Goal: Information Seeking & Learning: Learn about a topic

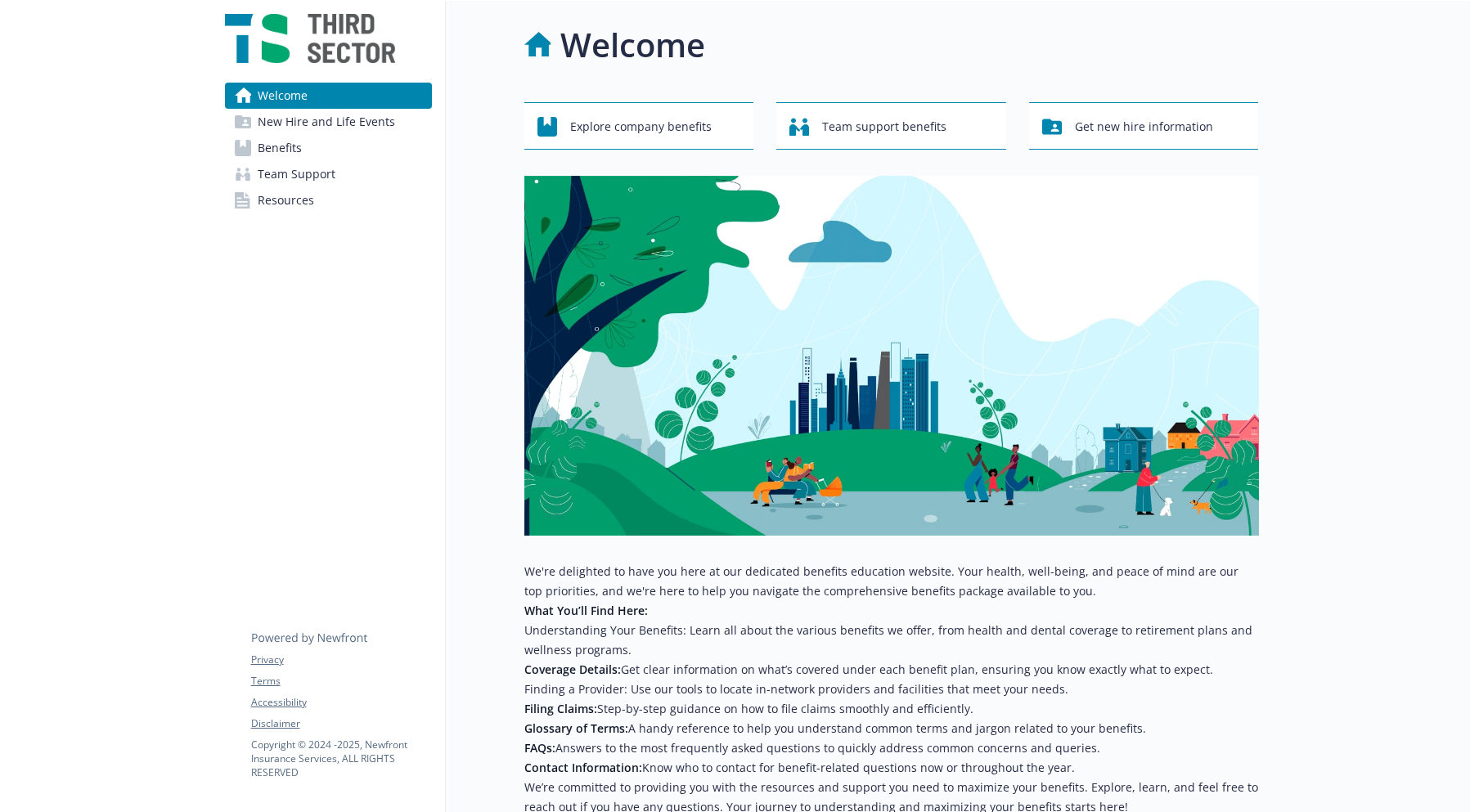
click at [353, 148] on link "Benefits" at bounding box center [329, 148] width 207 height 27
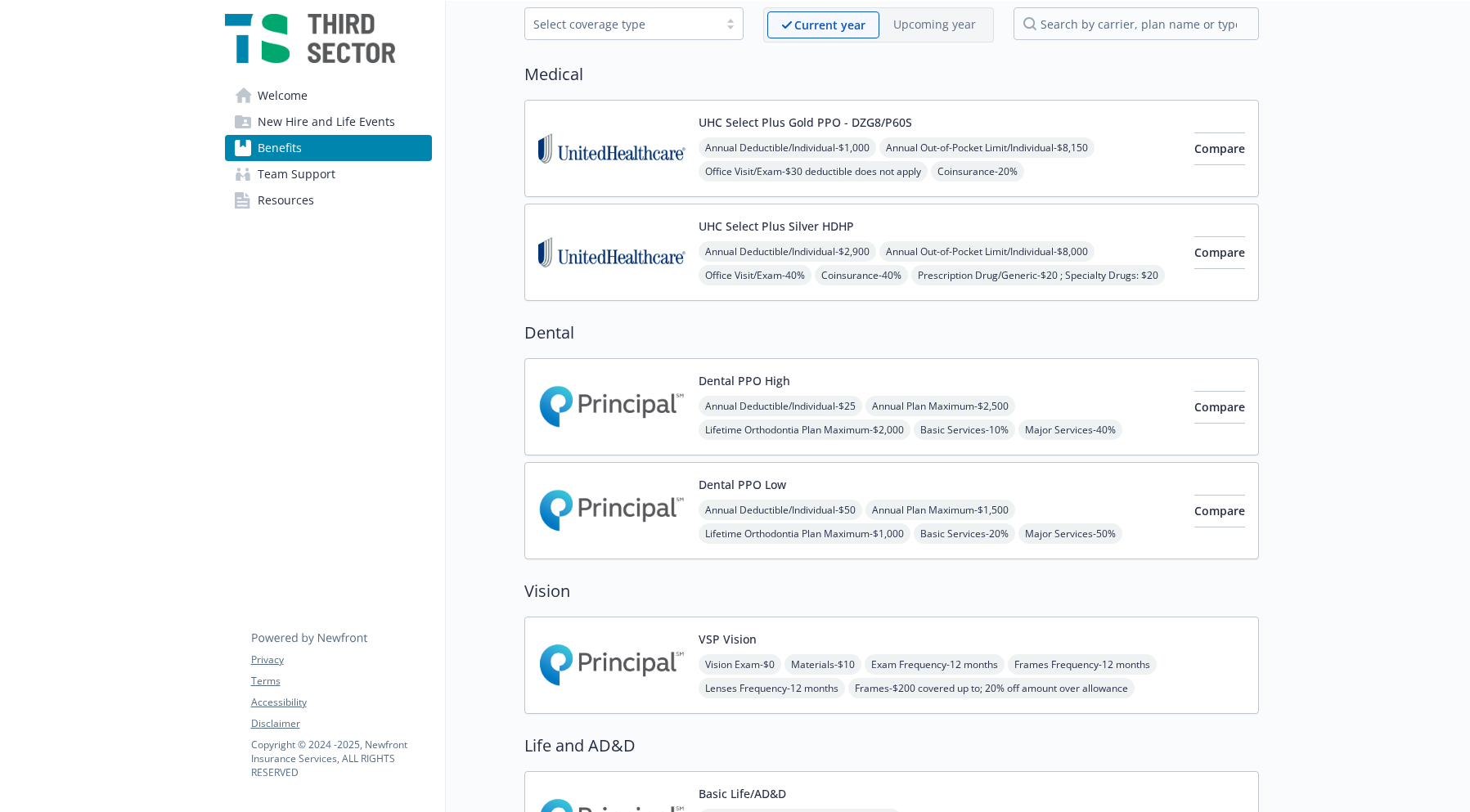
scroll to position [82, 0]
click at [646, 127] on img at bounding box center [612, 148] width 147 height 69
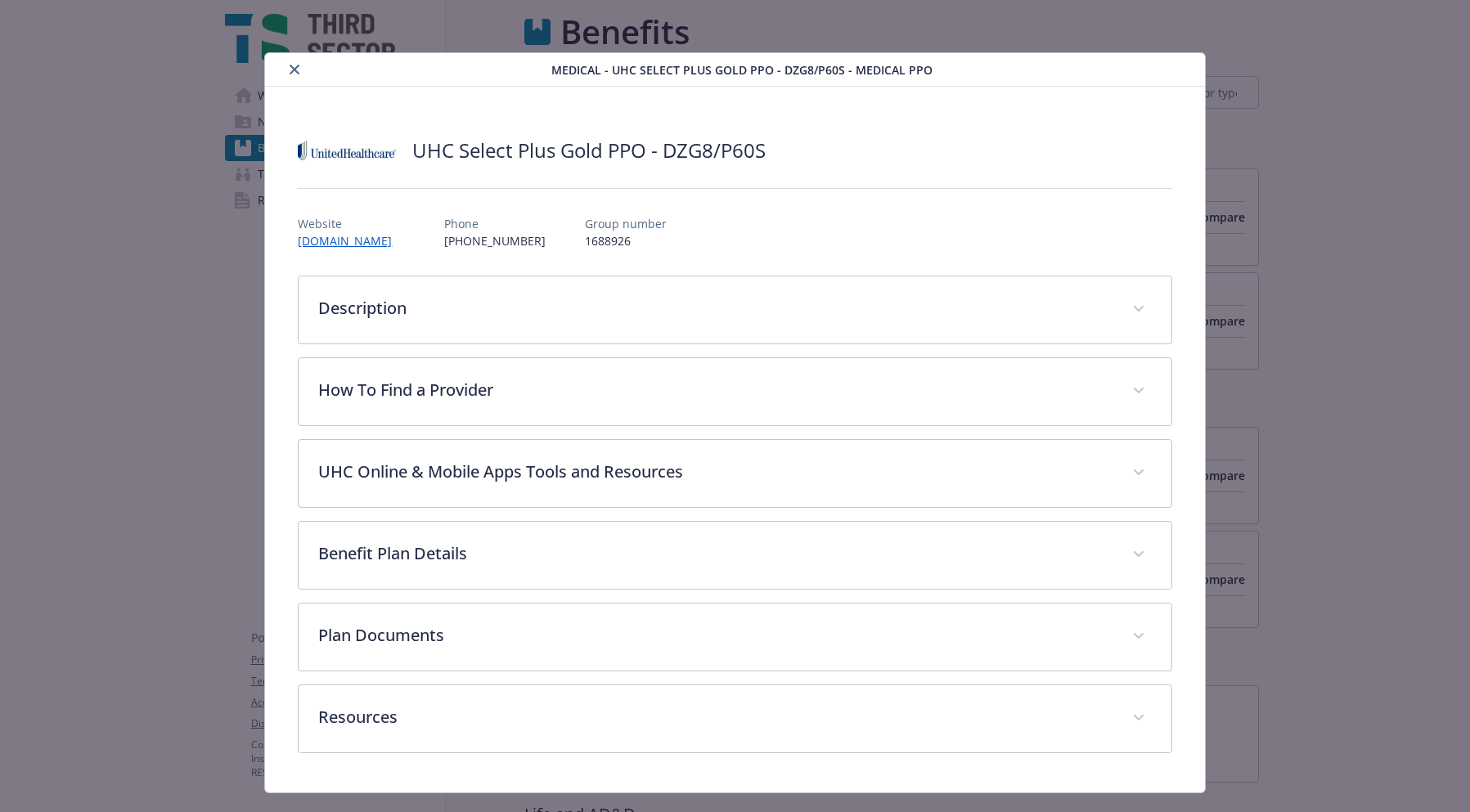
scroll to position [82, 0]
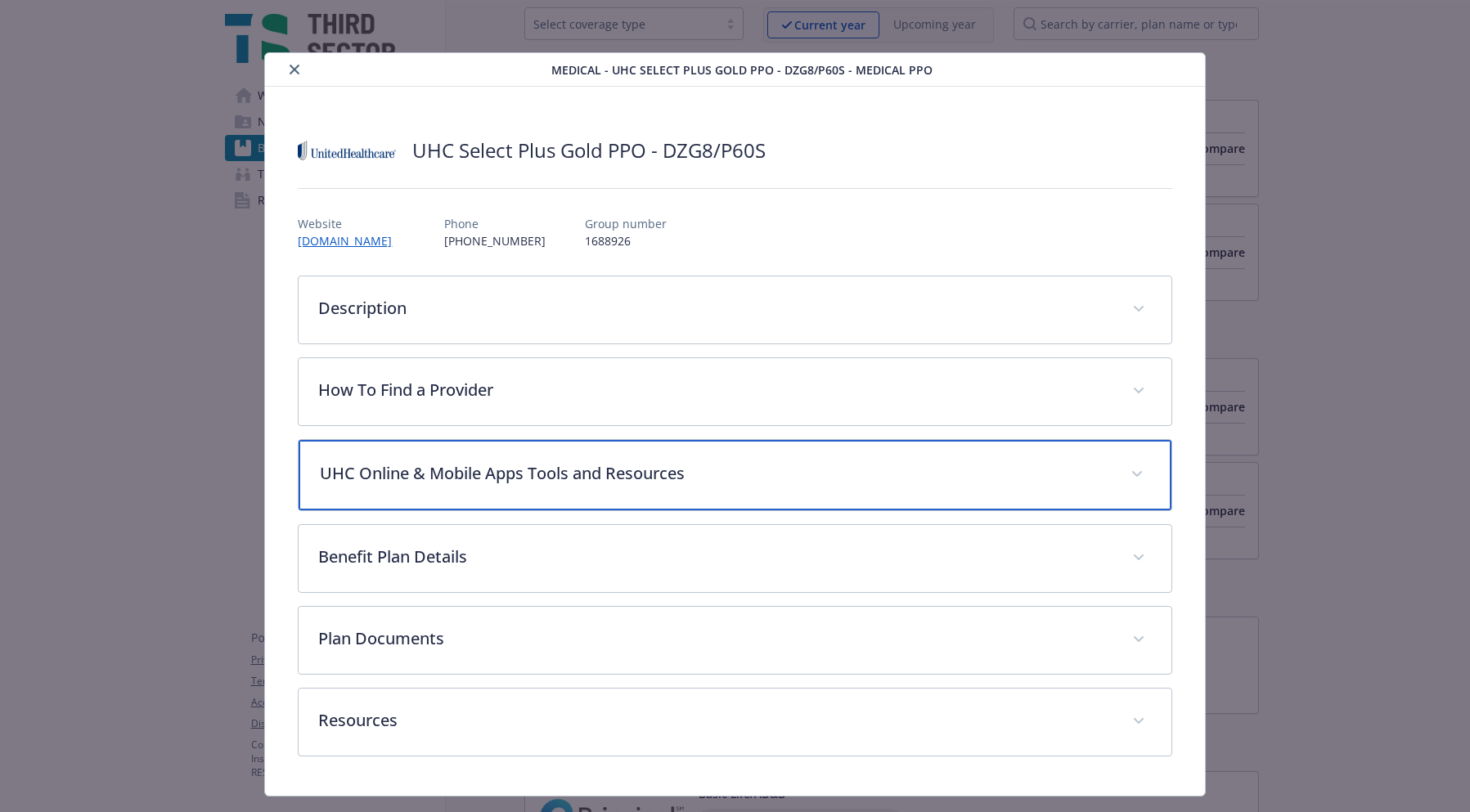
click at [508, 483] on p "UHC Online & Mobile Apps Tools and Resources" at bounding box center [715, 473] width 791 height 25
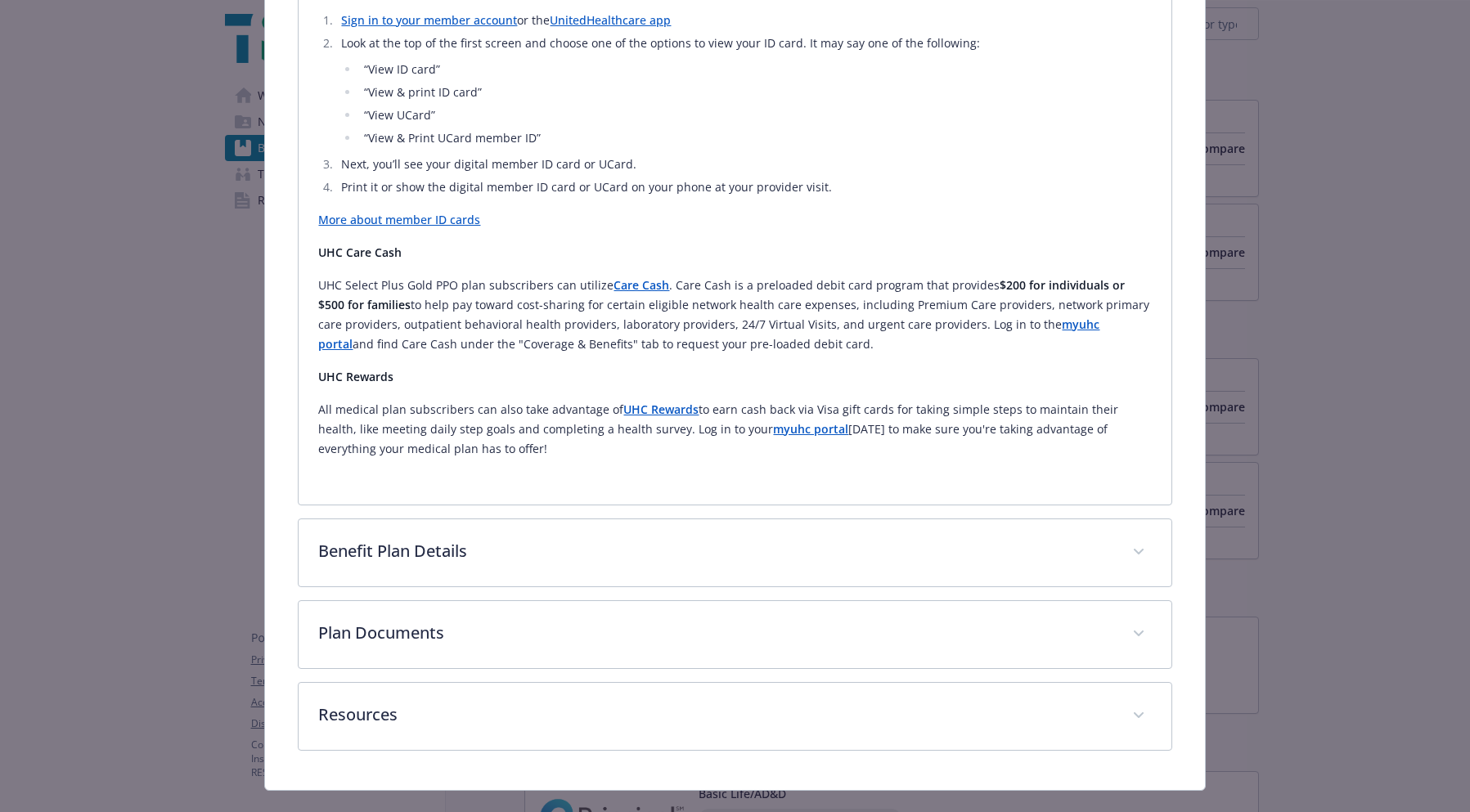
scroll to position [783, 0]
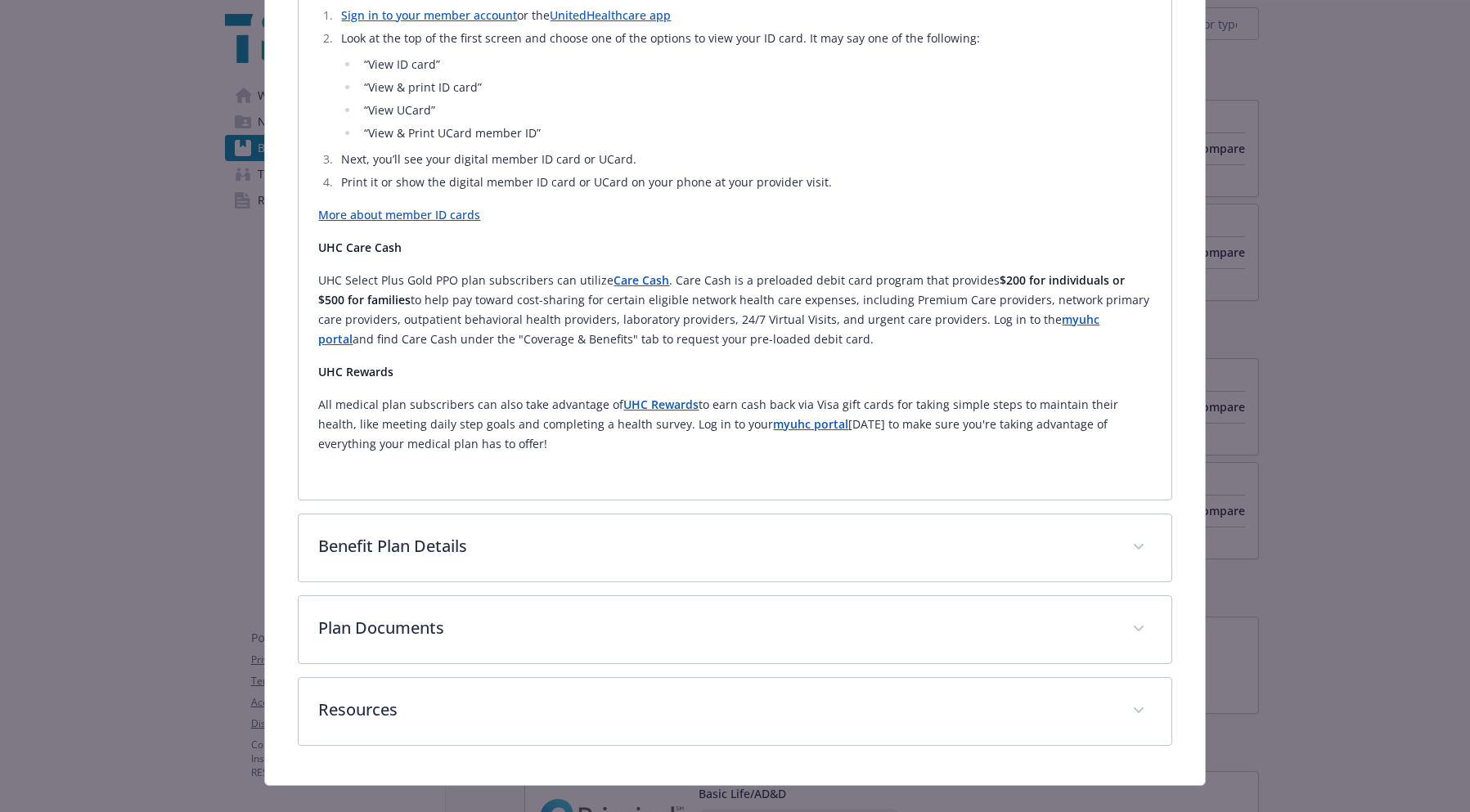
click at [625, 282] on strong "Care Cash" at bounding box center [641, 280] width 56 height 15
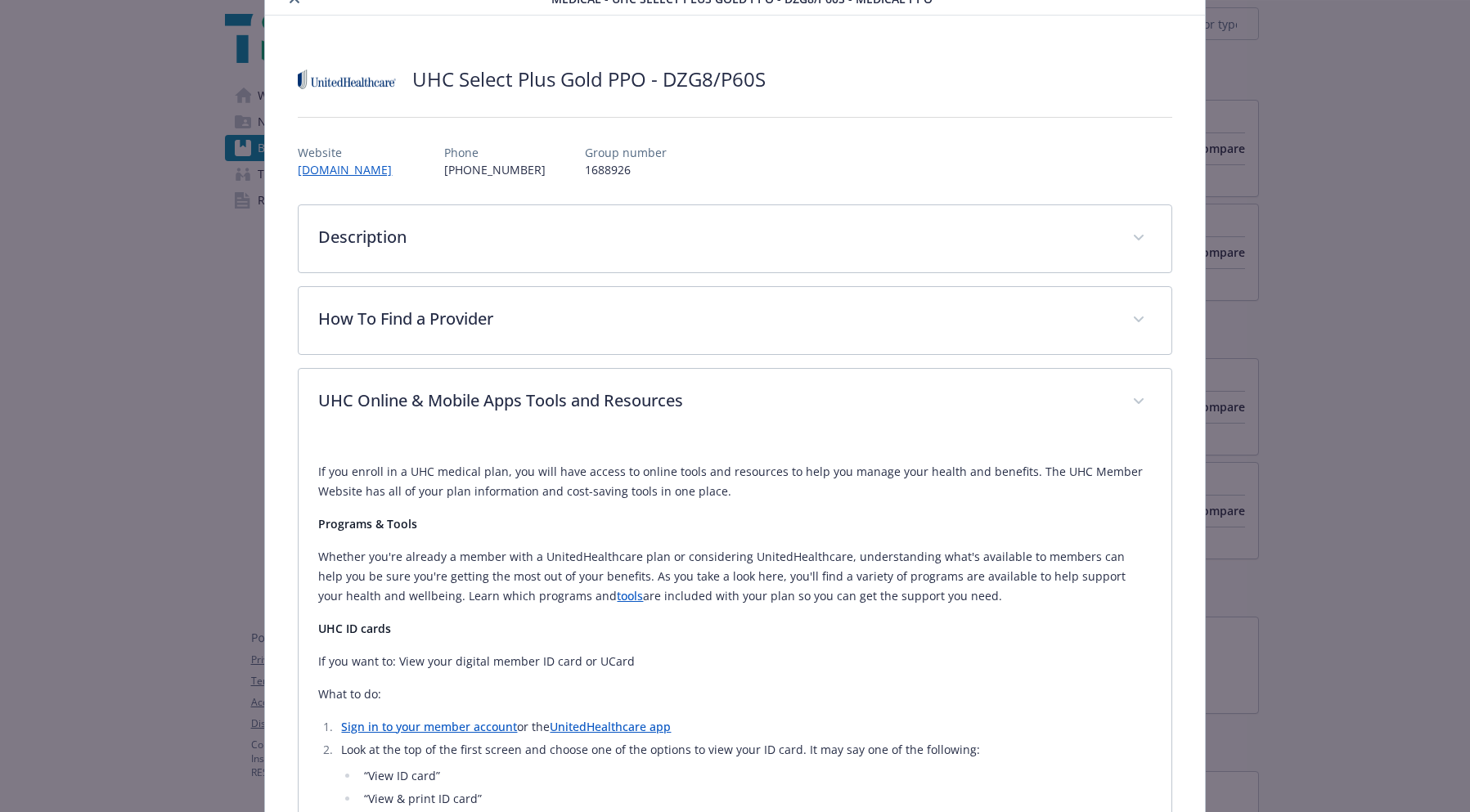
scroll to position [0, 0]
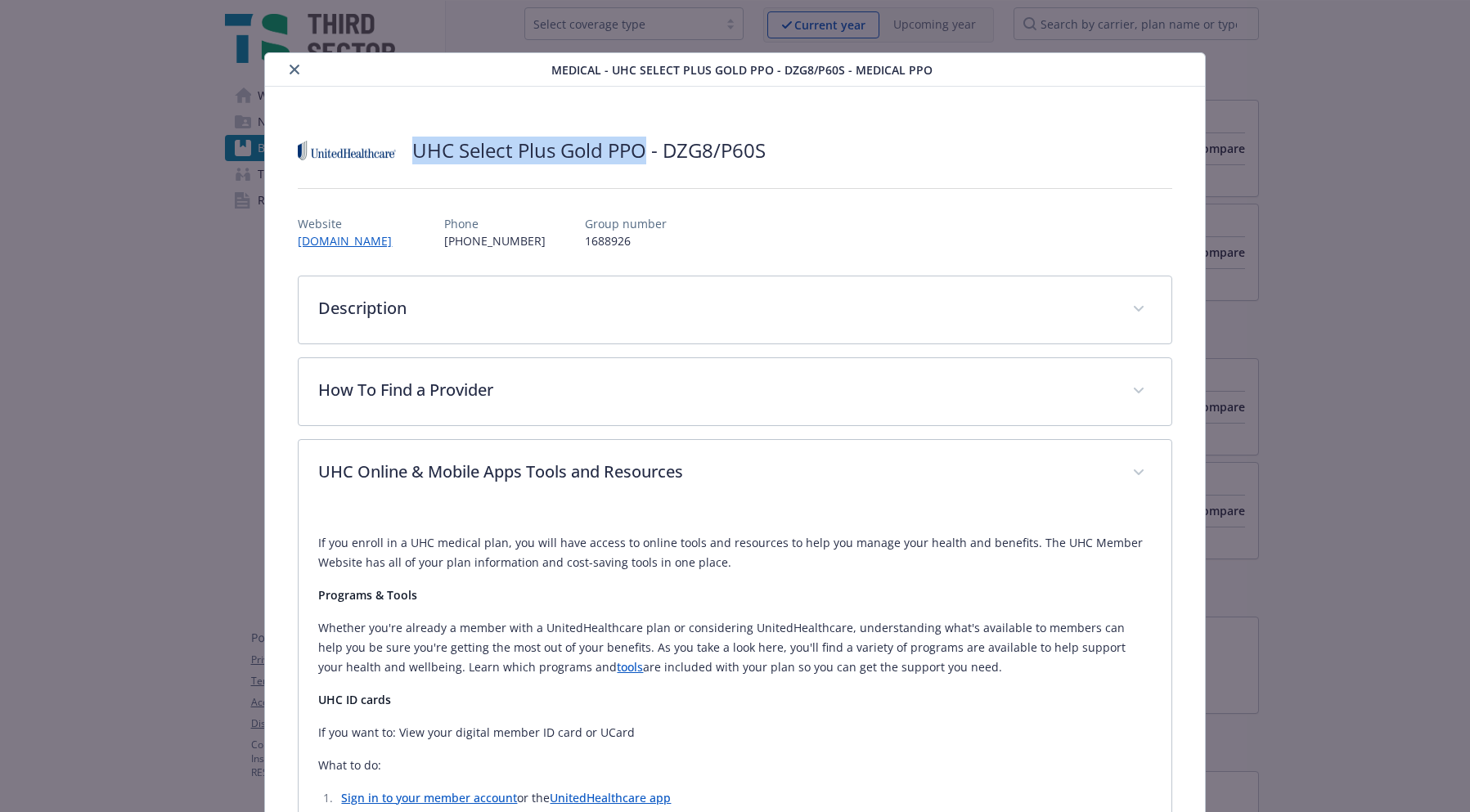
drag, startPoint x: 410, startPoint y: 154, endPoint x: 646, endPoint y: 158, distance: 236.0
click at [646, 158] on h2 "UHC Select Plus Gold PPO - DZG8/P60S" at bounding box center [589, 151] width 353 height 28
copy h2 "UHC Select Plus Gold PPO"
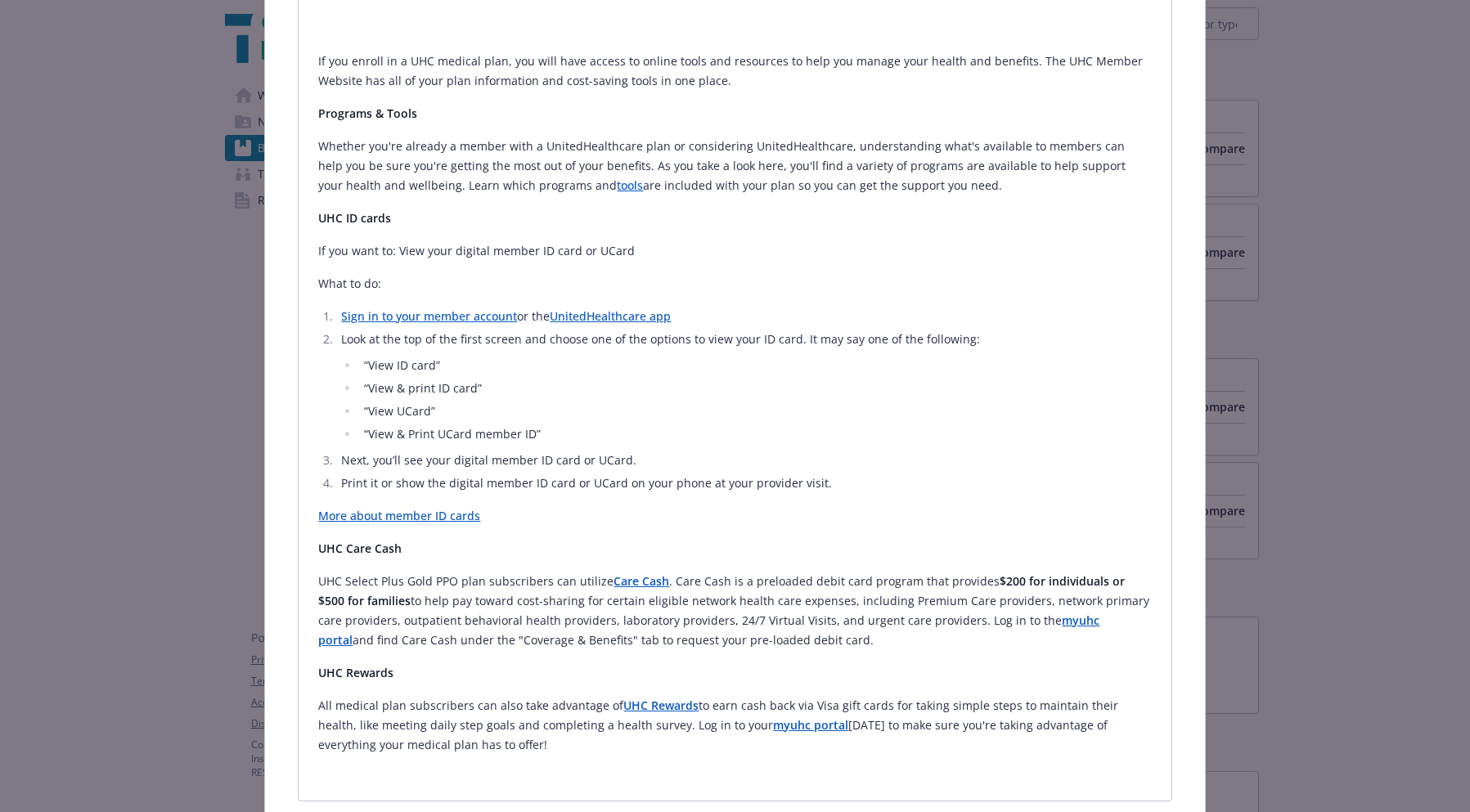
scroll to position [485, 0]
click at [666, 578] on p "UHC Select Plus Gold PPO plan subscribers can utilize Care Cash . Care Cash is …" at bounding box center [734, 608] width 833 height 79
drag, startPoint x: 666, startPoint y: 577, endPoint x: 813, endPoint y: 636, distance: 158.4
click at [813, 636] on p "UHC Select Plus Gold PPO plan subscribers can utilize Care Cash . Care Cash is …" at bounding box center [734, 608] width 833 height 79
copy p "Care Cash is a preloaded debit card program that provides $200 for individuals …"
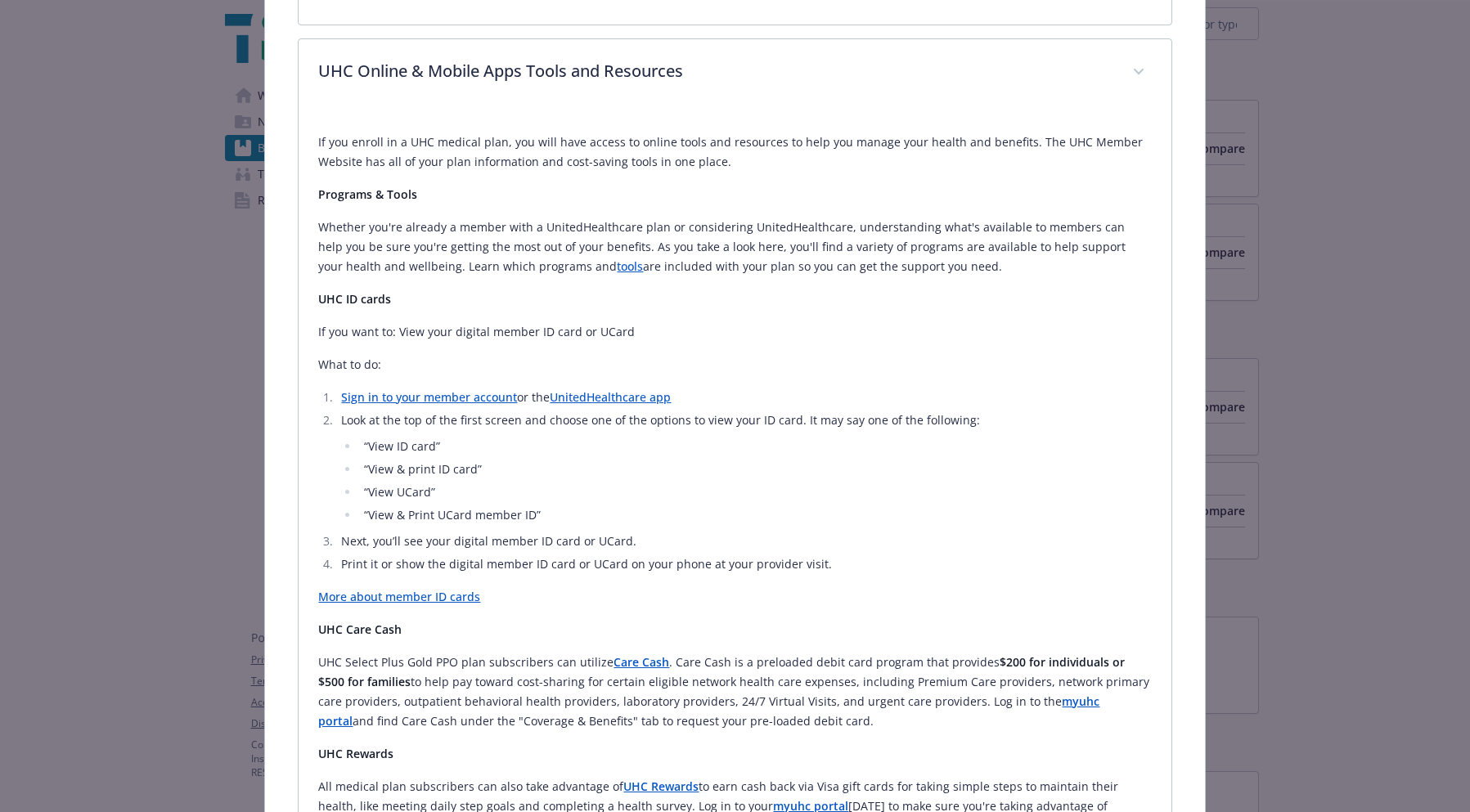
scroll to position [0, 0]
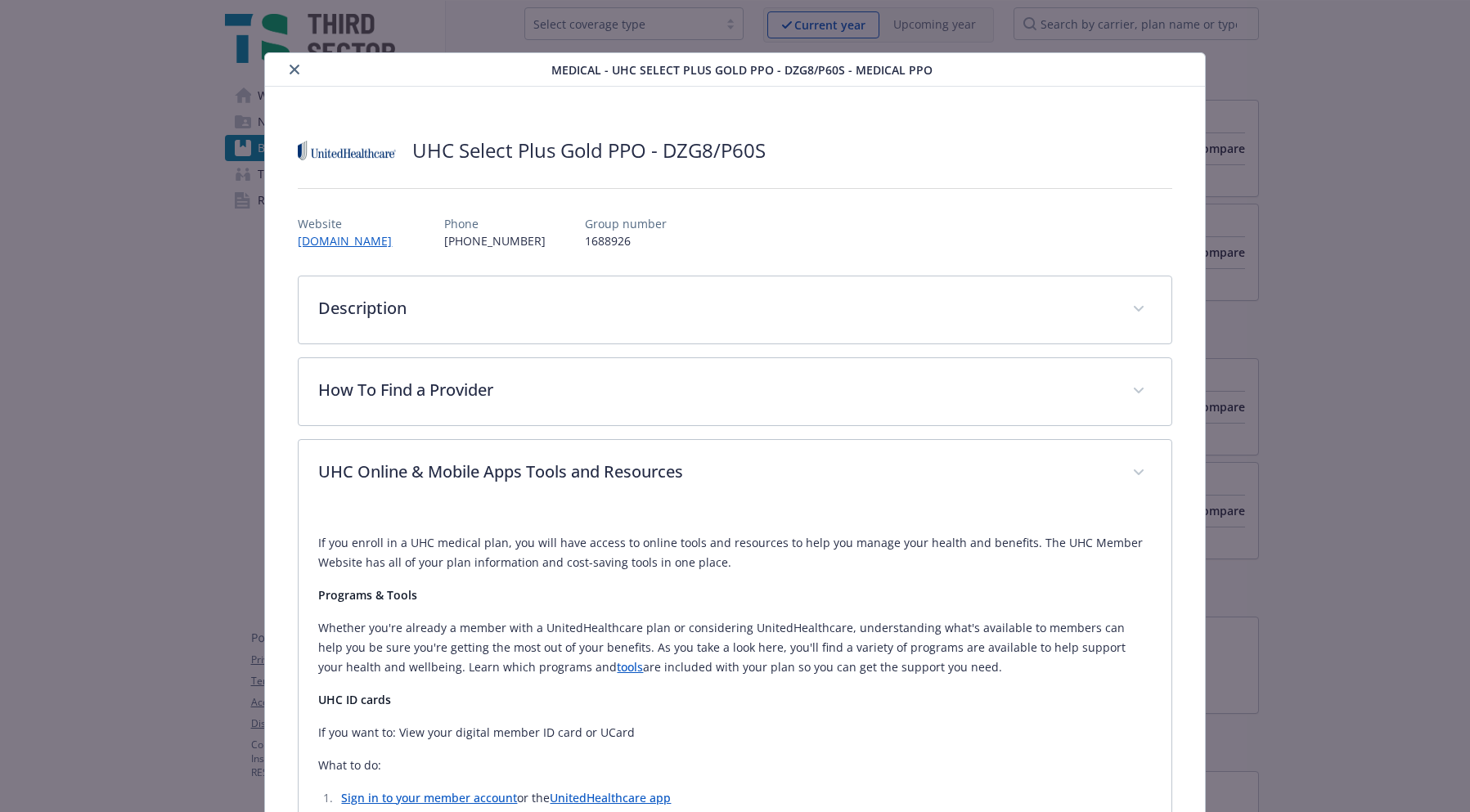
click at [292, 75] on button "close" at bounding box center [294, 69] width 20 height 20
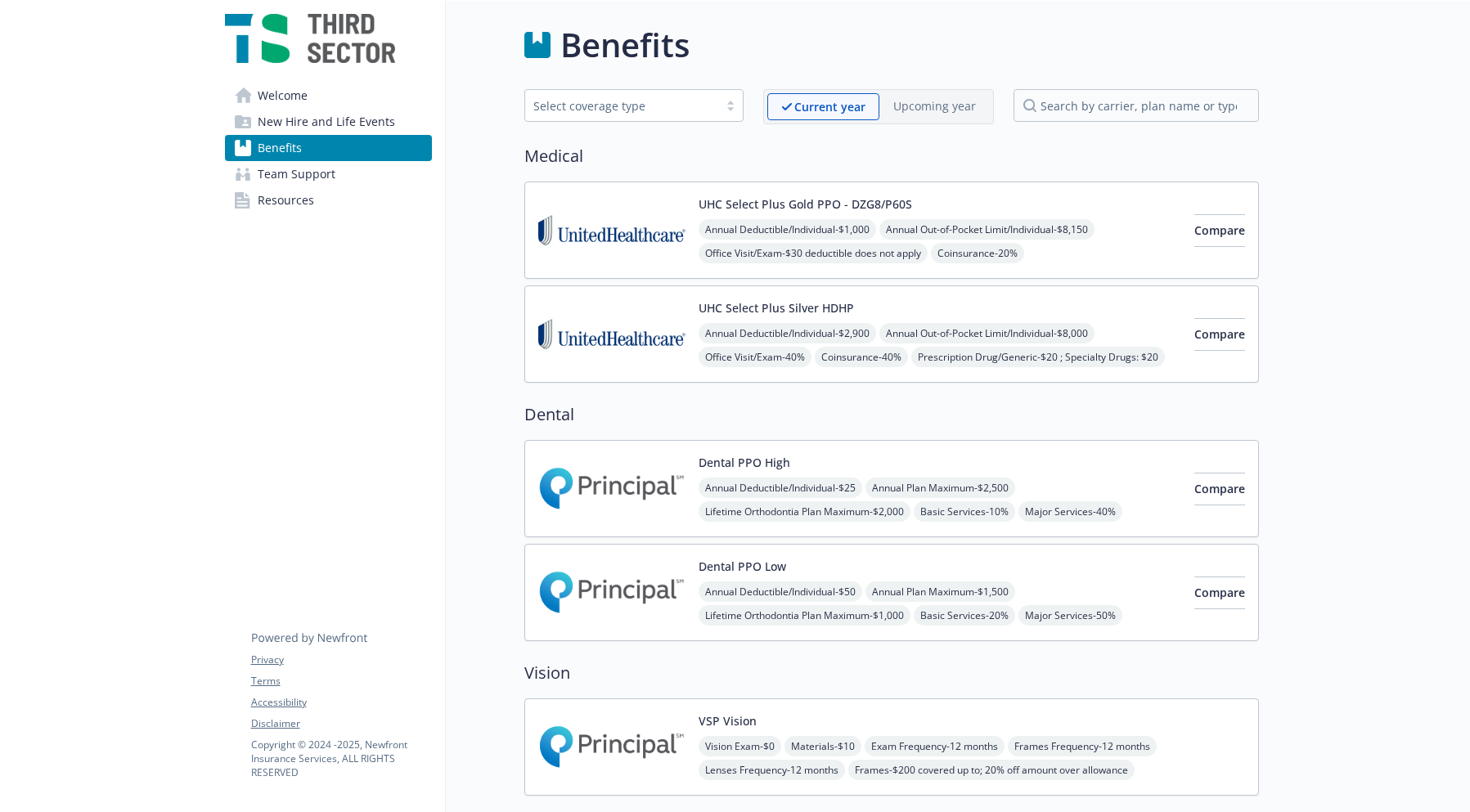
click at [926, 107] on p "Upcoming year" at bounding box center [934, 106] width 83 height 17
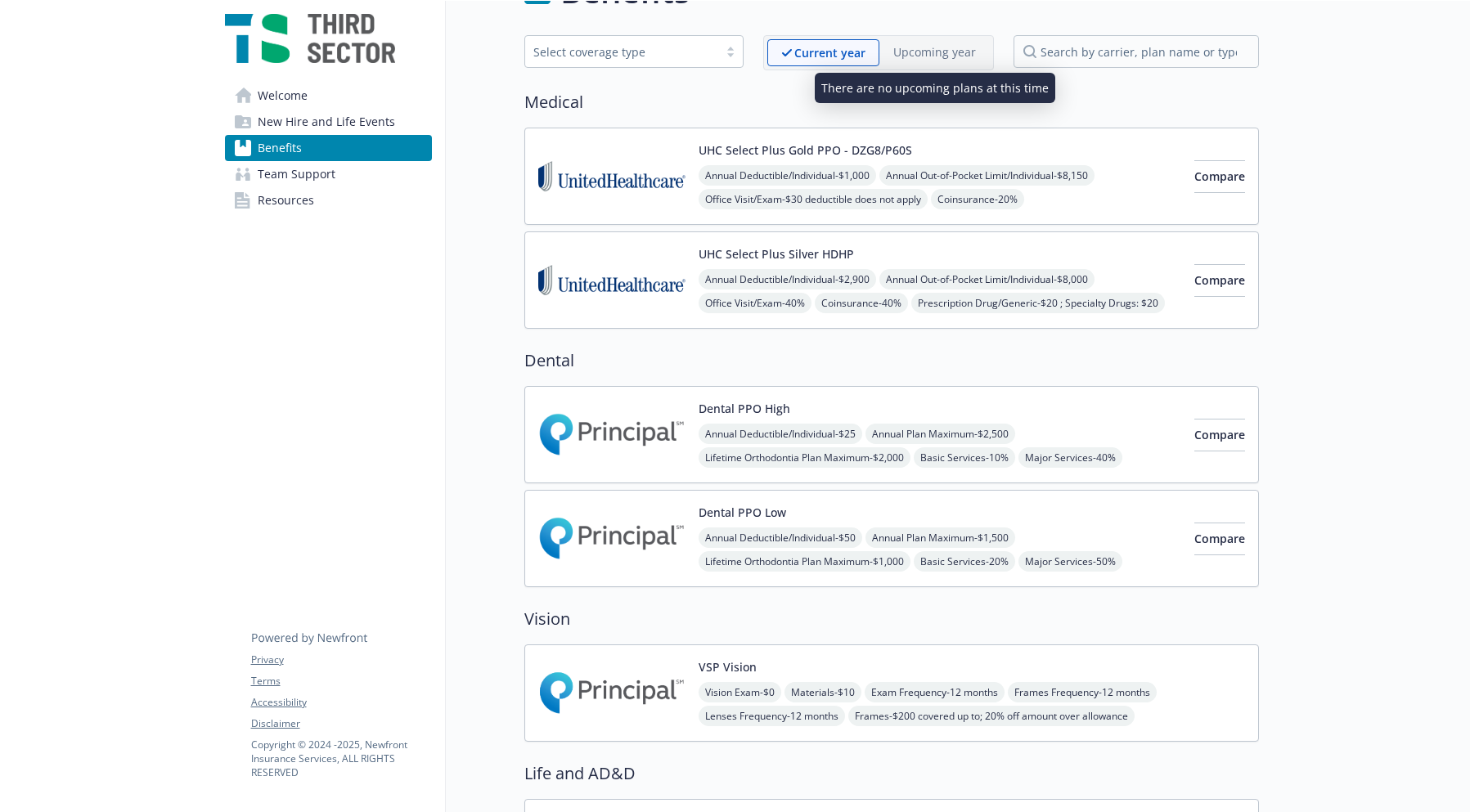
scroll to position [56, 0]
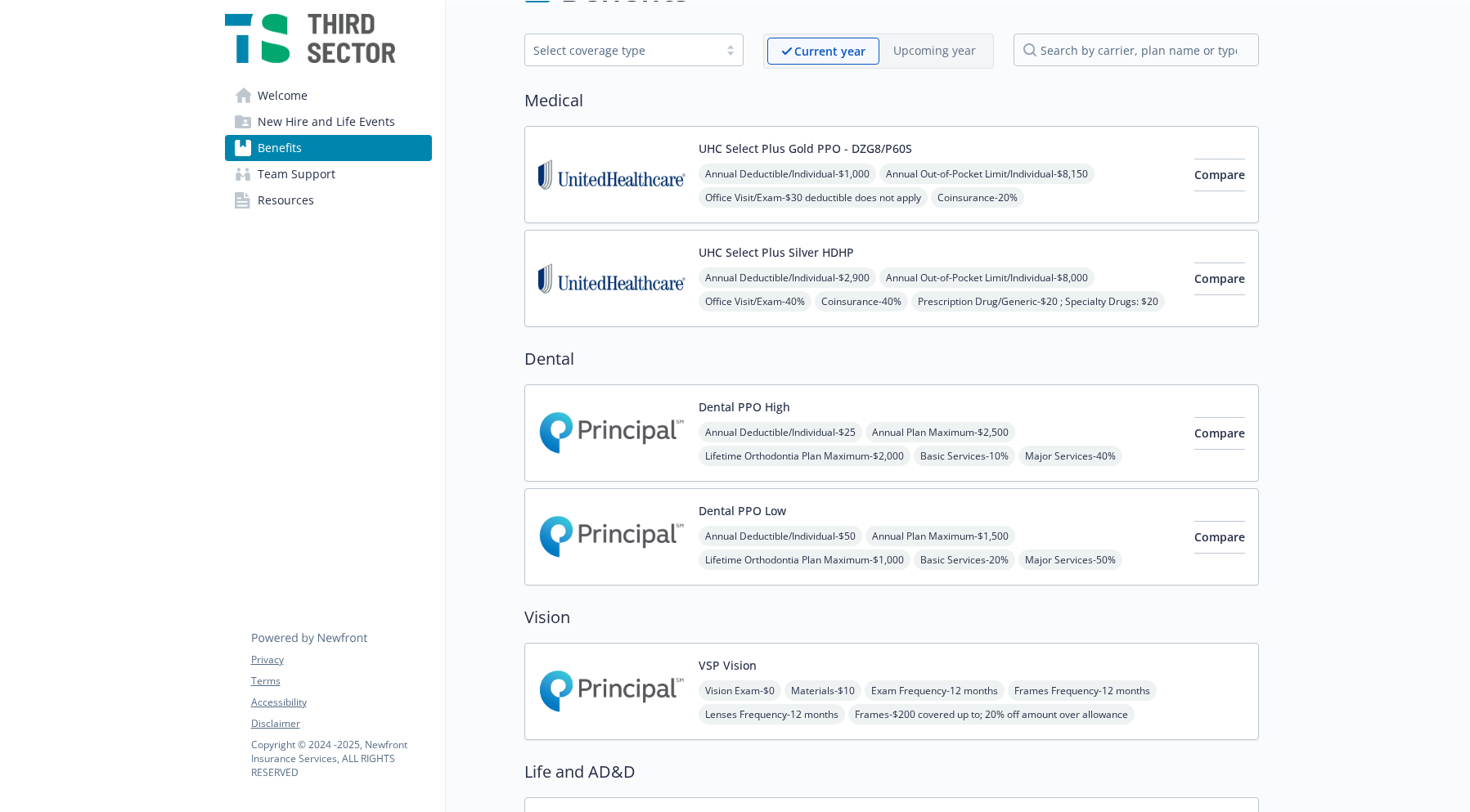
click at [701, 287] on div "Annual Deductible/Individual - $2,900 Annual Out-of-Pocket Limit/Individual - $…" at bounding box center [940, 326] width 483 height 116
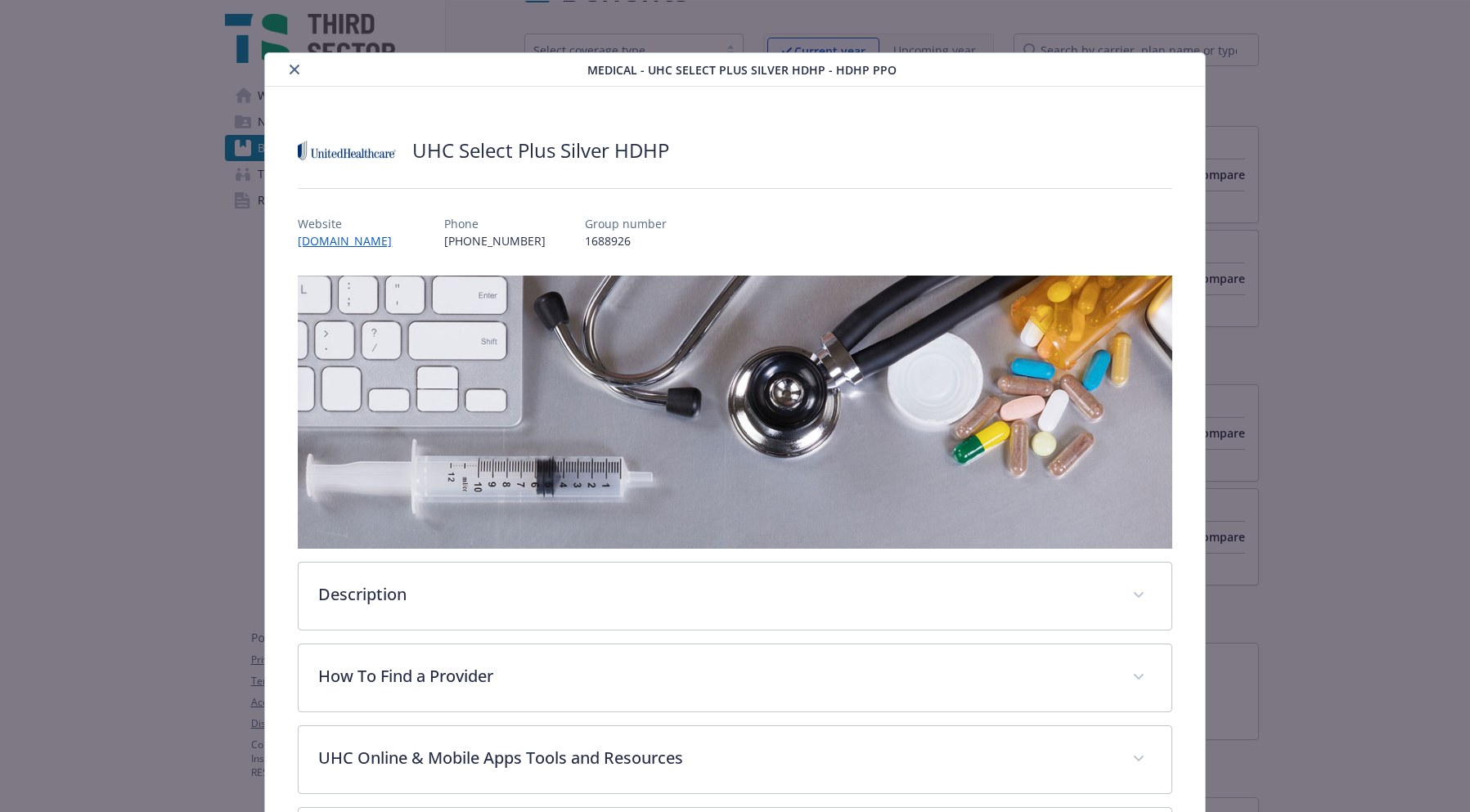
click at [294, 63] on button "close" at bounding box center [294, 69] width 20 height 20
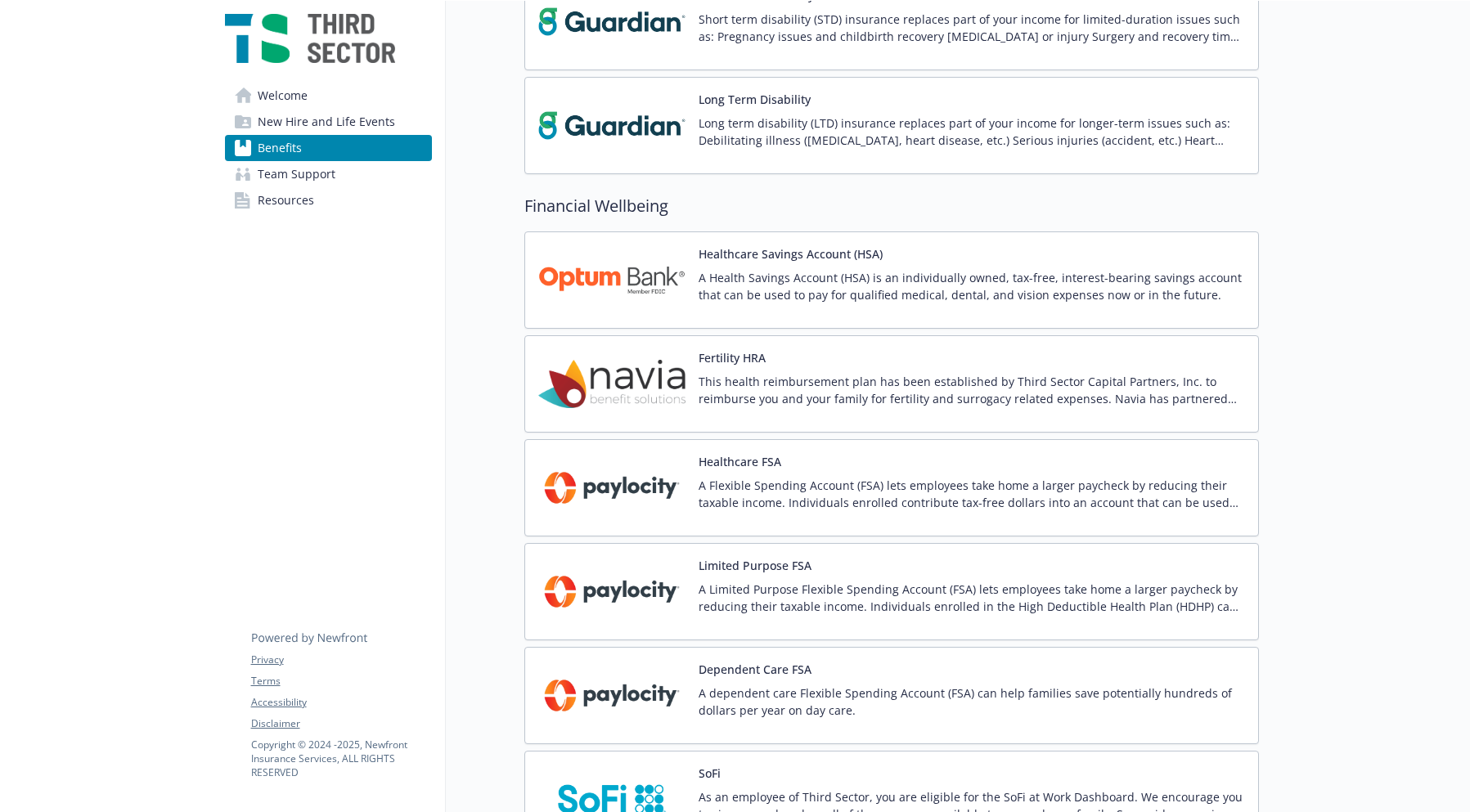
click at [843, 243] on div "Healthcare Savings Account (HSA) A Health Savings Account (HSA) is an individua…" at bounding box center [892, 281] width 735 height 98
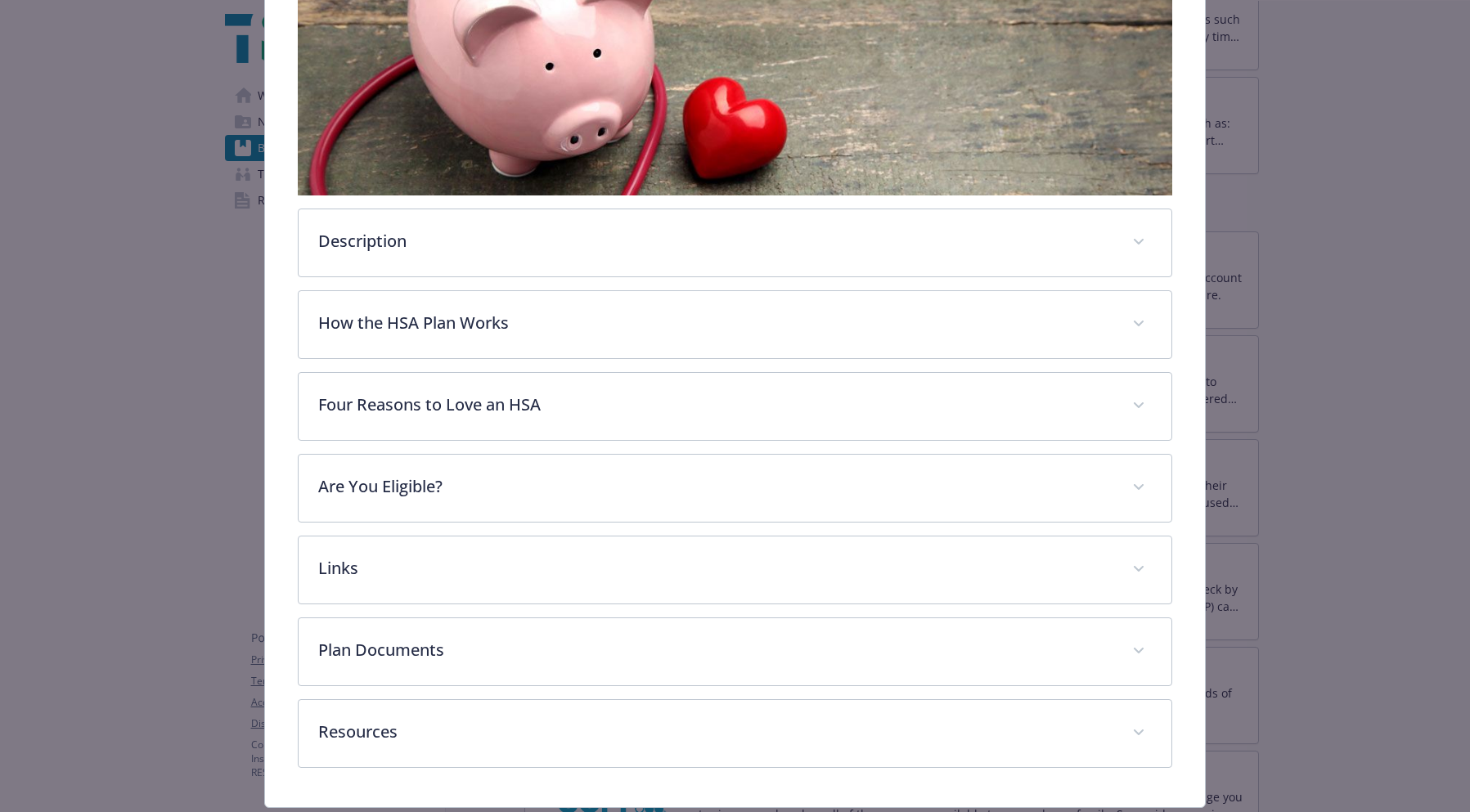
scroll to position [409, 0]
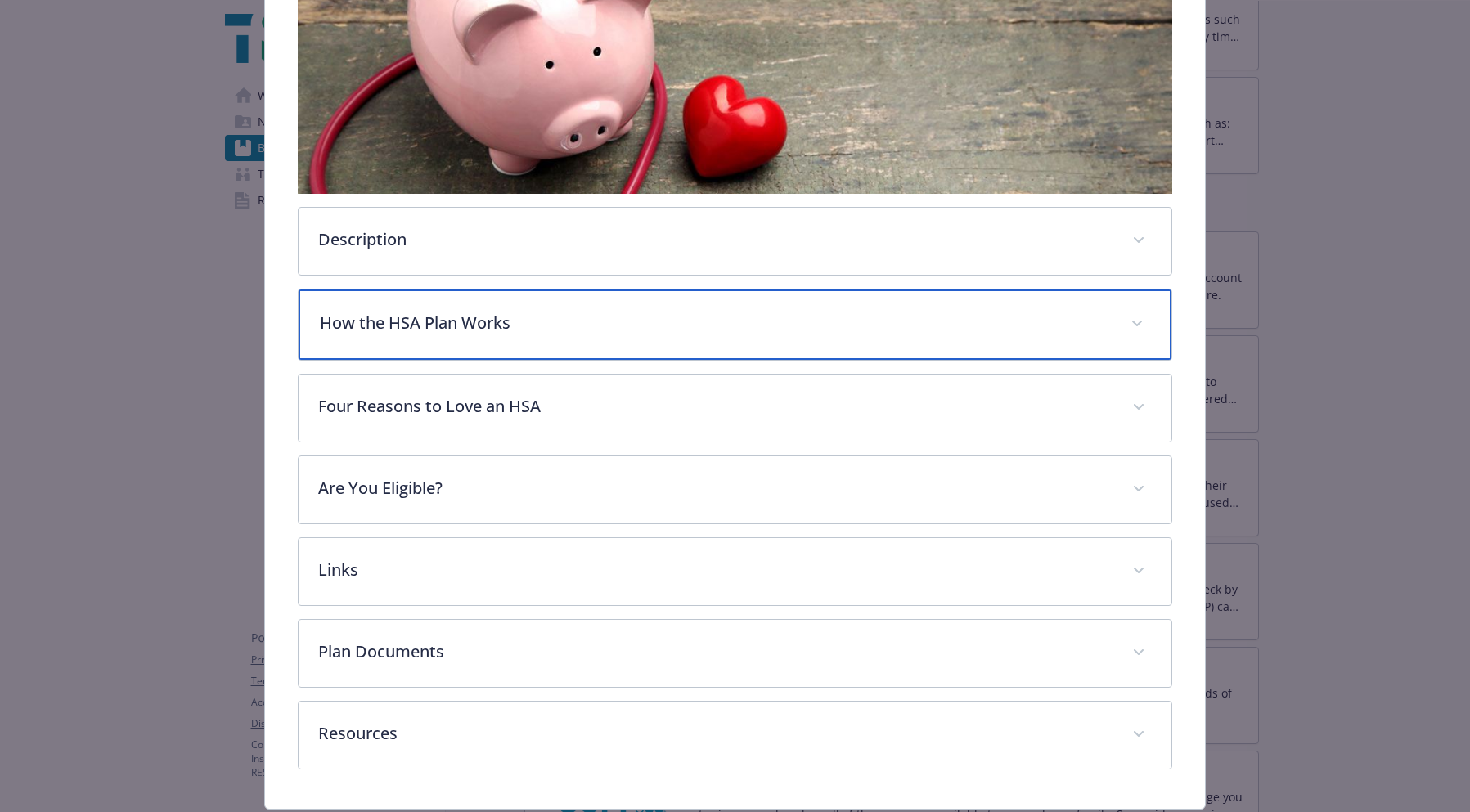
click at [478, 327] on p "How the HSA Plan Works" at bounding box center [715, 323] width 791 height 25
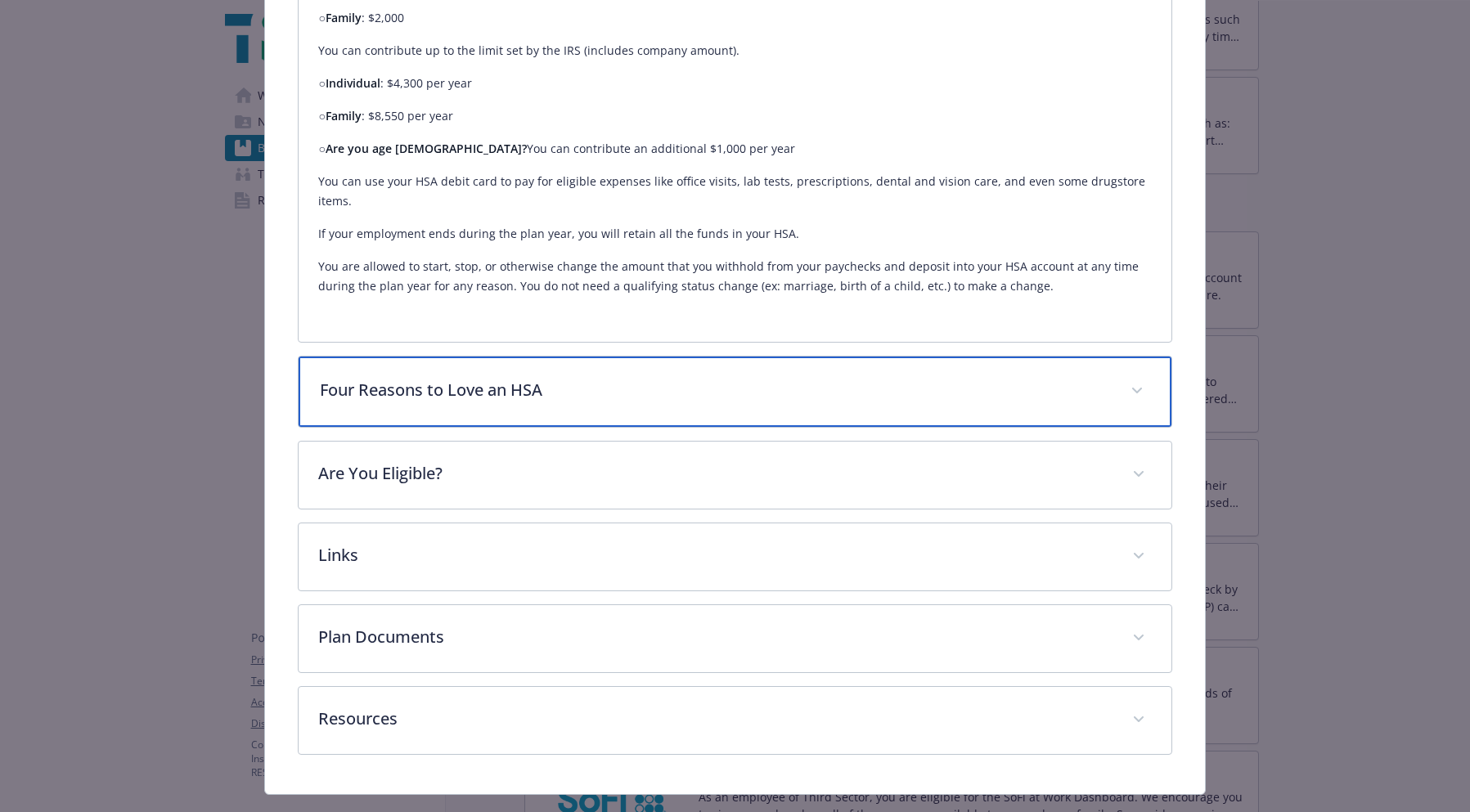
scroll to position [866, 0]
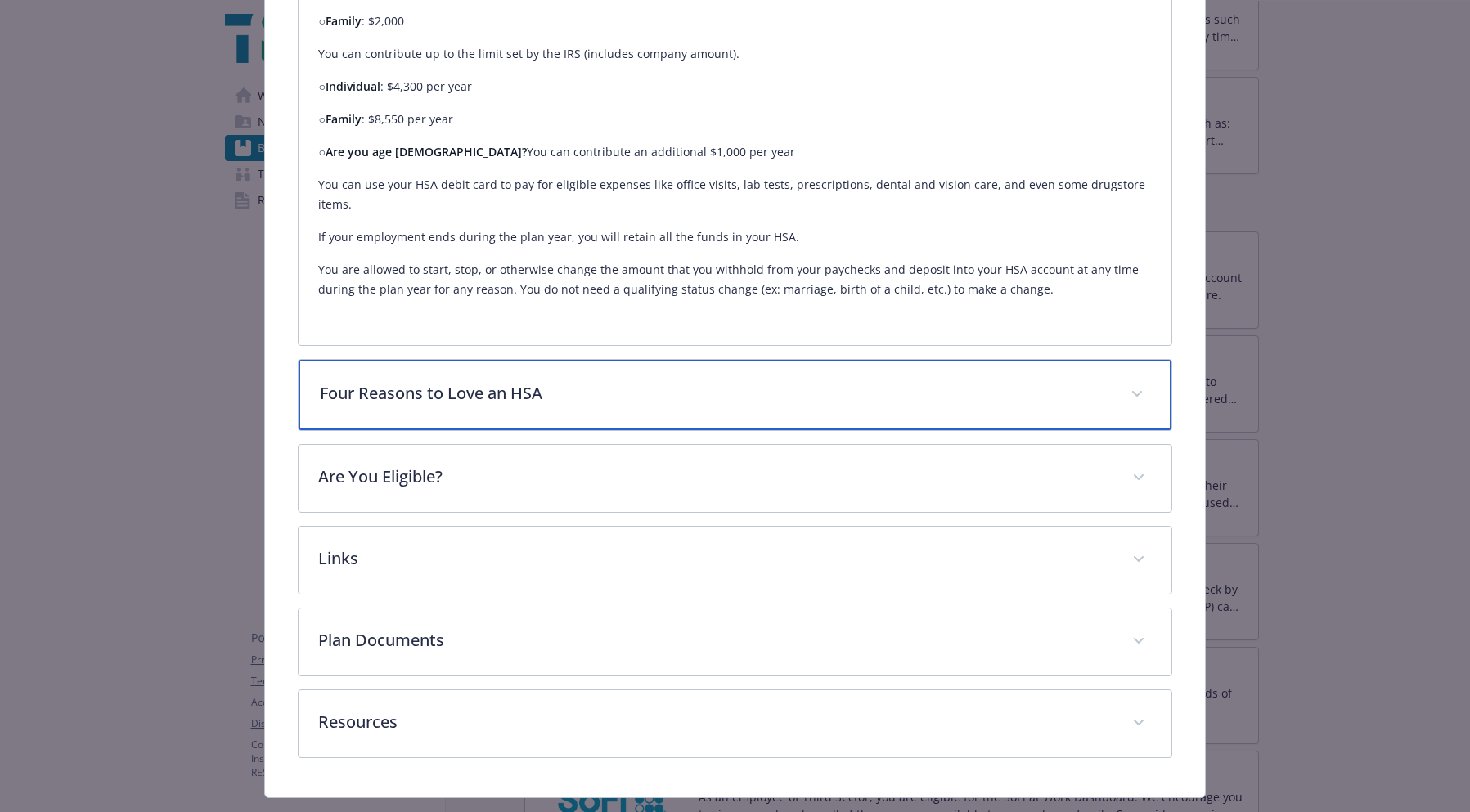
click at [518, 399] on p "Four Reasons to Love an HSA" at bounding box center [715, 394] width 791 height 25
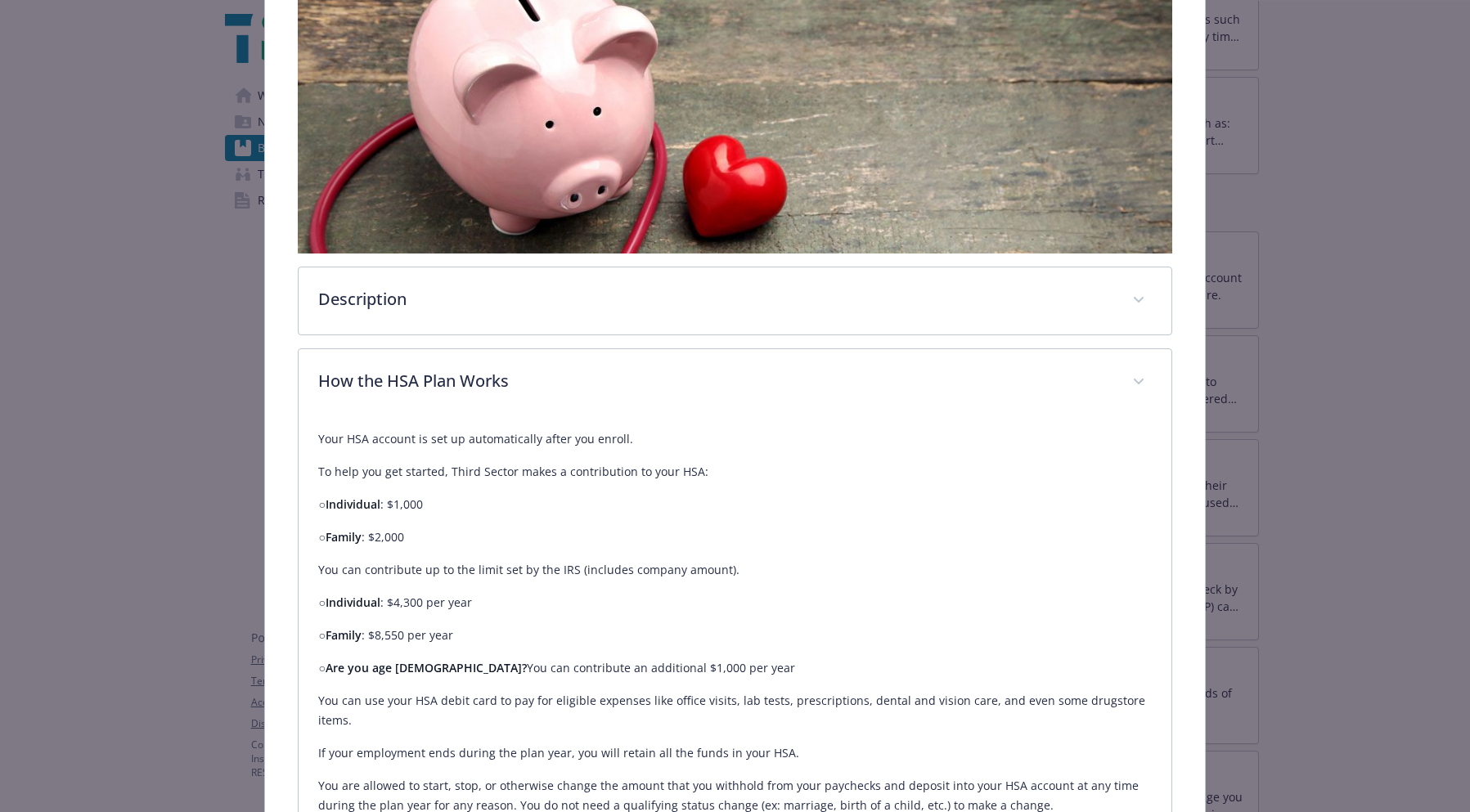
scroll to position [0, 0]
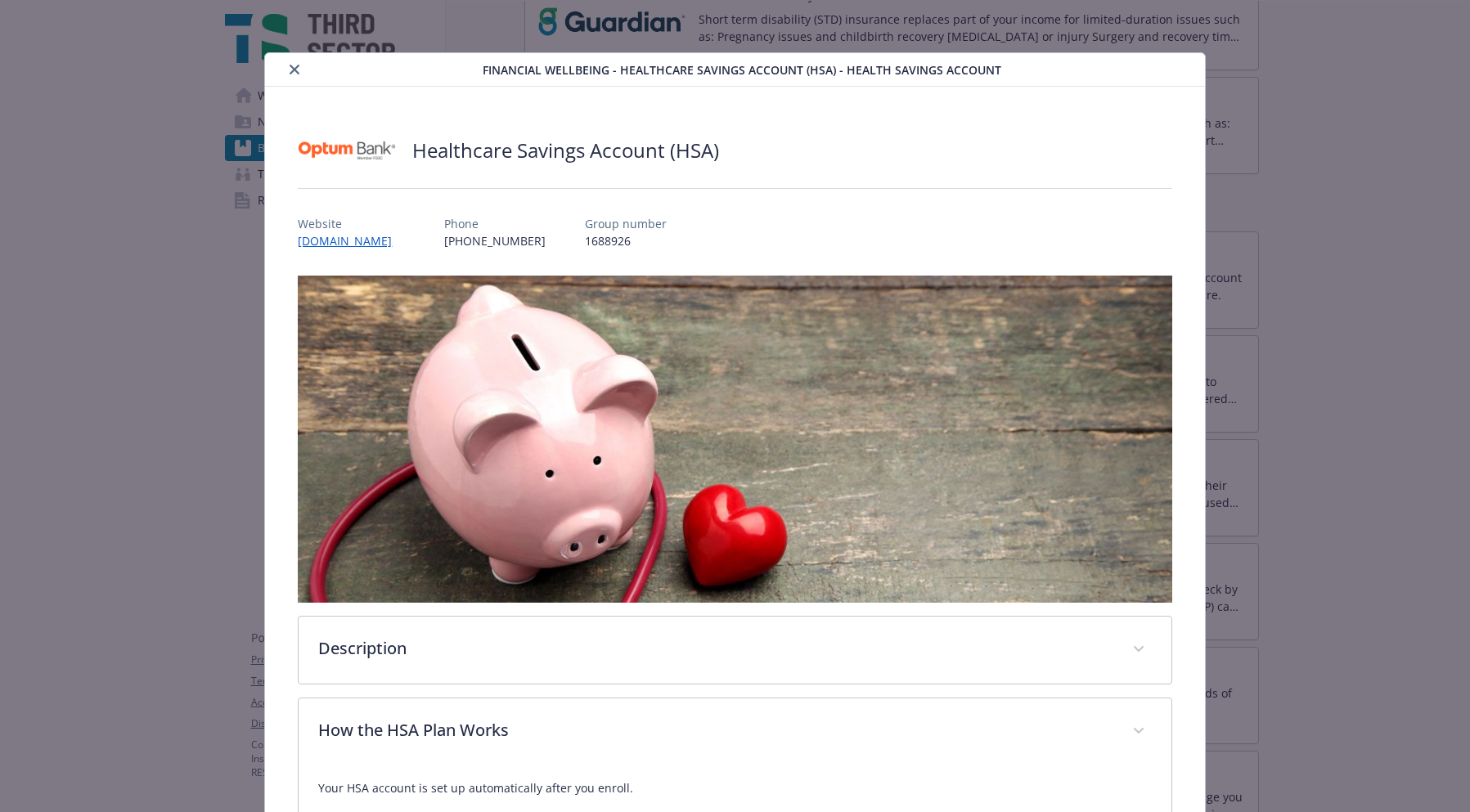
click at [291, 67] on icon "close" at bounding box center [293, 69] width 9 height 9
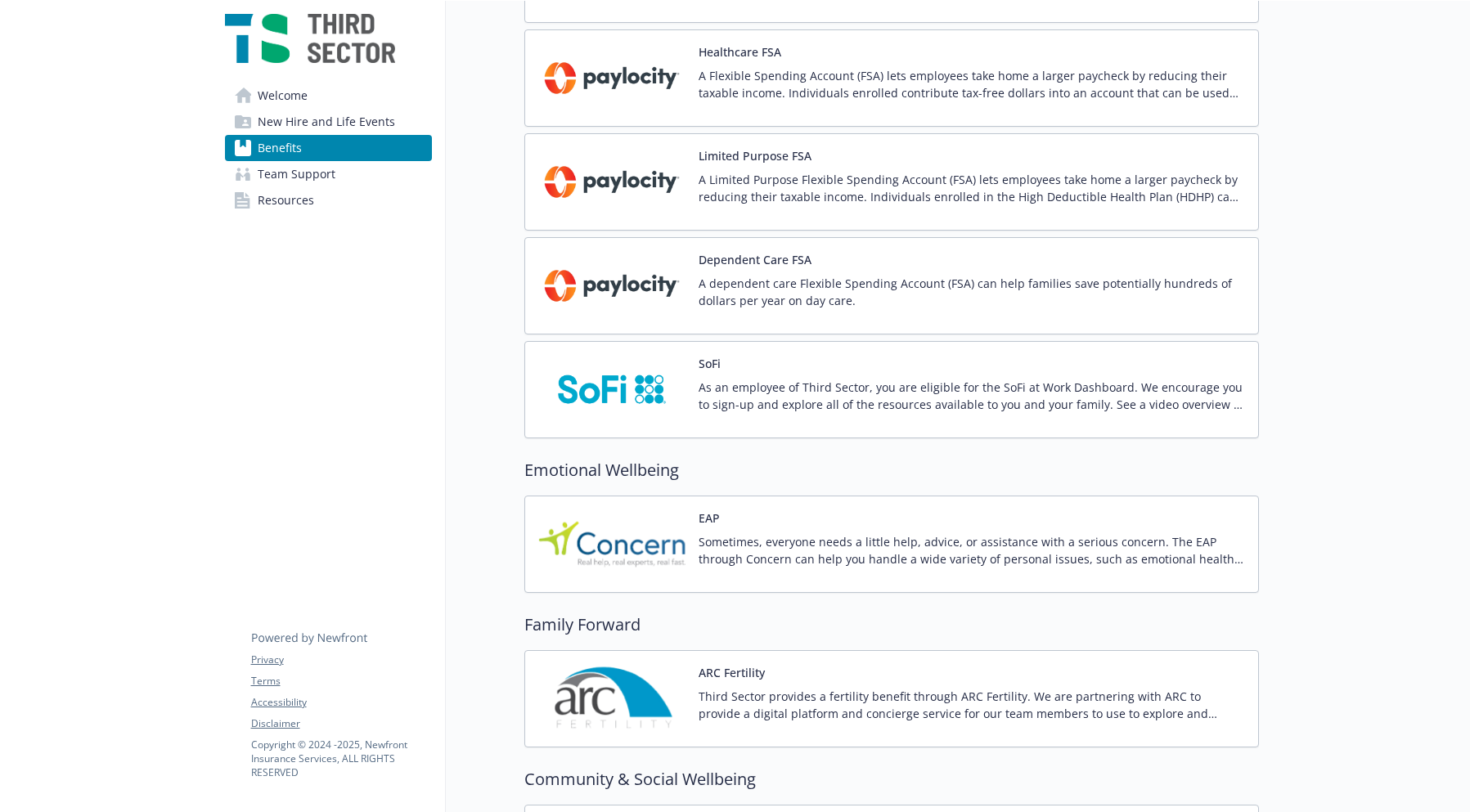
scroll to position [1446, 0]
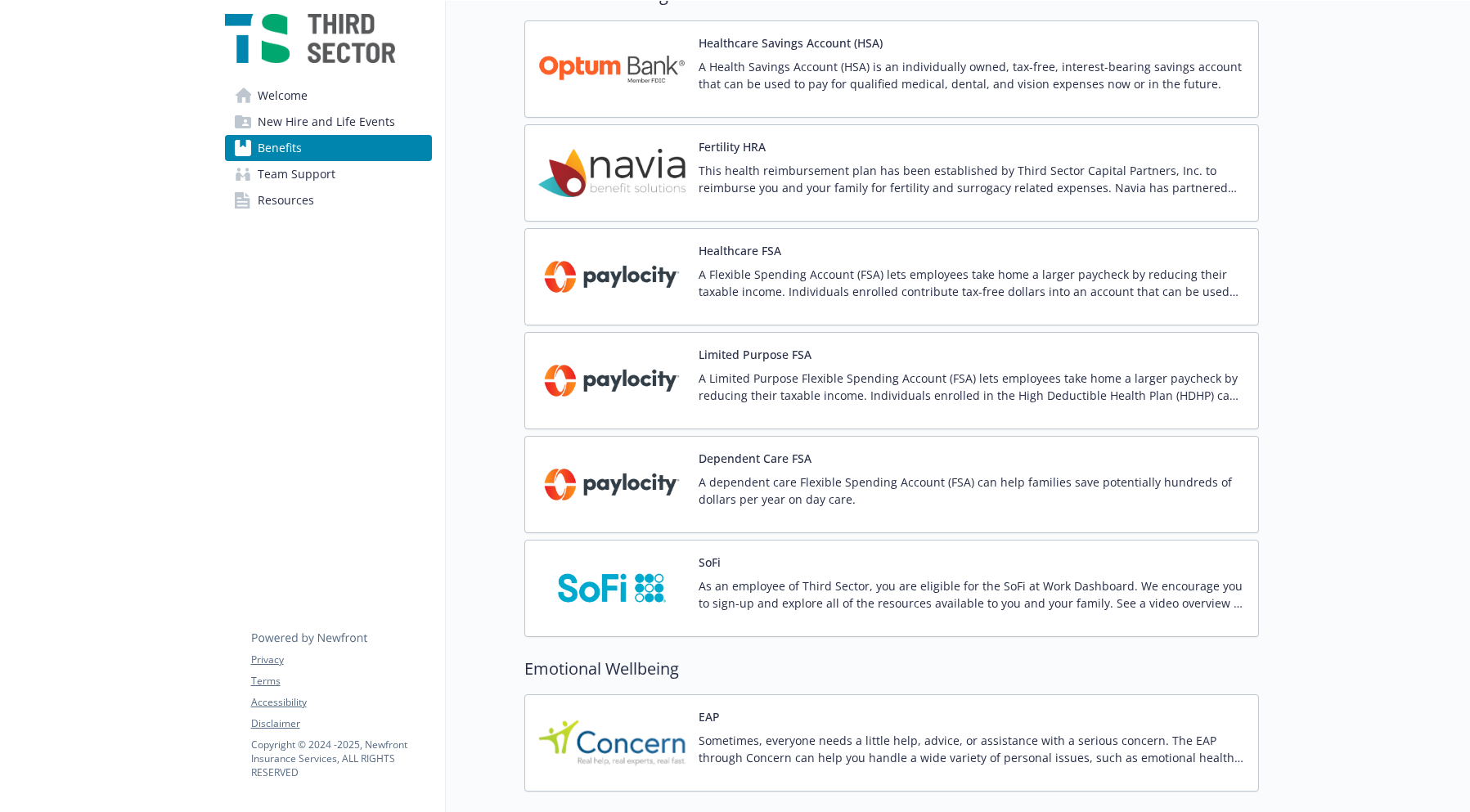
click at [737, 278] on p "A Flexible Spending Account (FSA) lets employees take home a larger paycheck by…" at bounding box center [972, 283] width 547 height 34
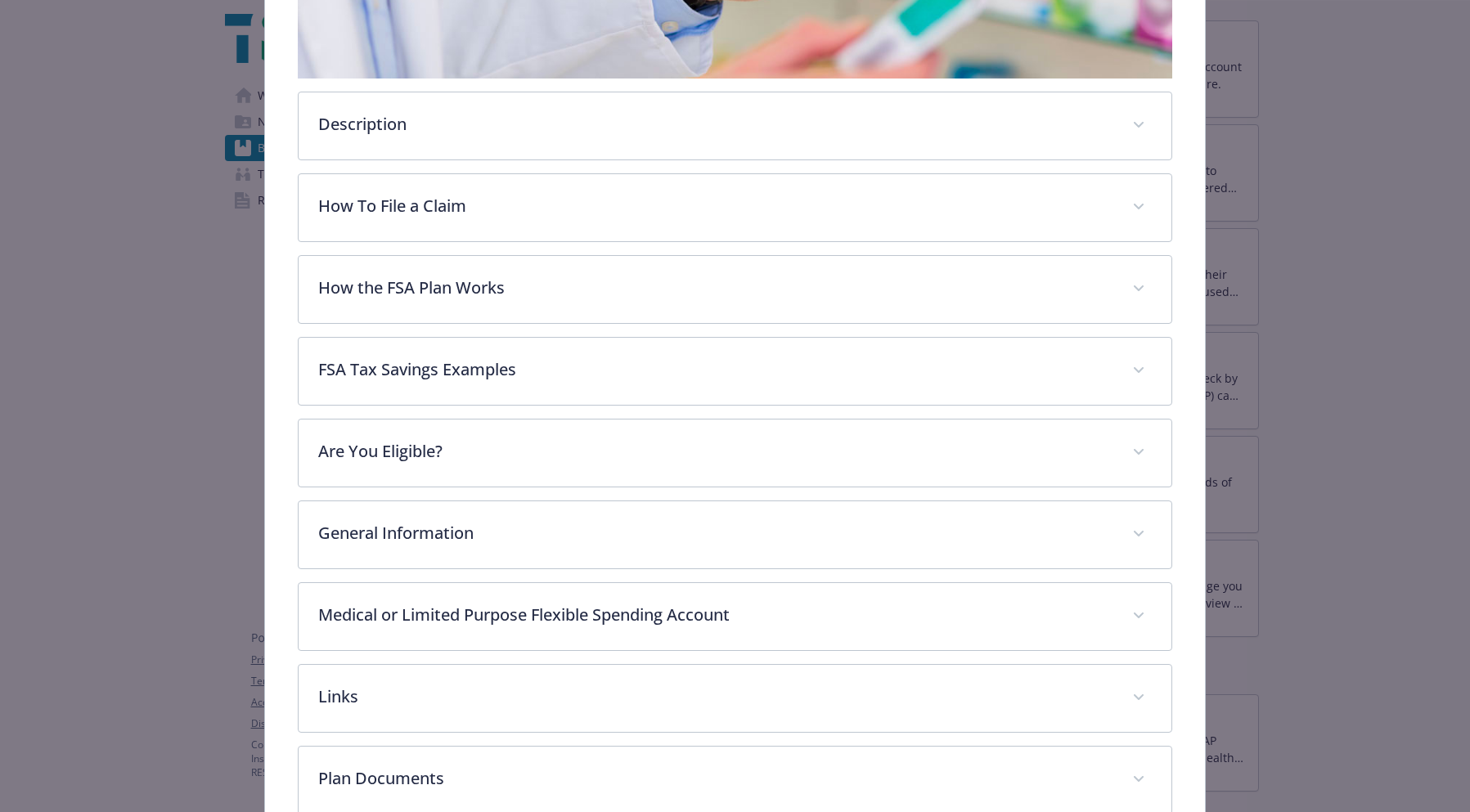
scroll to position [500, 0]
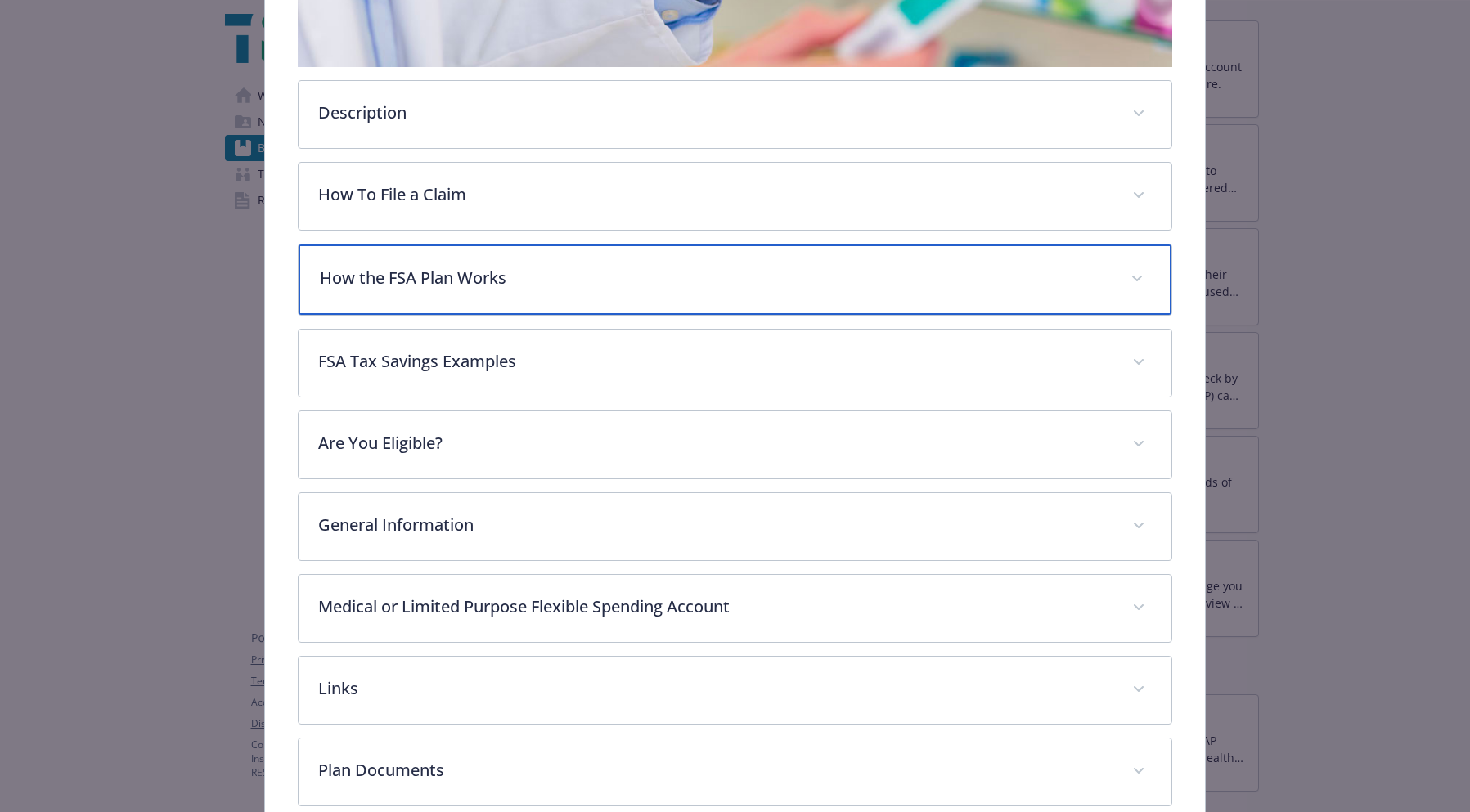
click at [536, 246] on div "How the FSA Plan Works" at bounding box center [734, 280] width 872 height 70
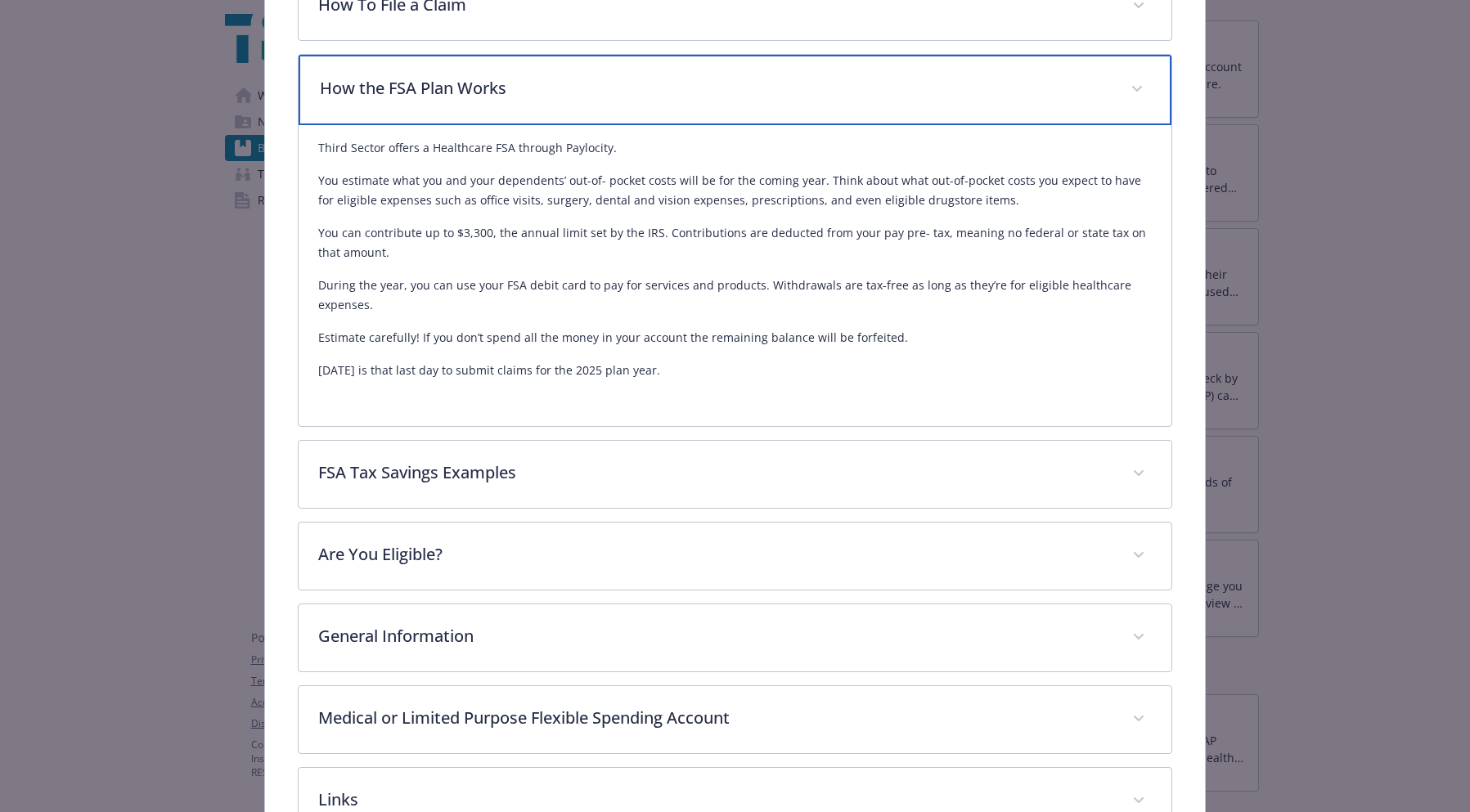
scroll to position [718, 0]
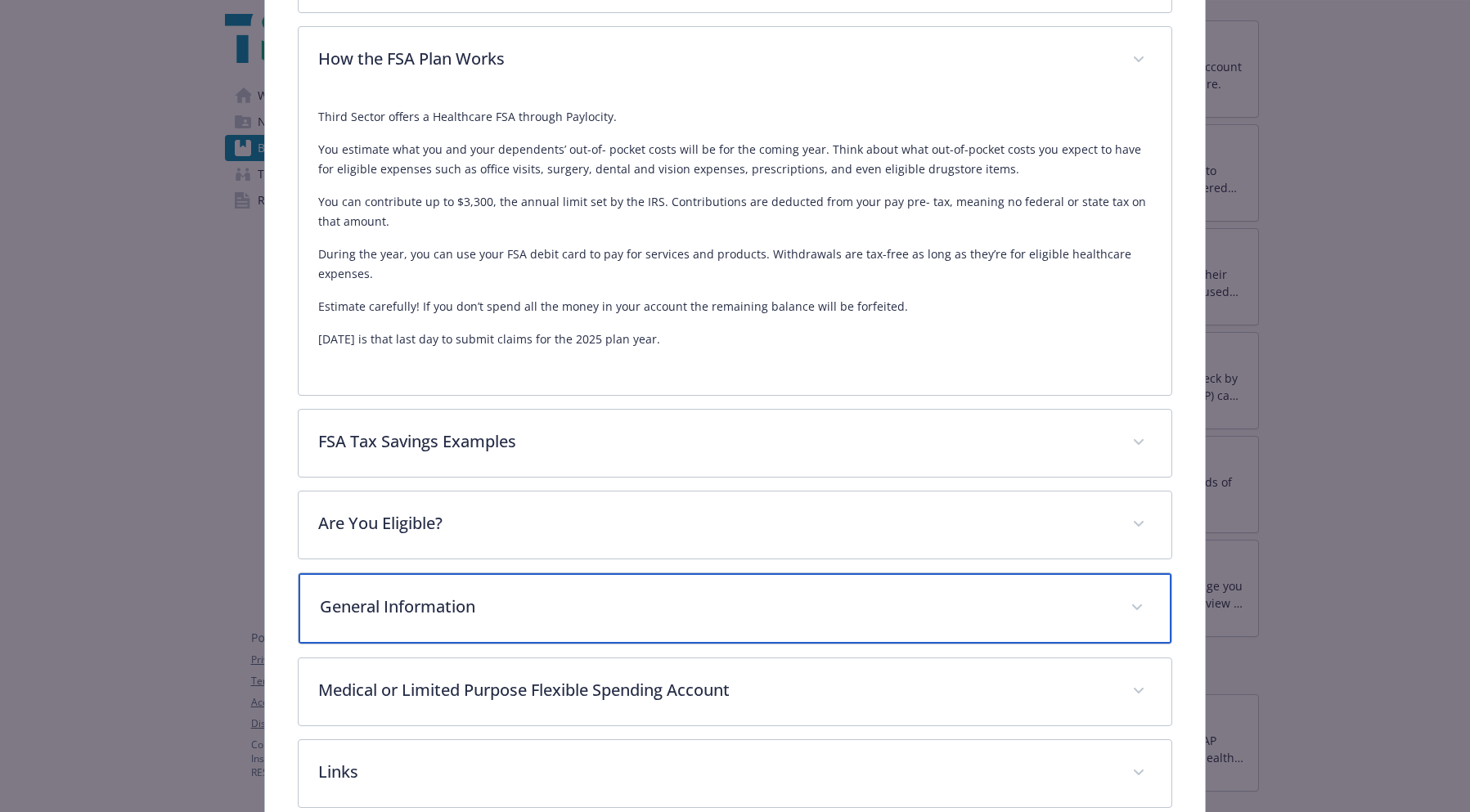
click at [472, 619] on div "General Information" at bounding box center [734, 608] width 872 height 70
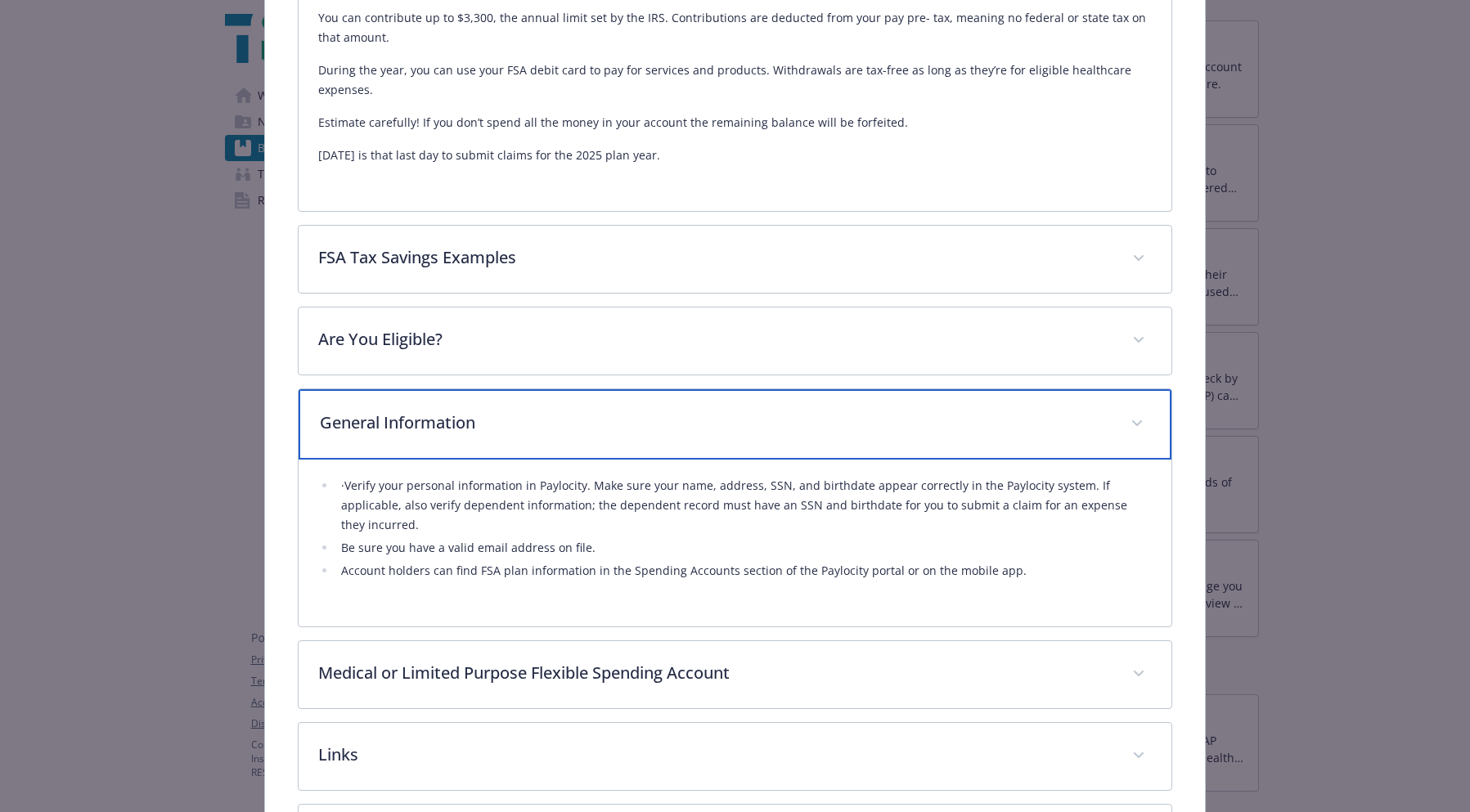
scroll to position [1134, 0]
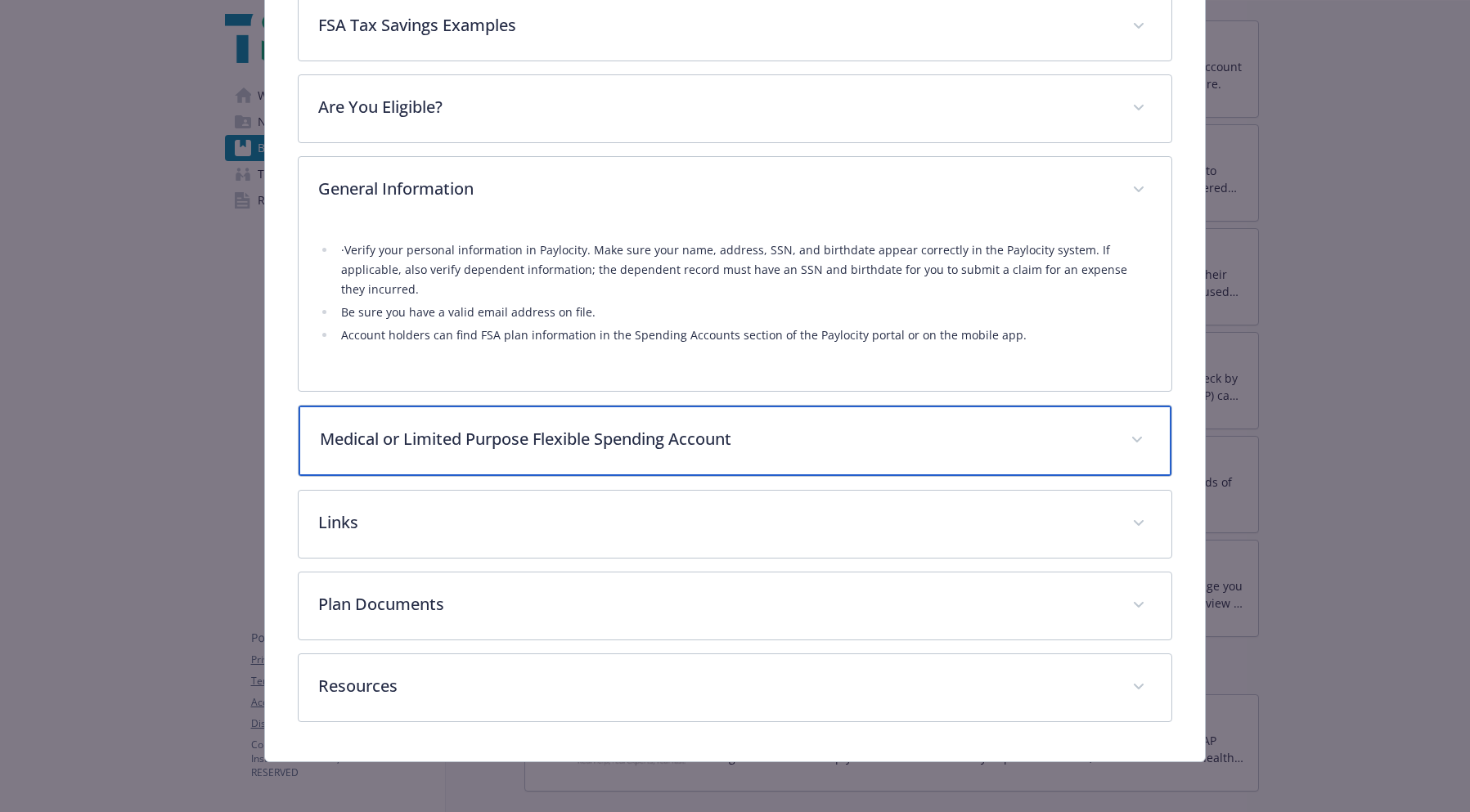
click at [441, 435] on p "Medical or Limited Purpose Flexible Spending Account" at bounding box center [715, 439] width 791 height 25
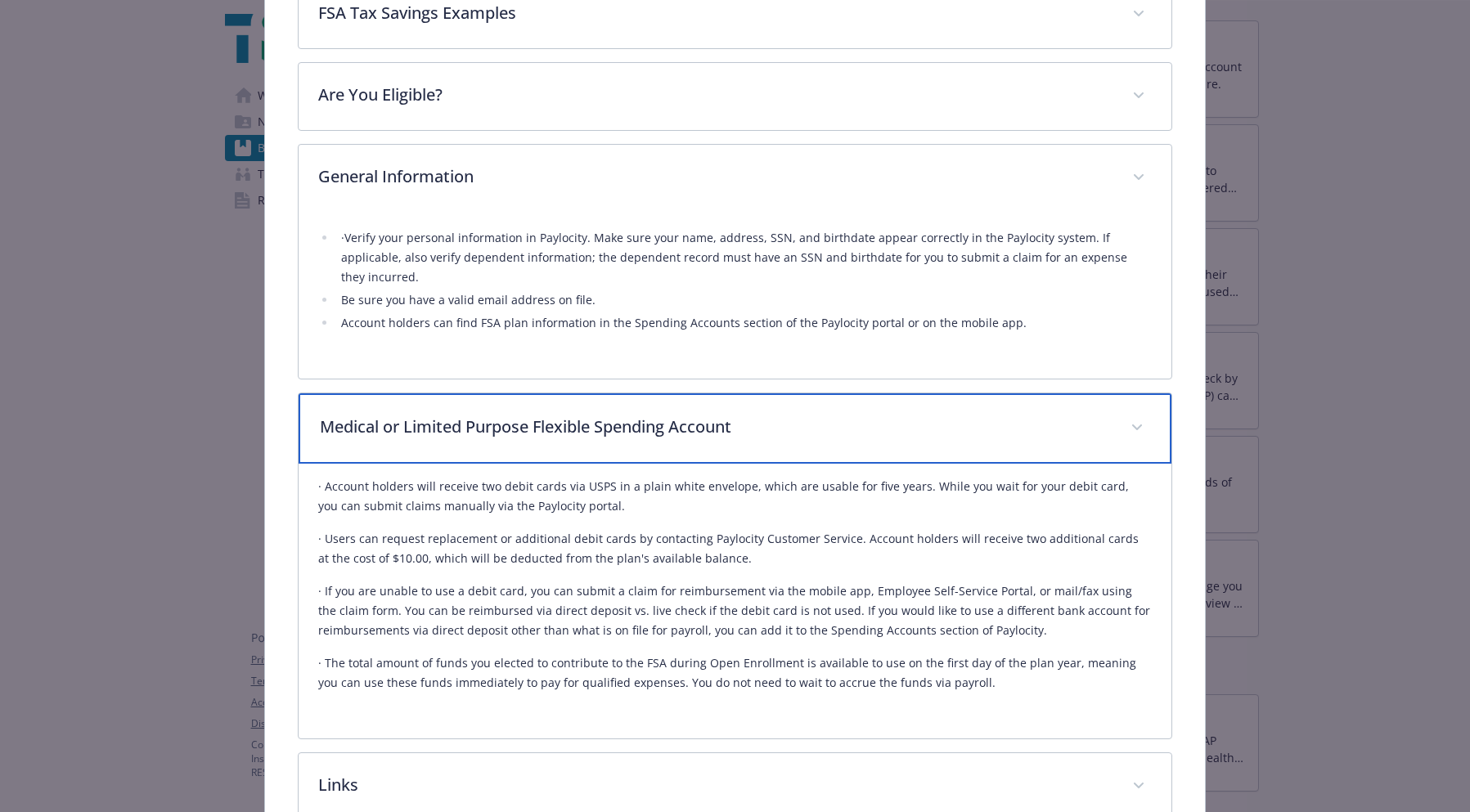
scroll to position [1408, 0]
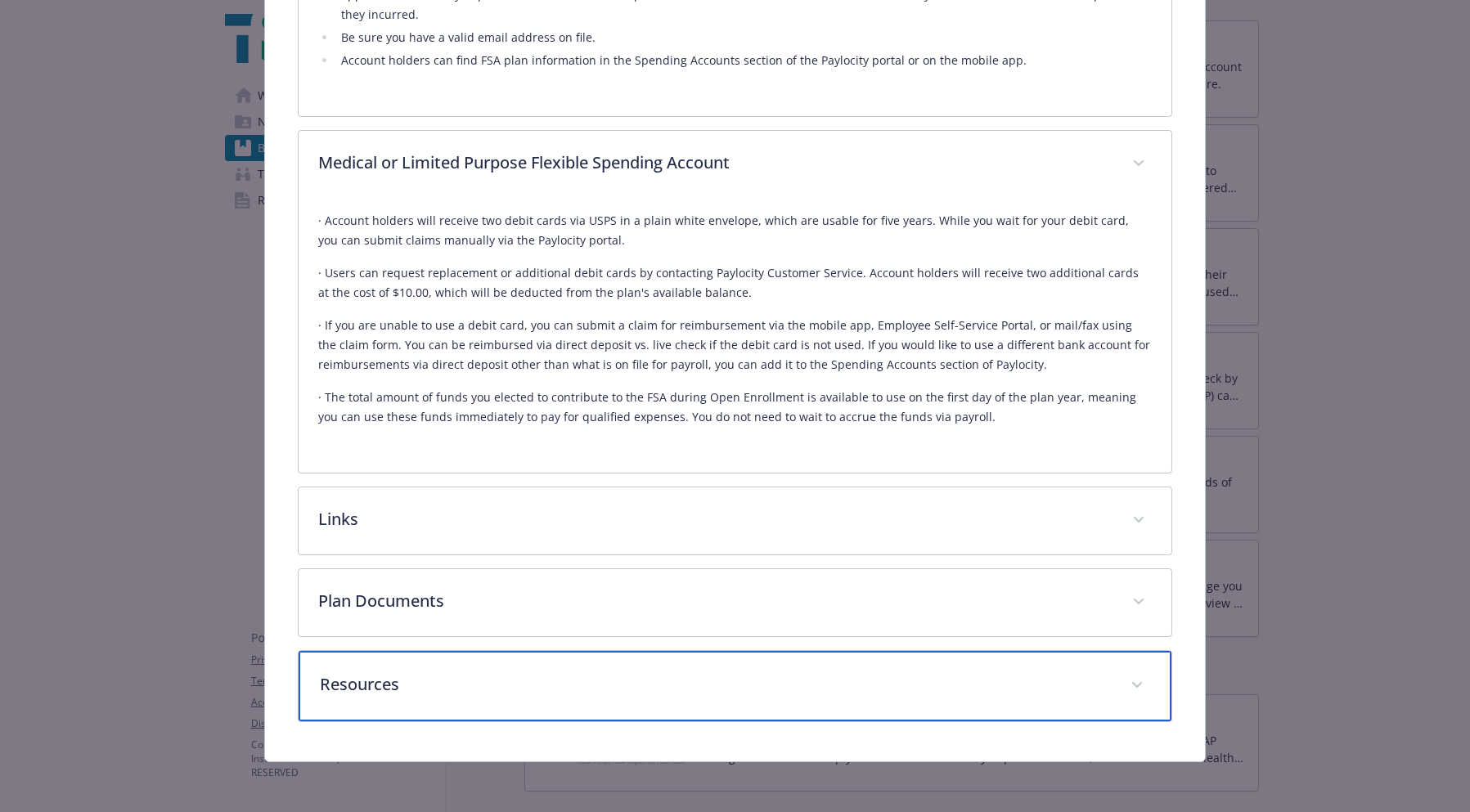
click at [446, 673] on p "Resources" at bounding box center [715, 685] width 791 height 25
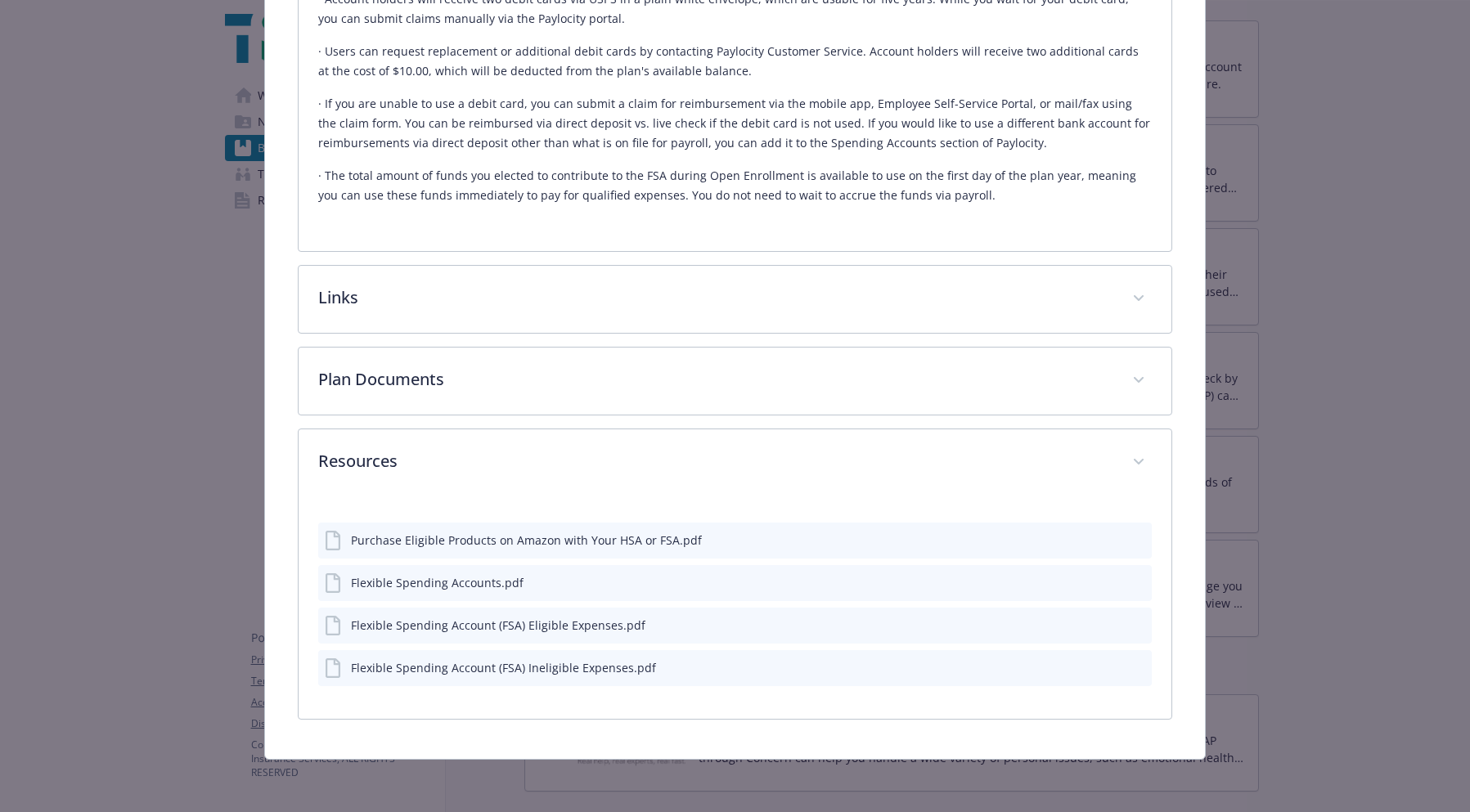
scroll to position [1628, 0]
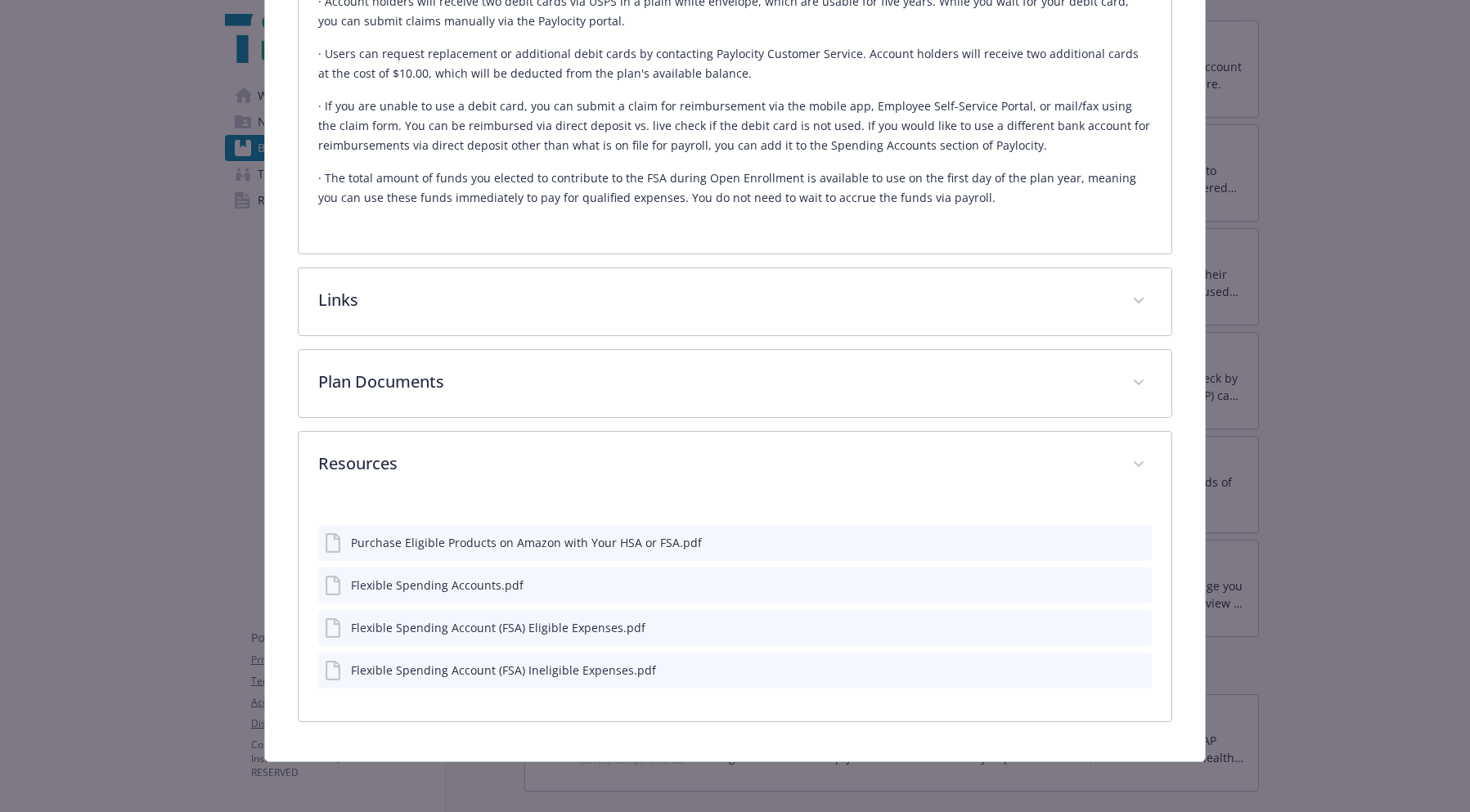
click at [404, 578] on div "Flexible Spending Accounts.pdf" at bounding box center [437, 585] width 173 height 17
click at [398, 589] on div "Flexible Spending Accounts.pdf" at bounding box center [437, 585] width 173 height 17
click at [1103, 586] on icon "download file" at bounding box center [1109, 584] width 13 height 13
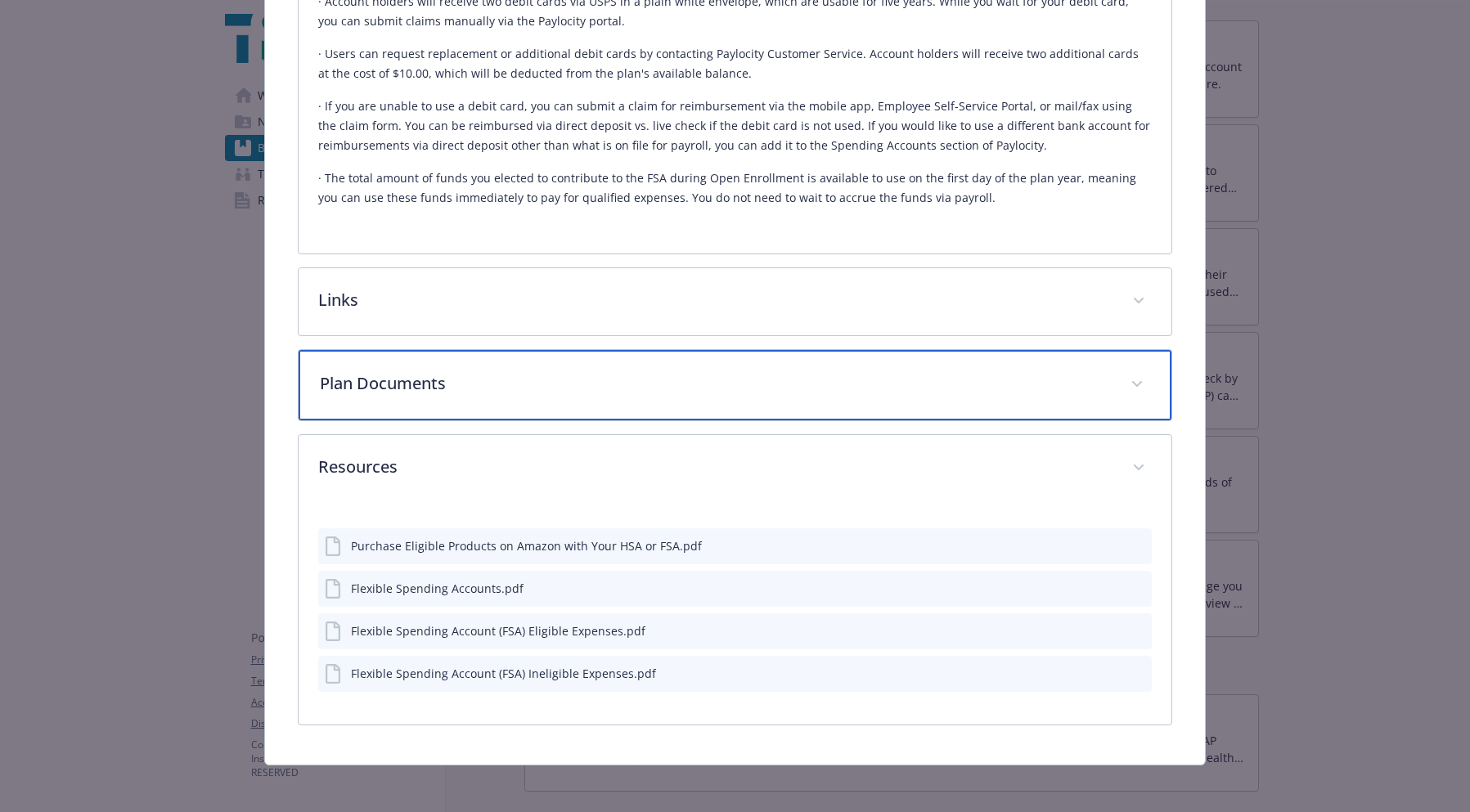
click at [662, 384] on p "Plan Documents" at bounding box center [715, 383] width 791 height 25
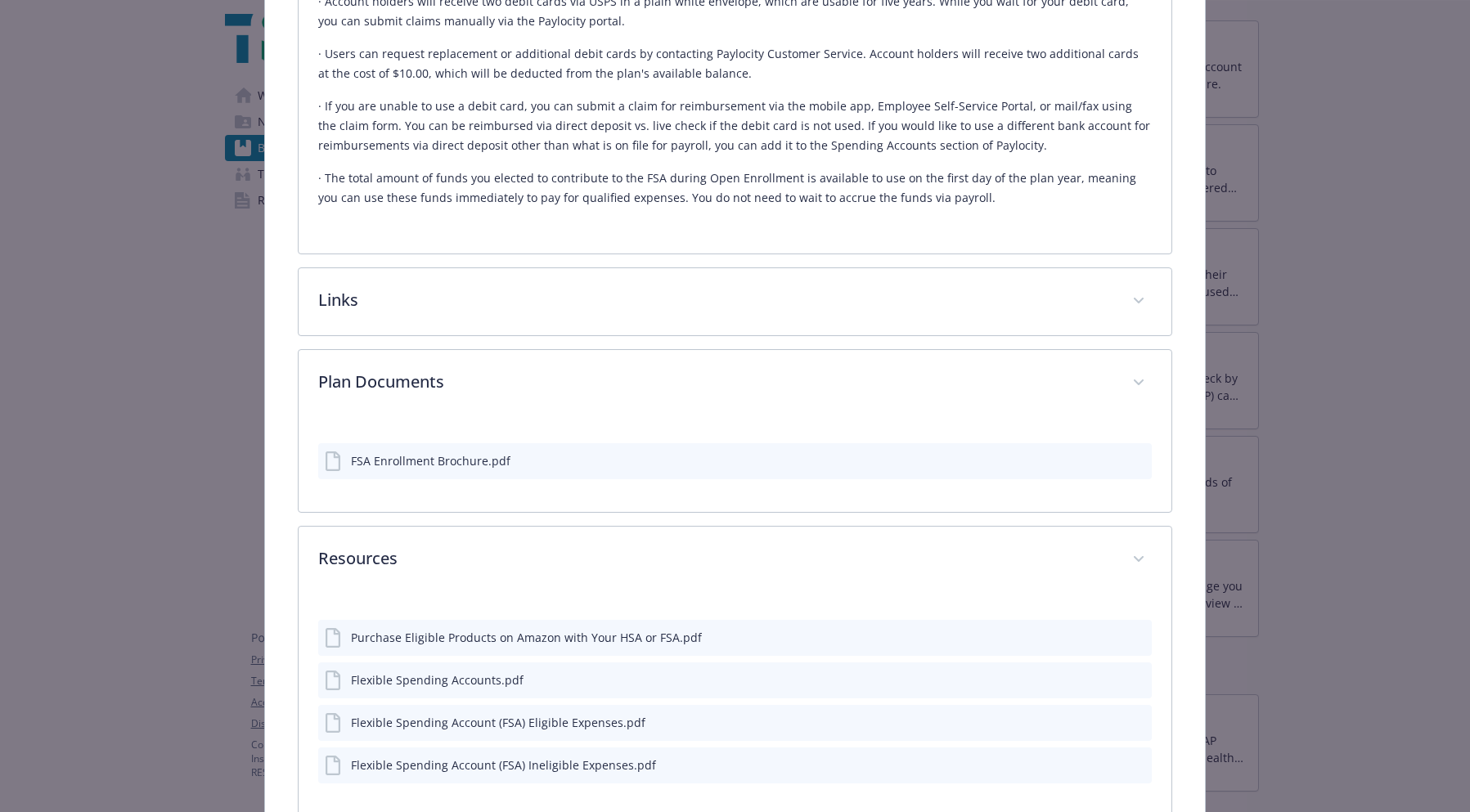
click at [1103, 460] on icon "download file" at bounding box center [1109, 459] width 13 height 13
click at [457, 333] on div "Links · Paylocity - What is an FSA? · Paylocity Medical Flexible Spending Accou…" at bounding box center [734, 302] width 874 height 68
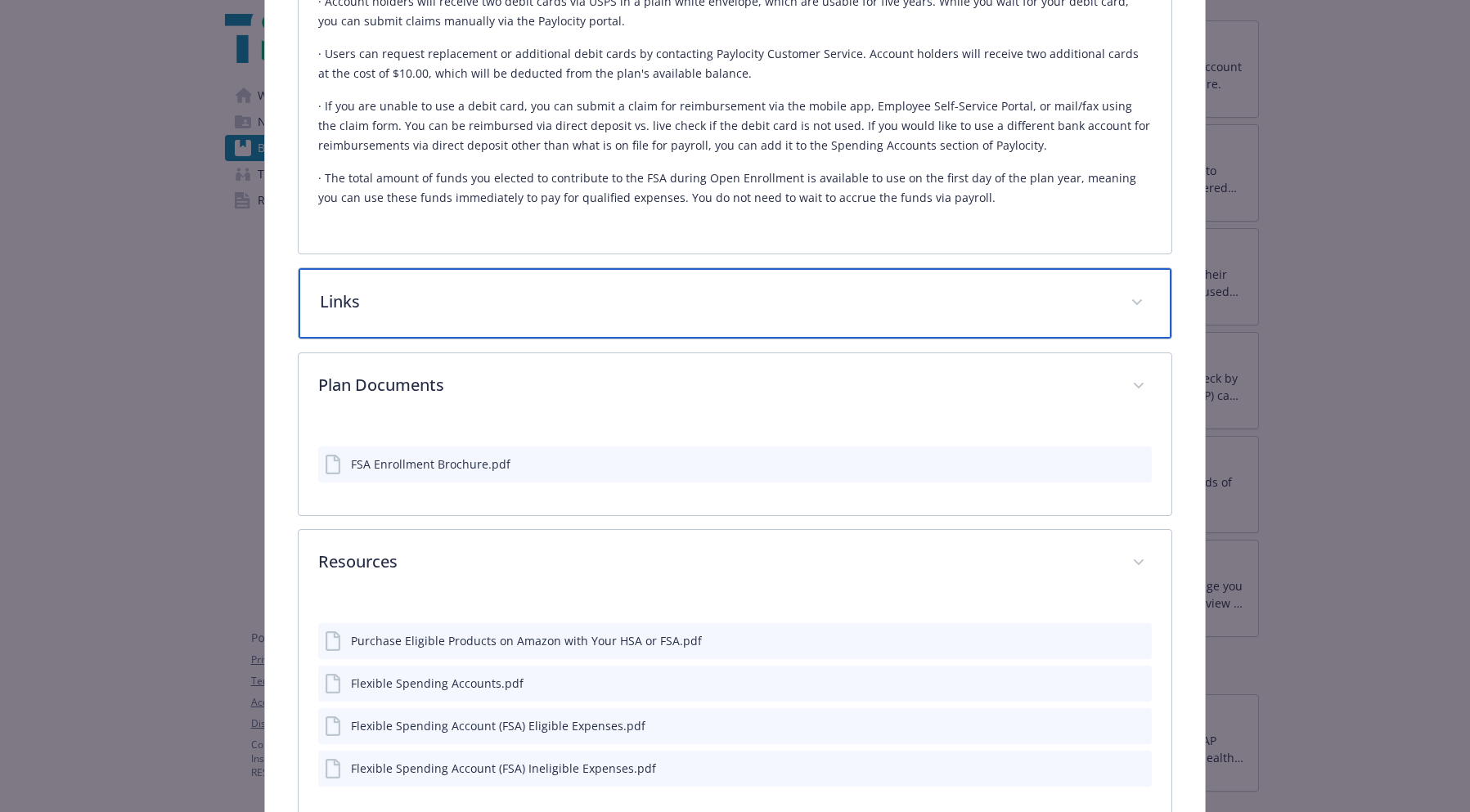
click at [465, 307] on p "Links" at bounding box center [715, 301] width 791 height 25
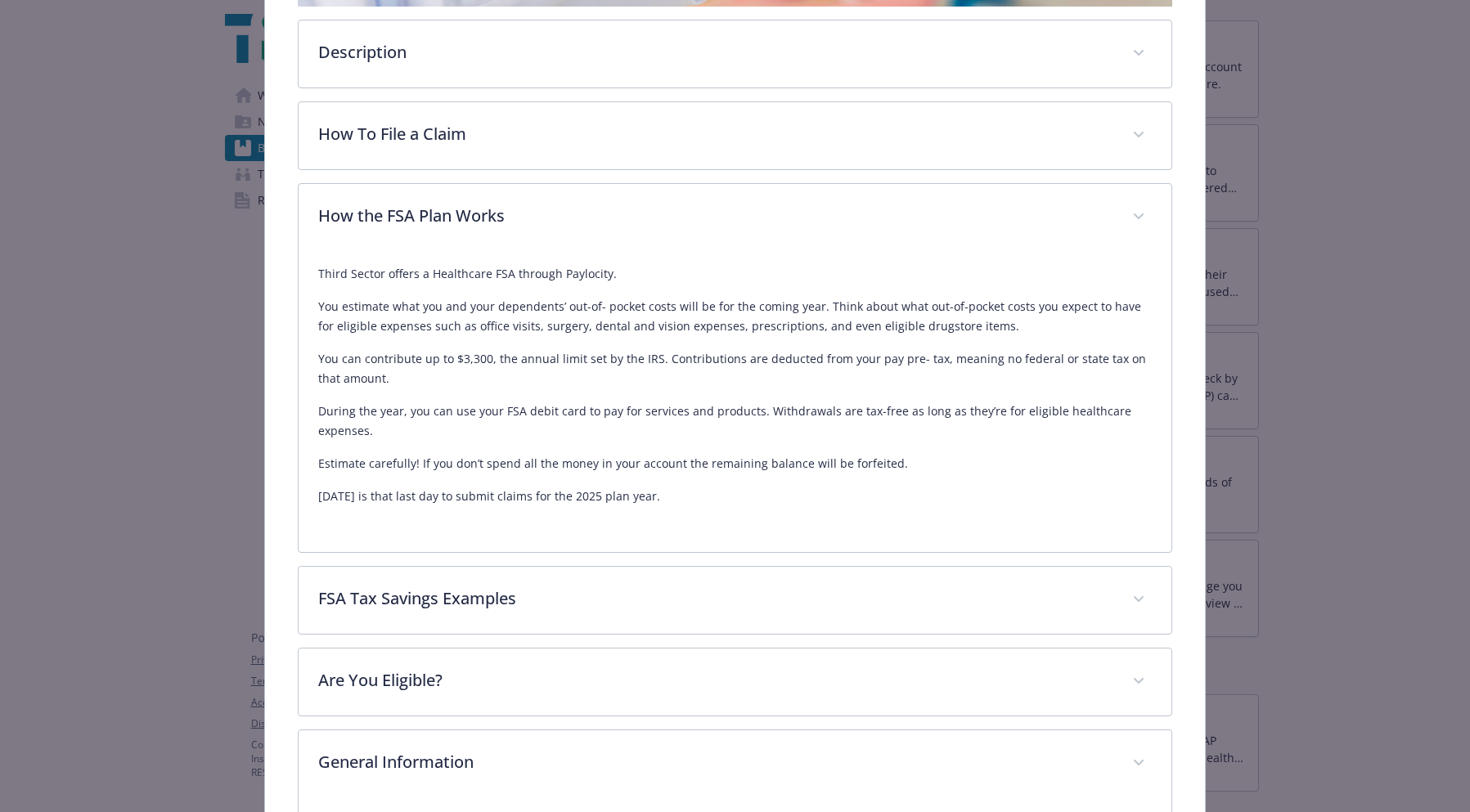
scroll to position [538, 0]
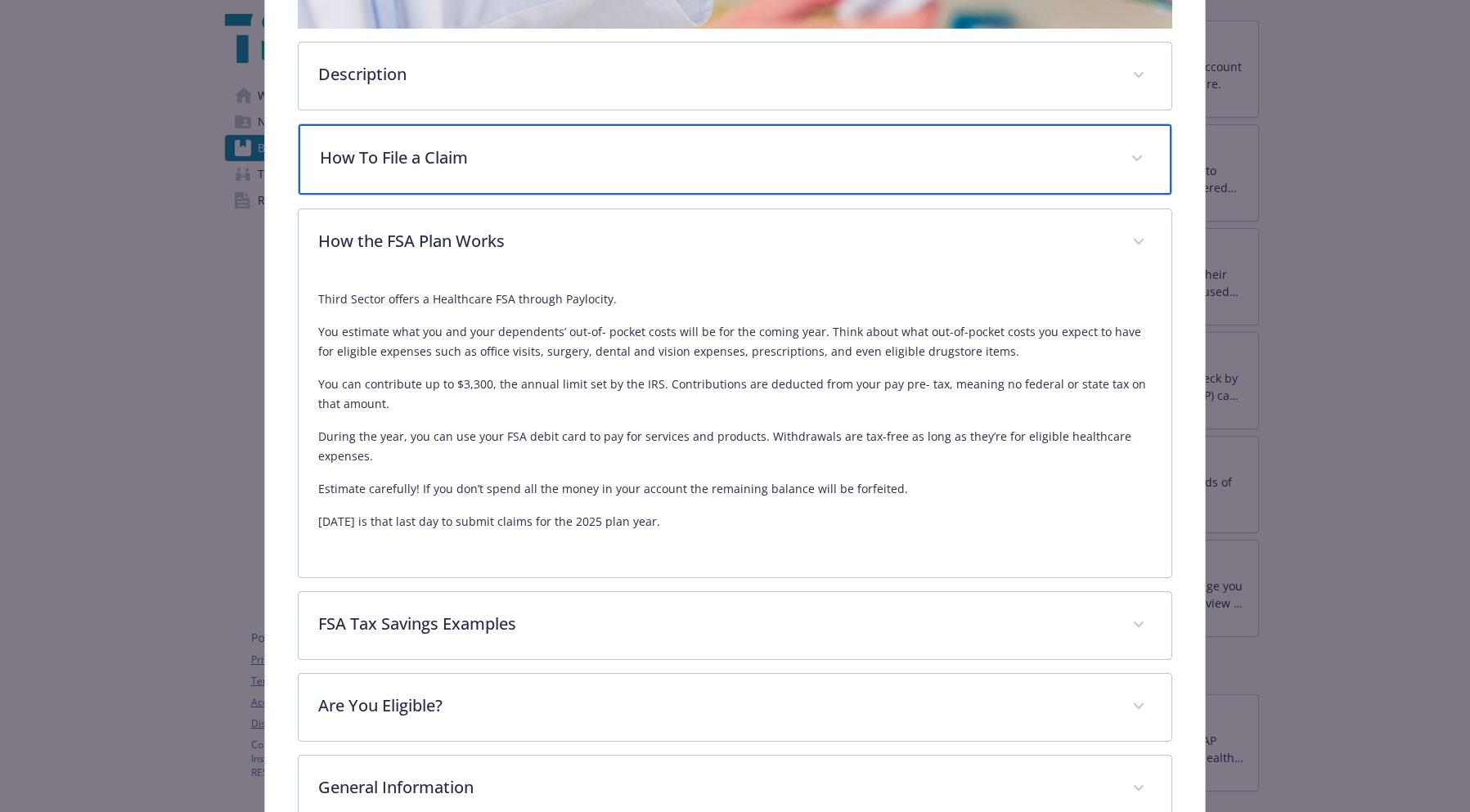
click at [845, 145] on p "How To File a Claim" at bounding box center [715, 157] width 791 height 25
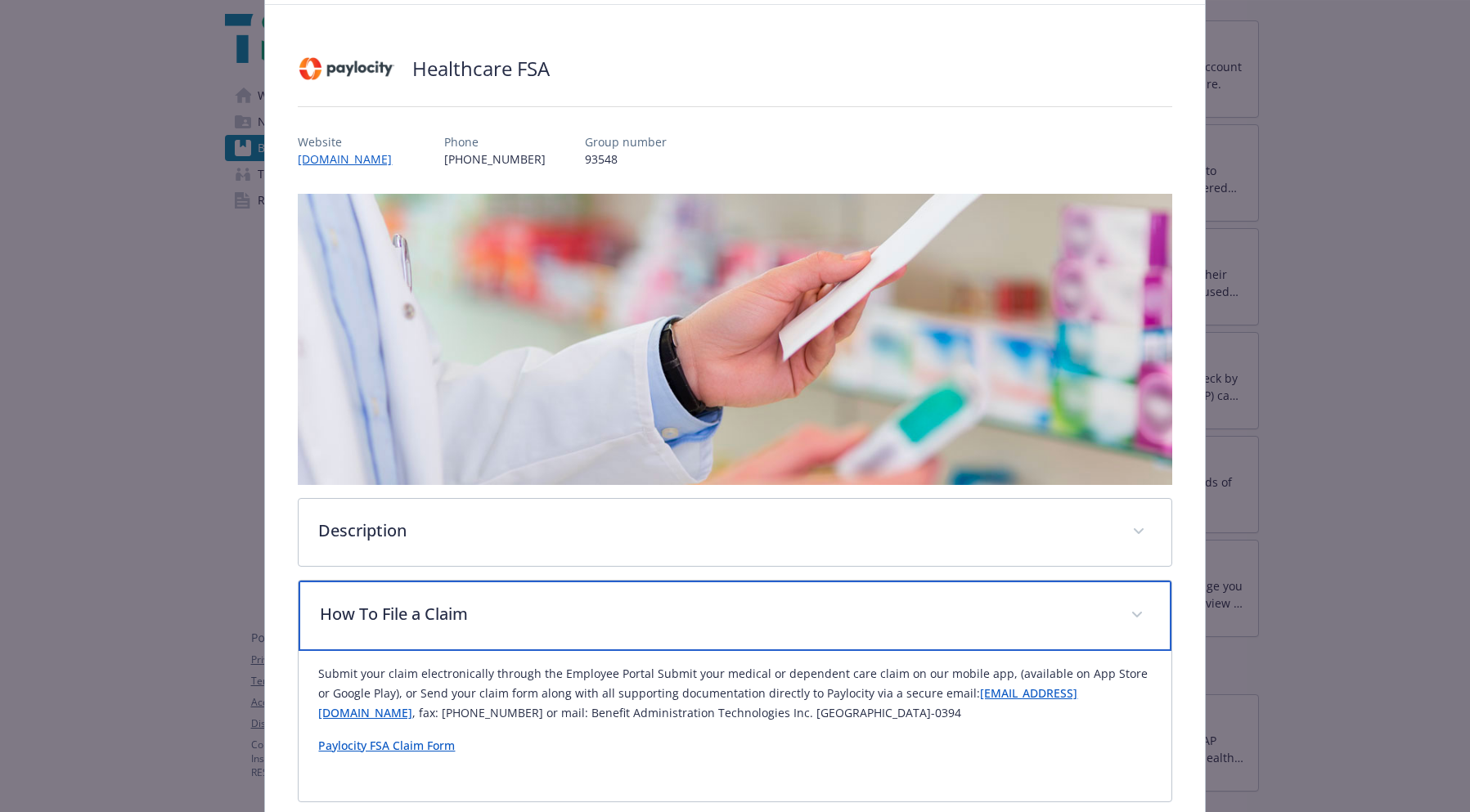
scroll to position [0, 0]
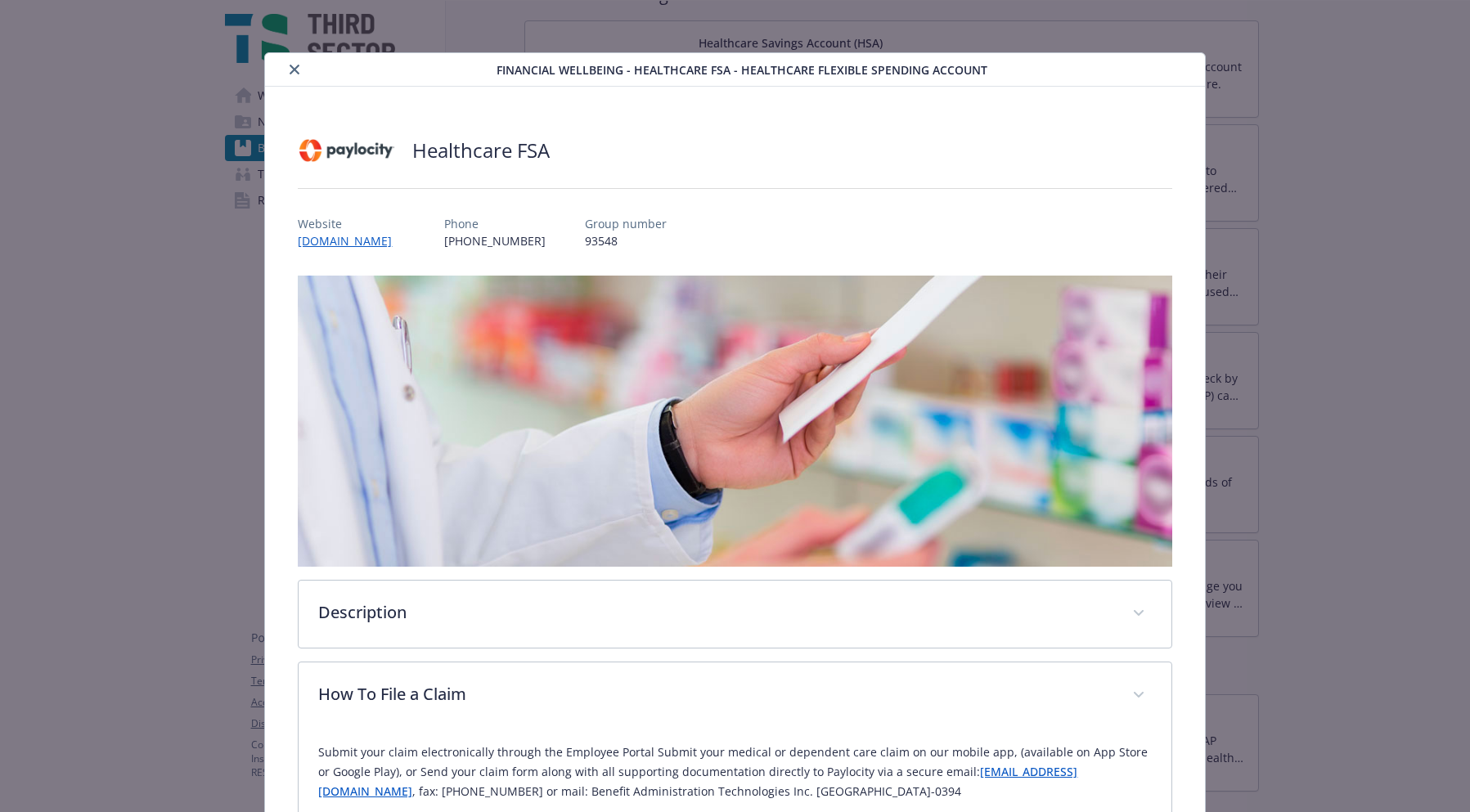
click at [287, 62] on button "close" at bounding box center [294, 69] width 20 height 20
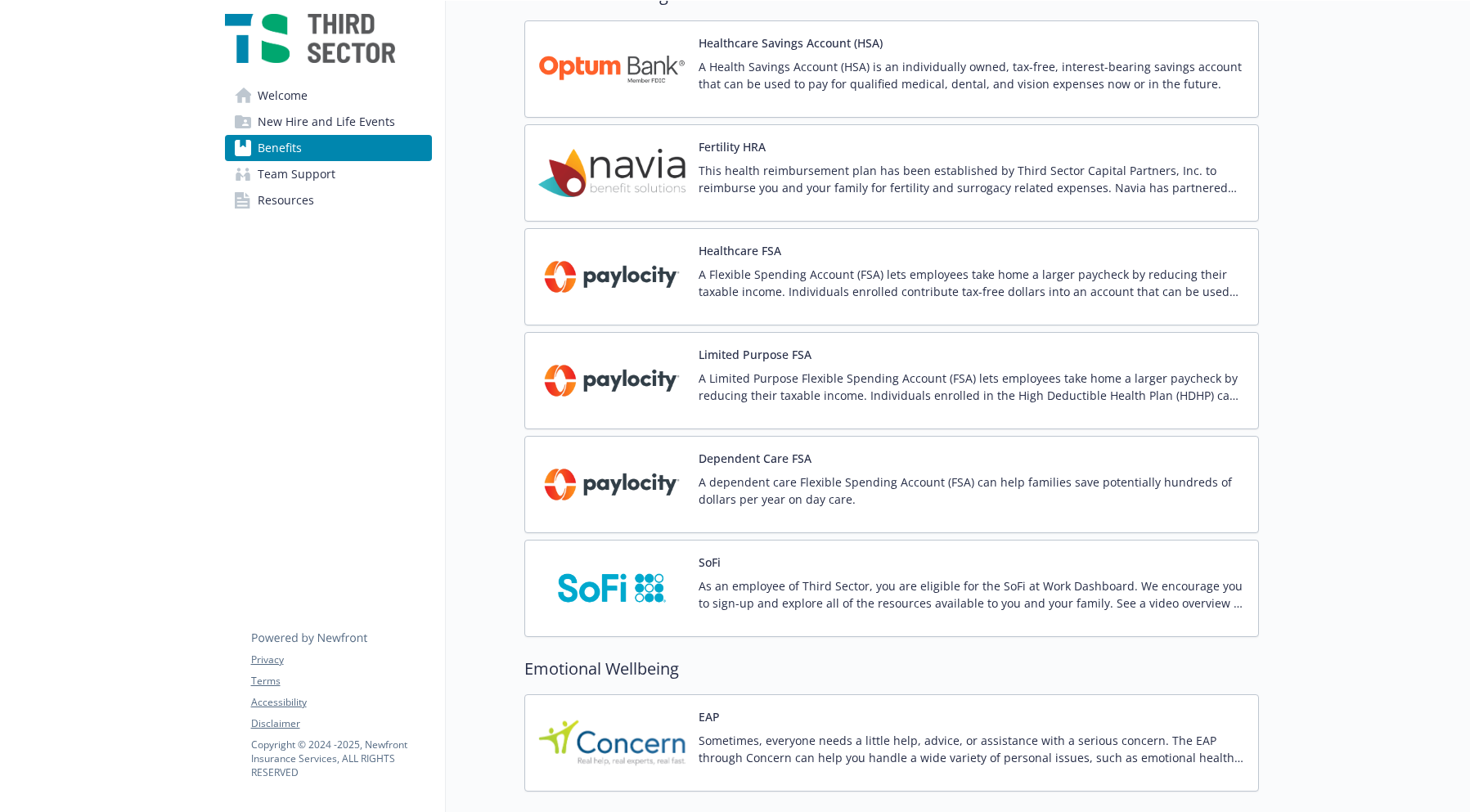
scroll to position [1665, 0]
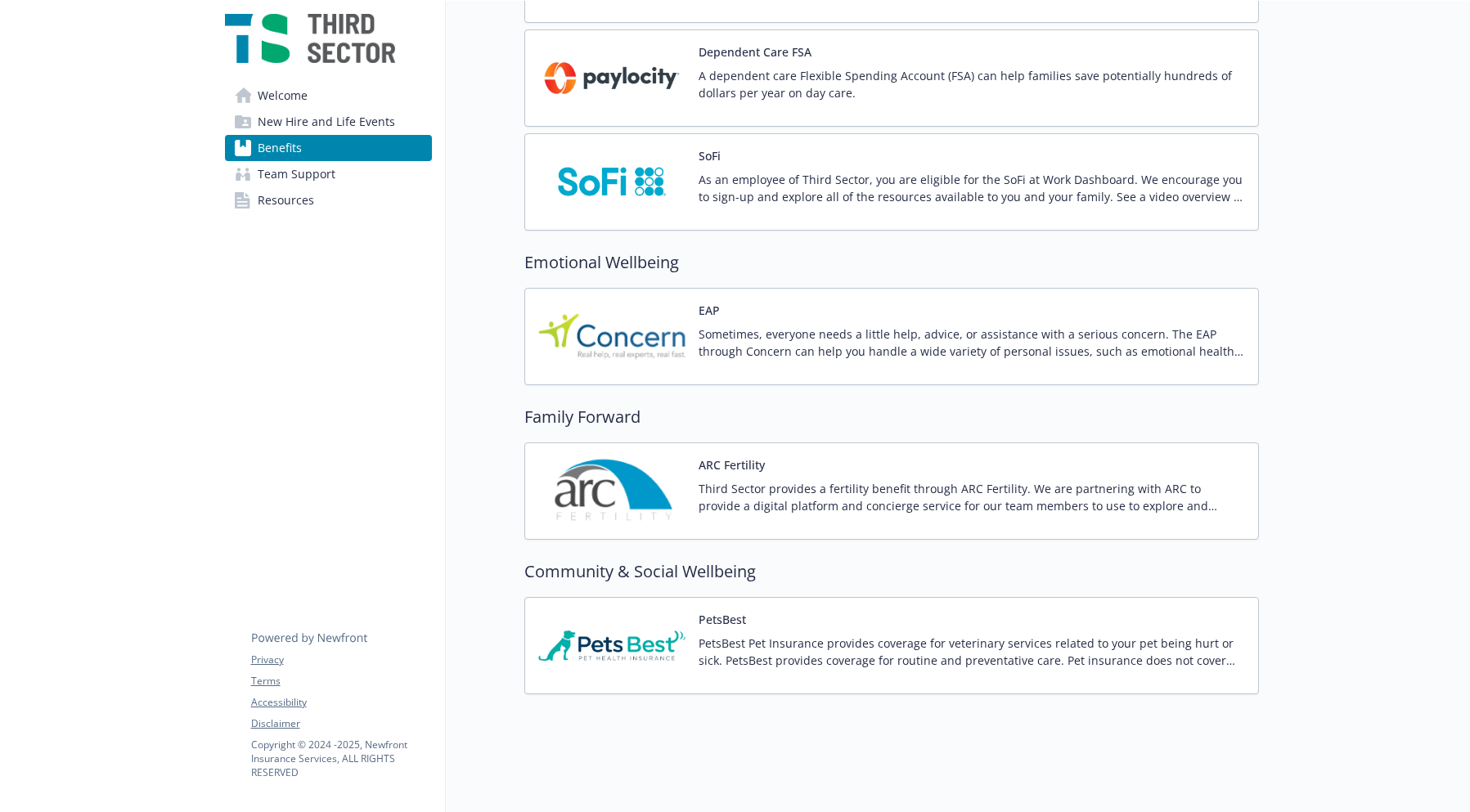
click at [281, 199] on span "Resources" at bounding box center [286, 200] width 56 height 27
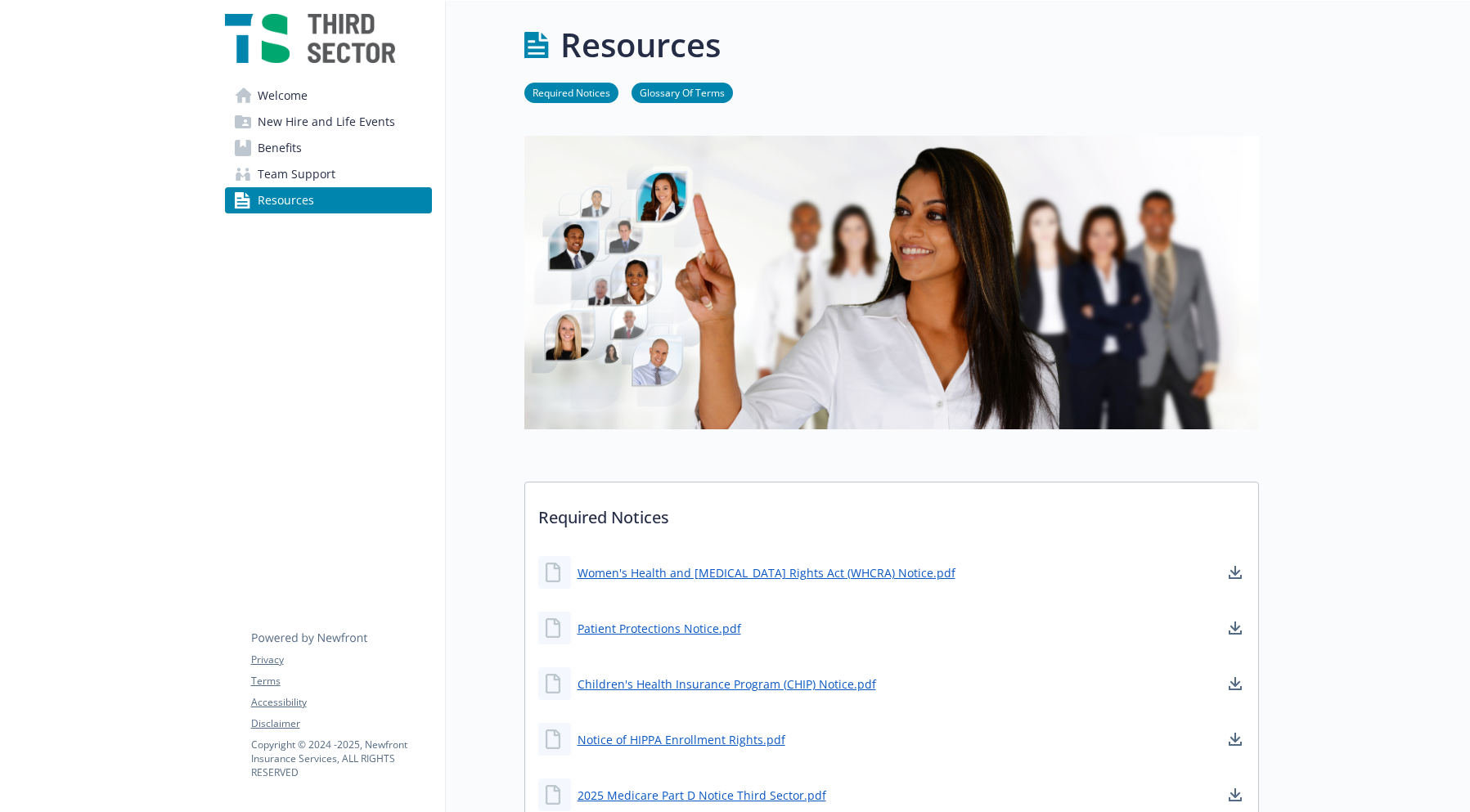
click at [352, 175] on link "Team Support" at bounding box center [329, 174] width 207 height 27
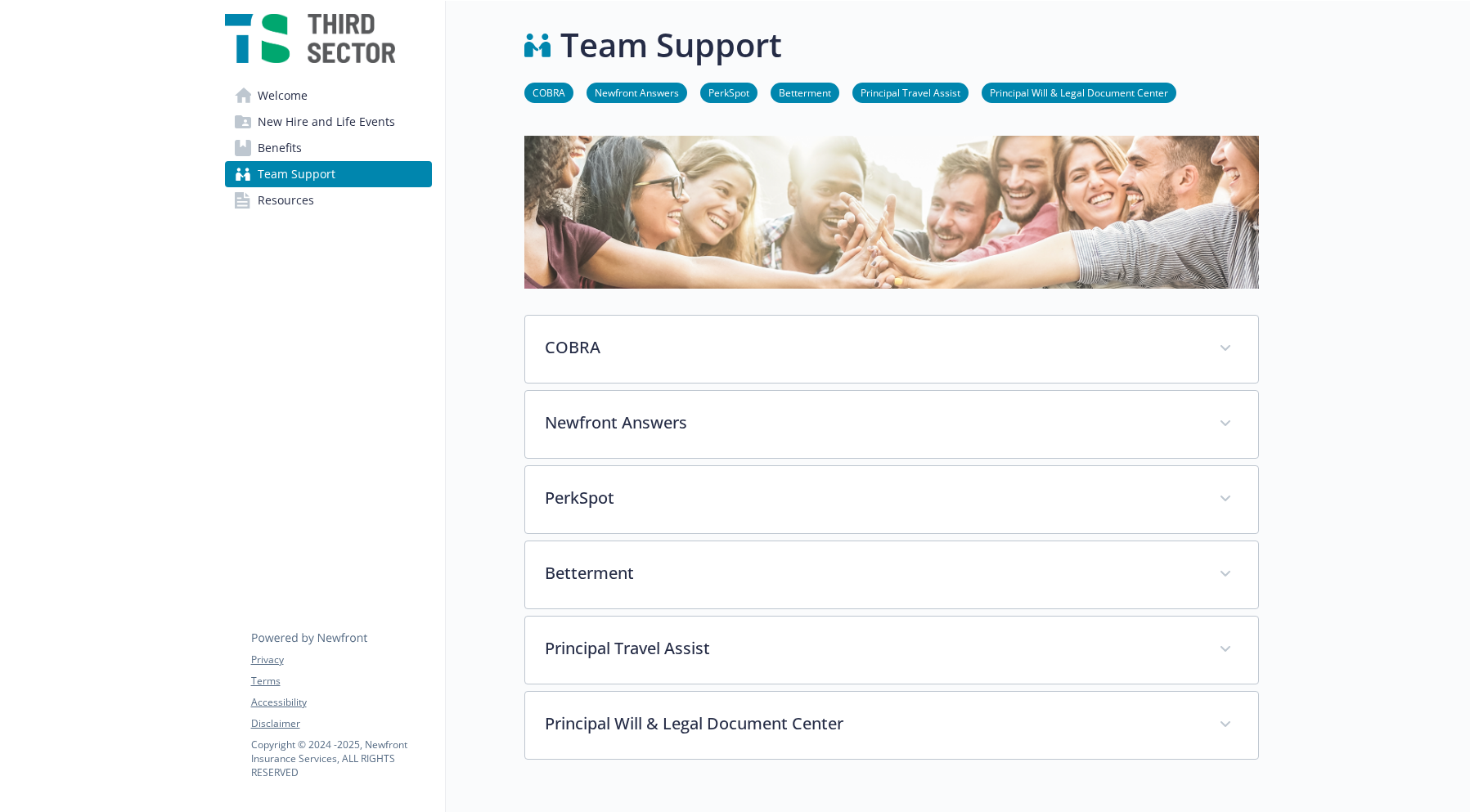
click at [311, 136] on link "Benefits" at bounding box center [329, 148] width 207 height 27
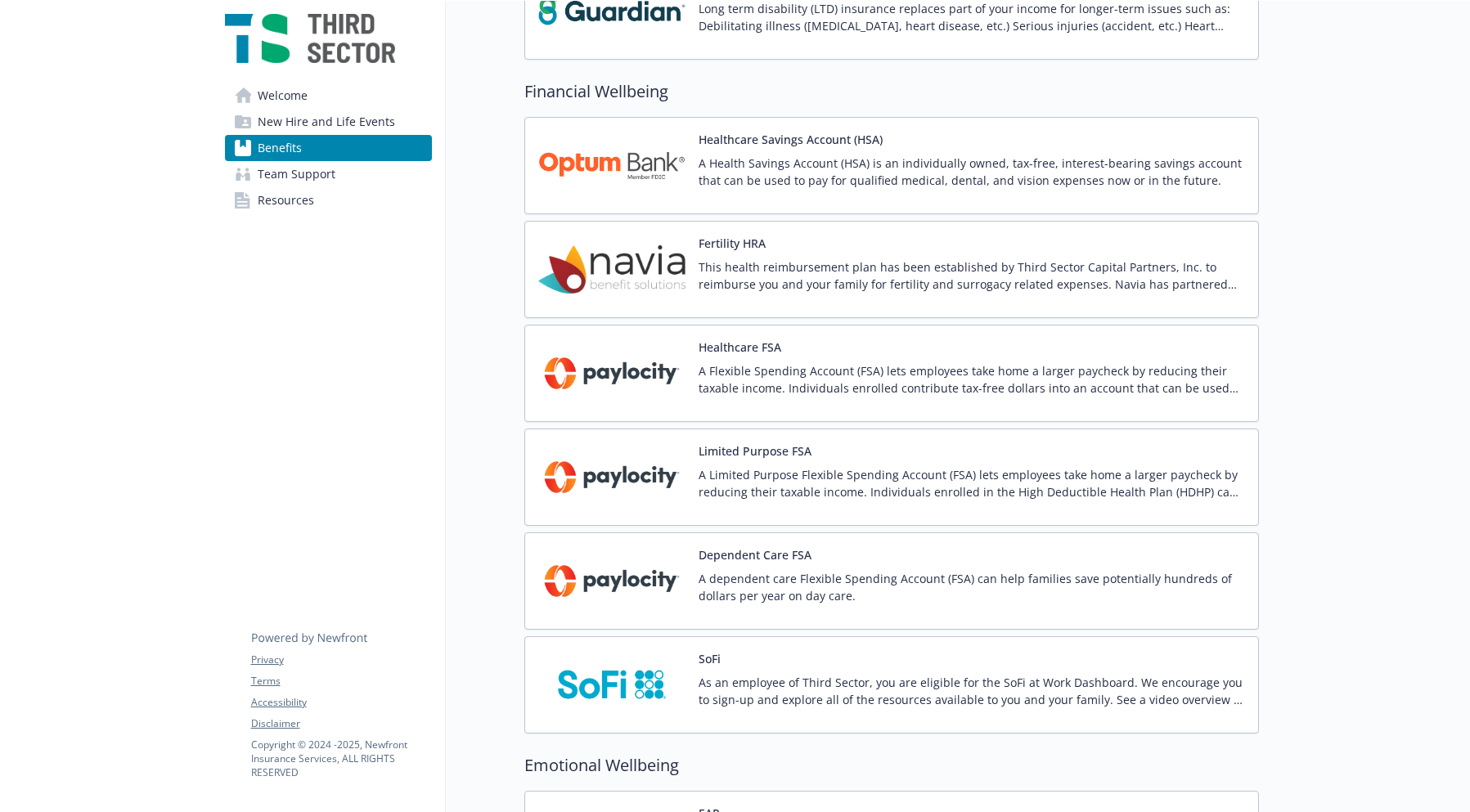
scroll to position [1148, 0]
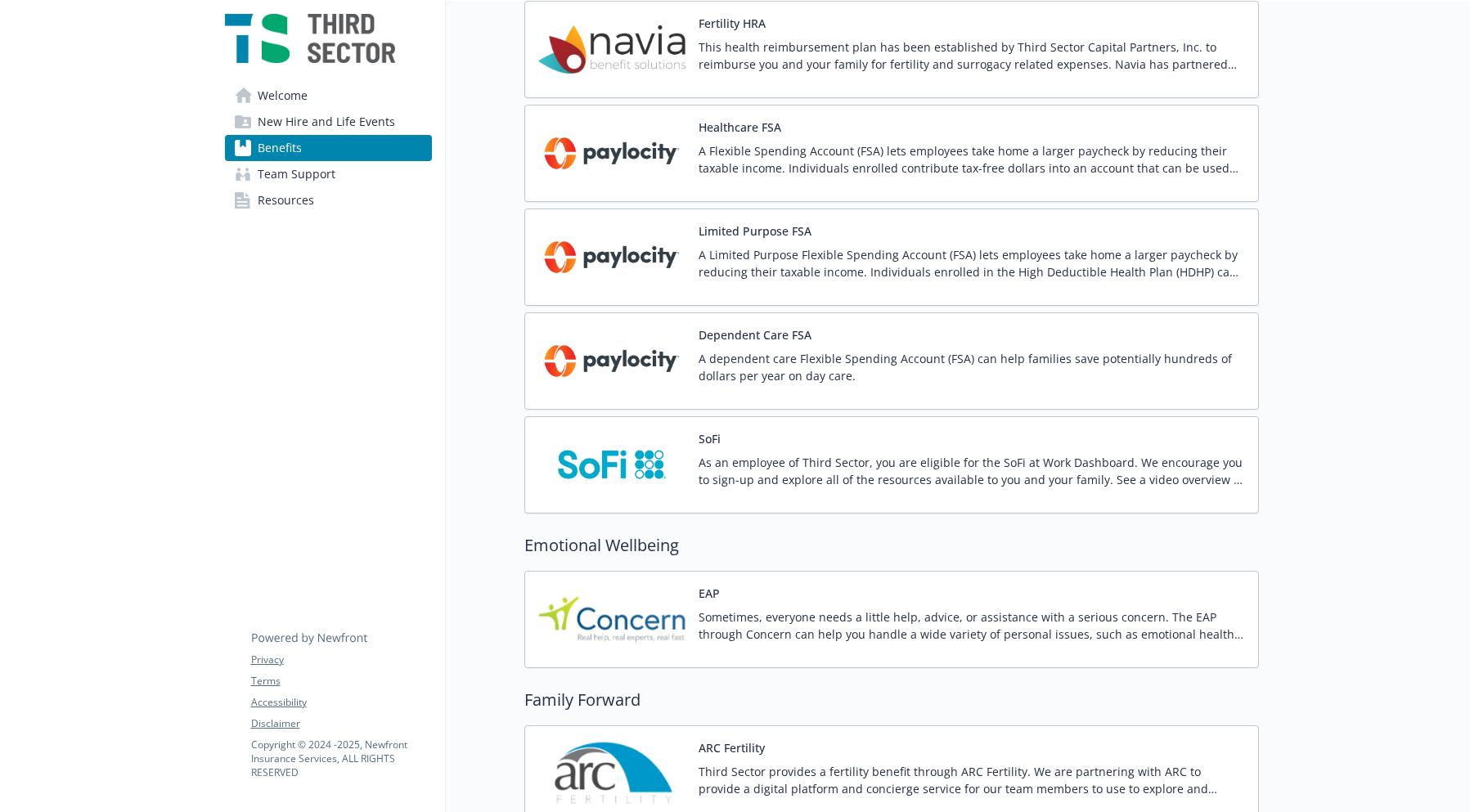
click at [689, 613] on div "EAP Sometimes, everyone needs a little help, advice, or assistance with a serio…" at bounding box center [892, 619] width 707 height 69
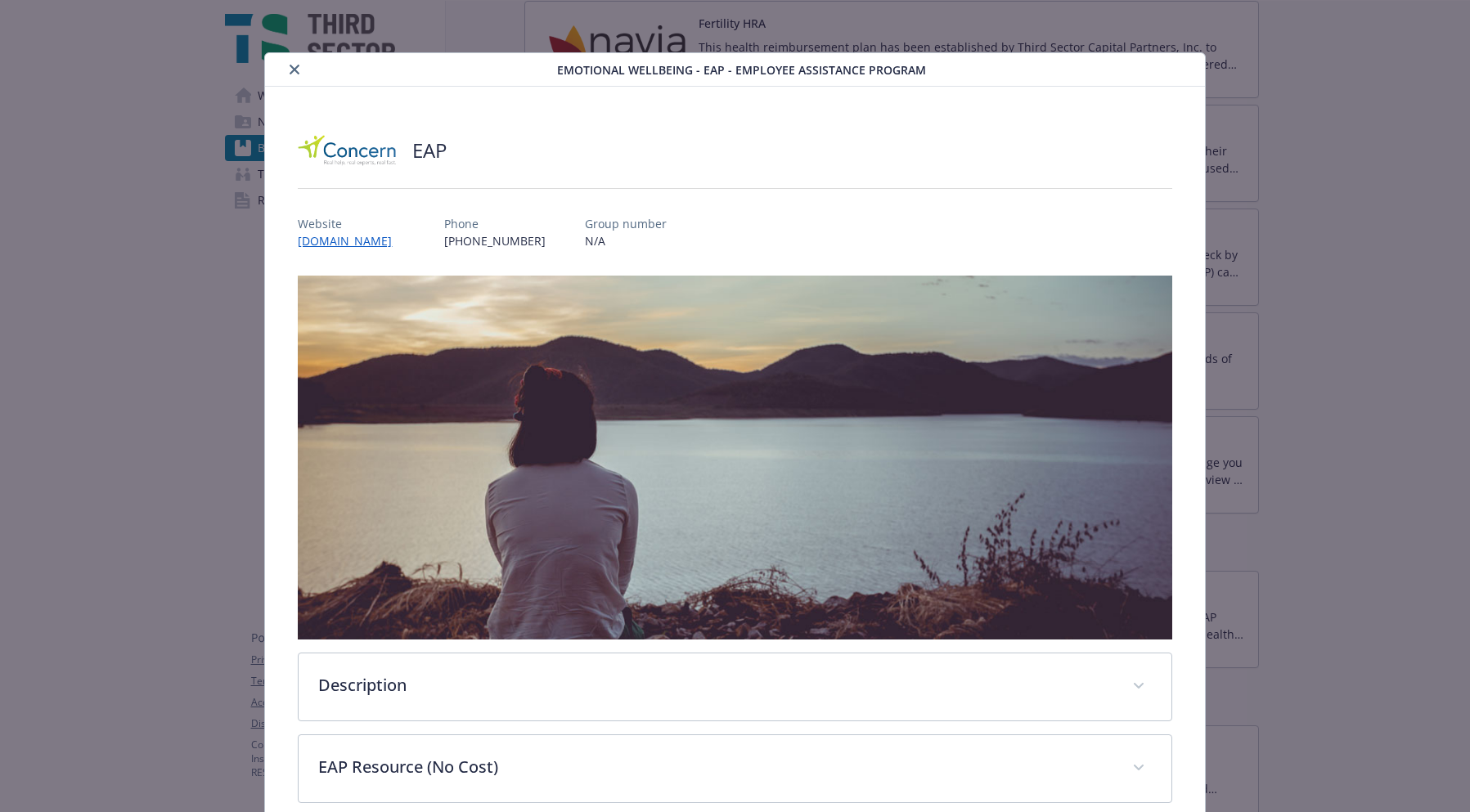
scroll to position [244, 0]
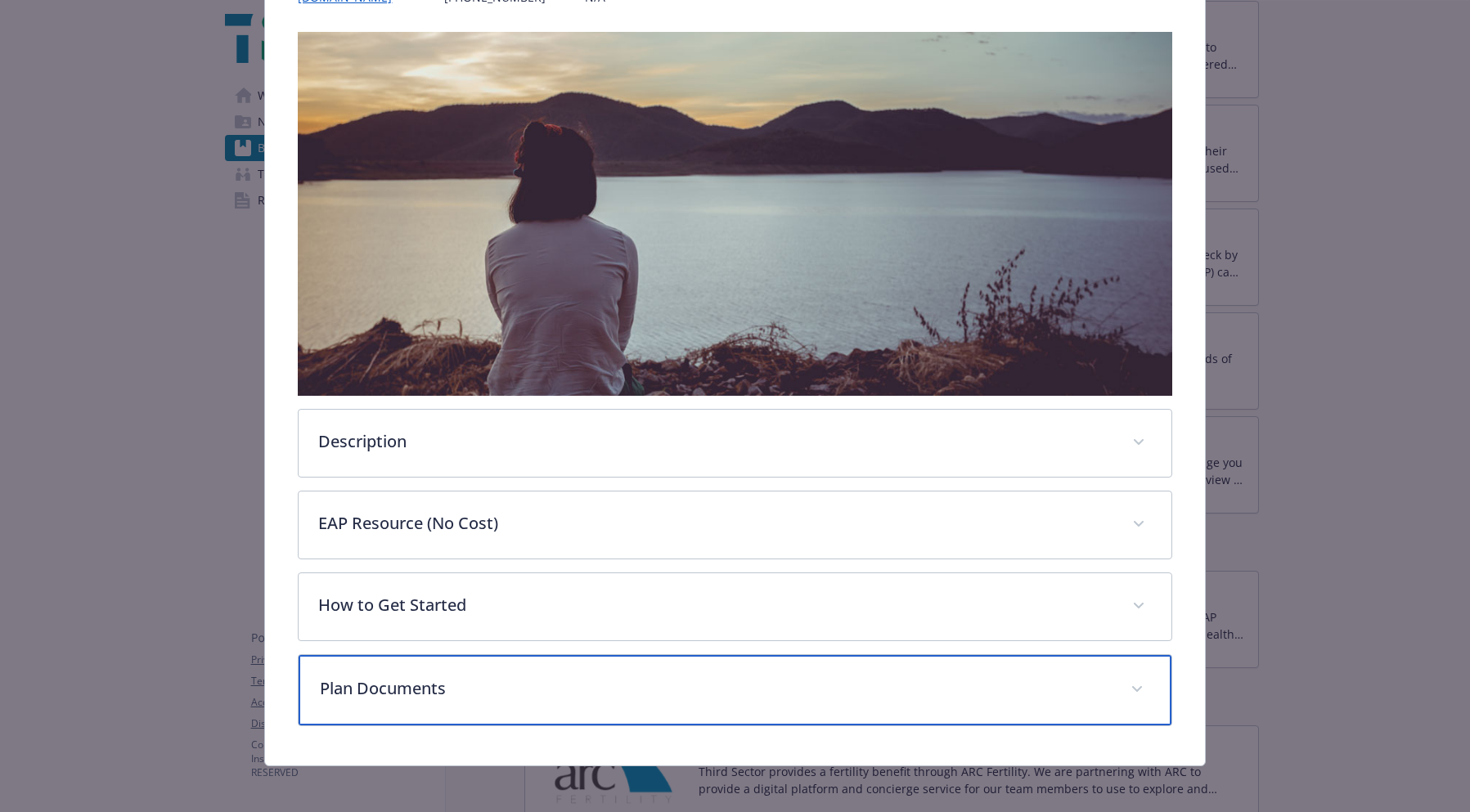
click at [487, 680] on p "Plan Documents" at bounding box center [715, 689] width 791 height 25
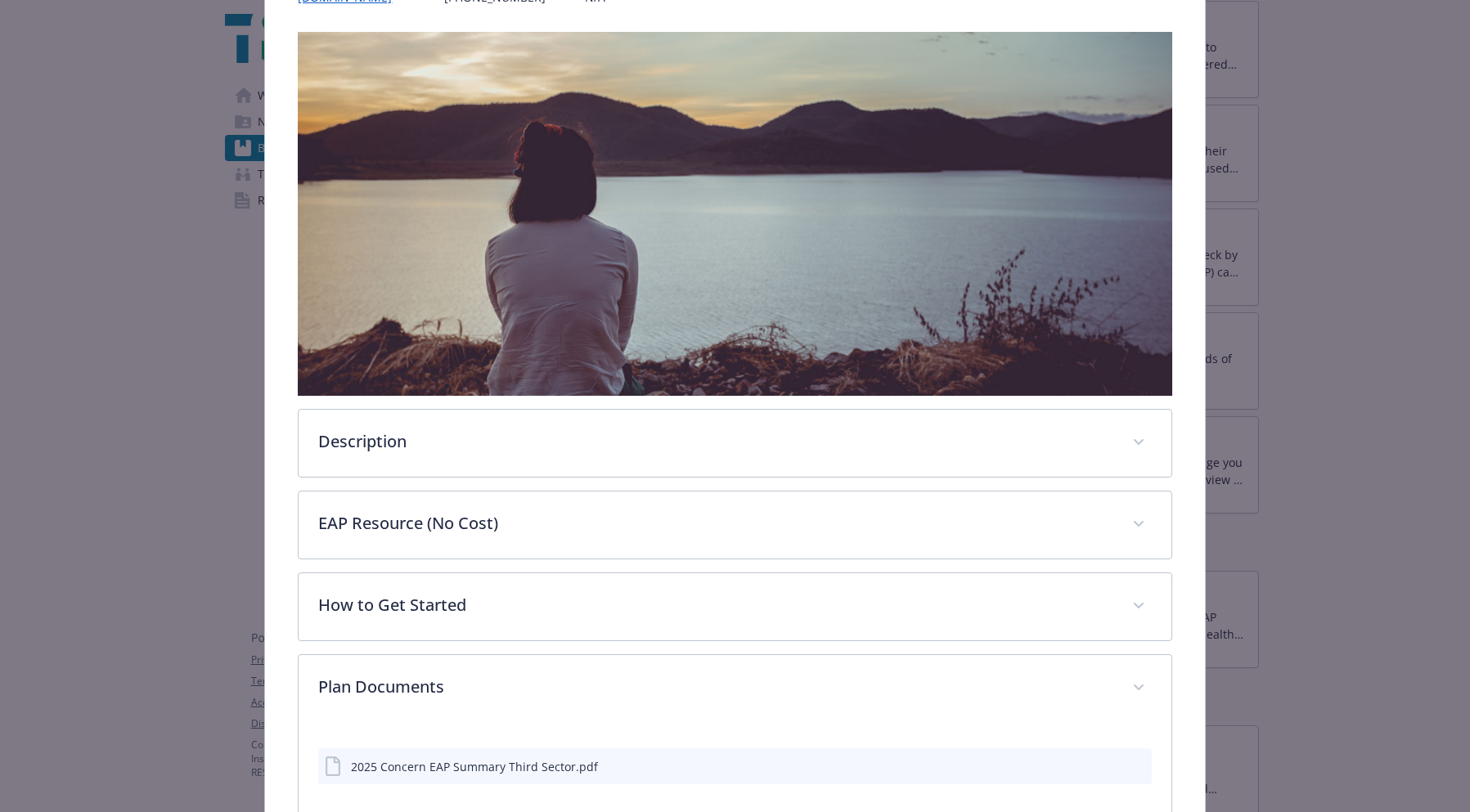
click at [1103, 765] on icon "download file" at bounding box center [1109, 765] width 13 height 13
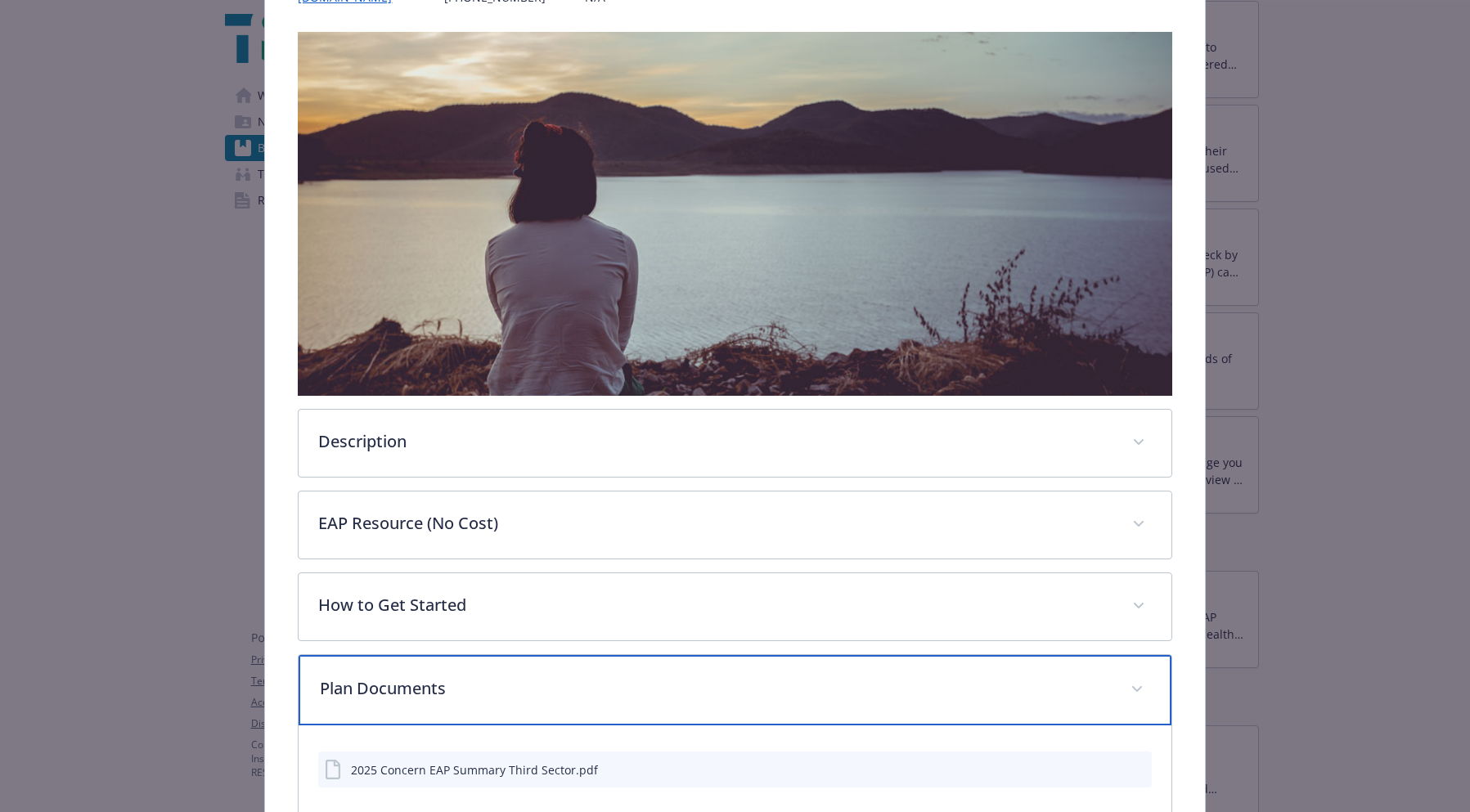
drag, startPoint x: 1119, startPoint y: 685, endPoint x: 1113, endPoint y: 693, distance: 10.0
click at [1113, 693] on div "Plan Documents" at bounding box center [734, 690] width 872 height 70
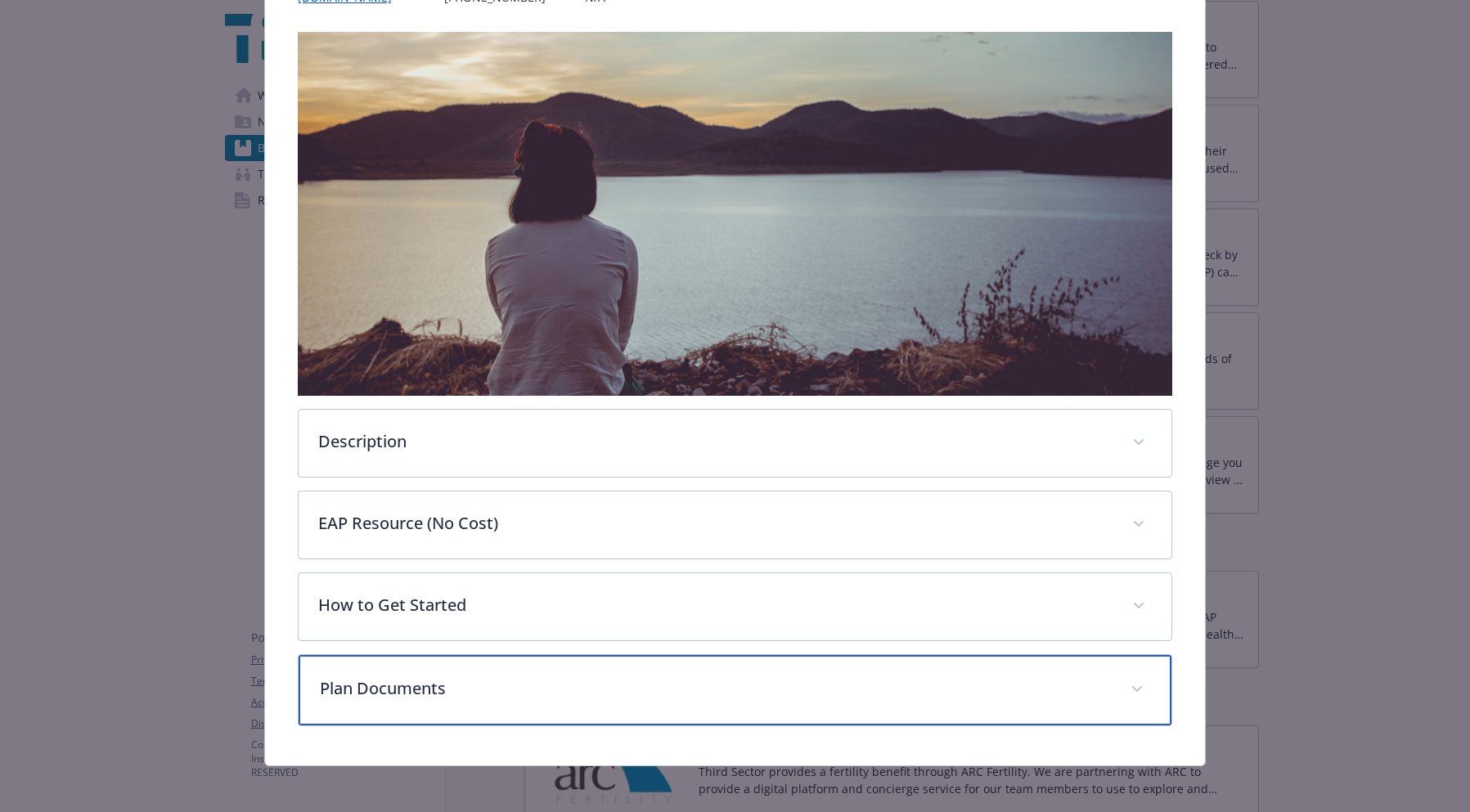
scroll to position [0, 0]
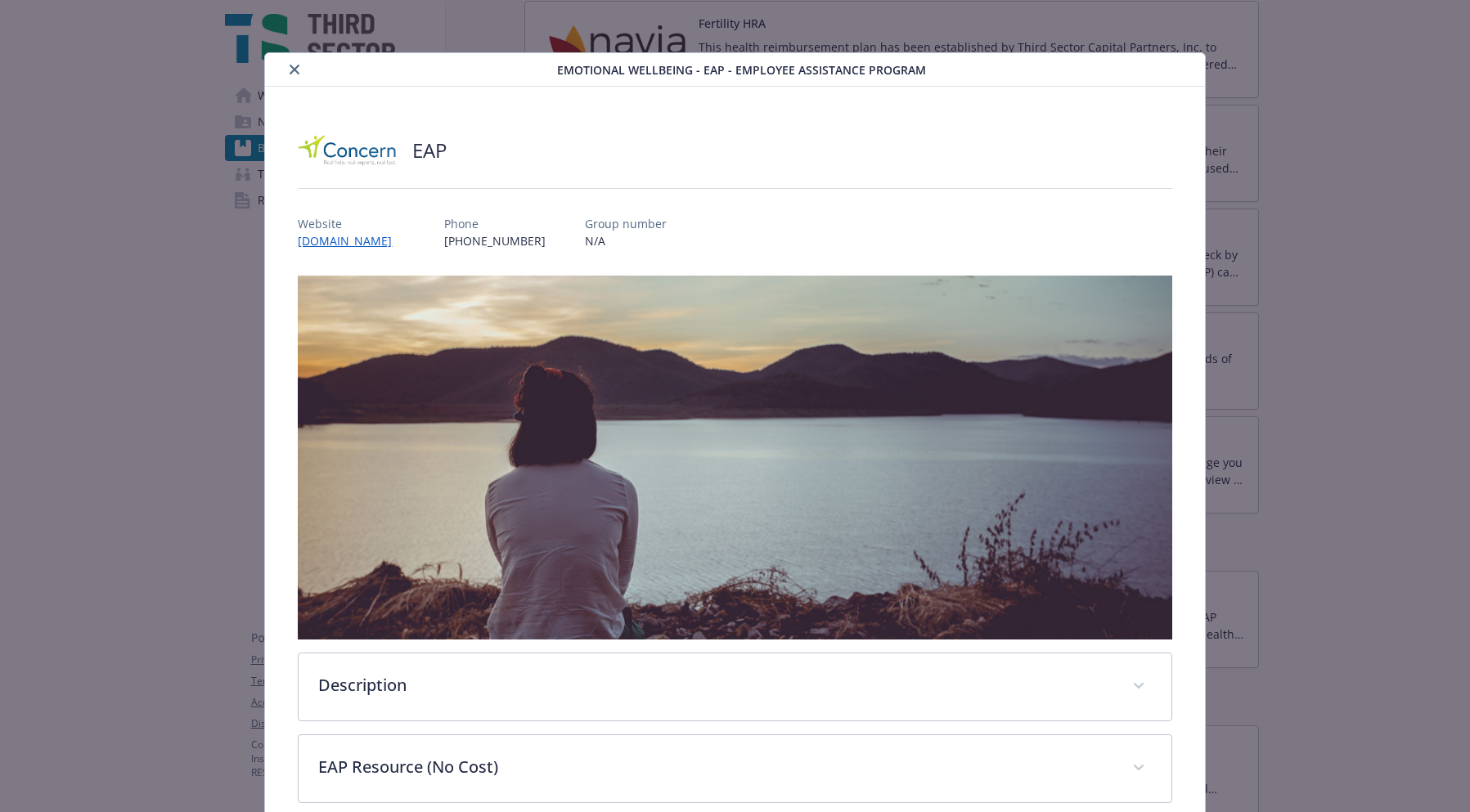
click at [286, 65] on button "close" at bounding box center [294, 69] width 20 height 20
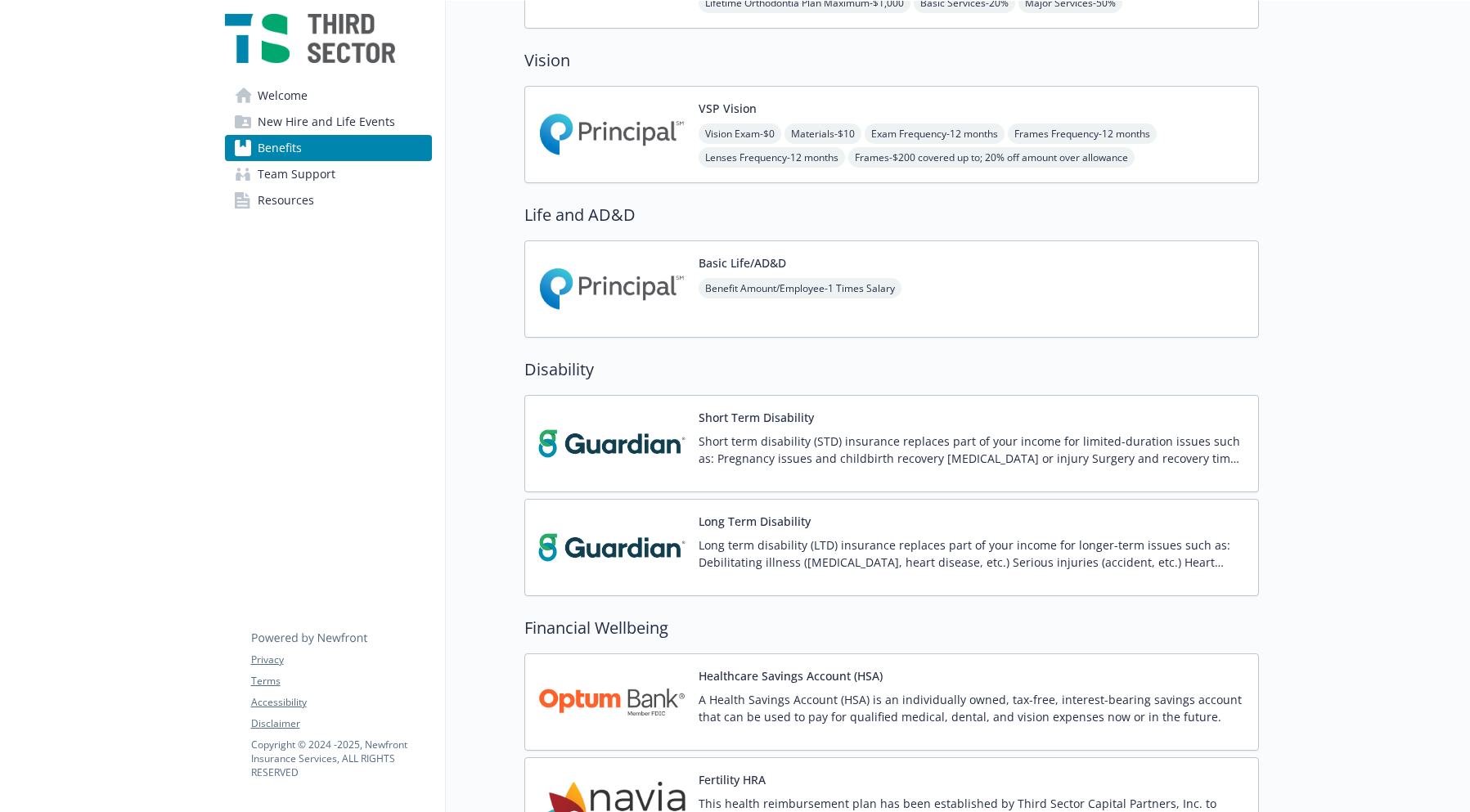
scroll to position [603, 0]
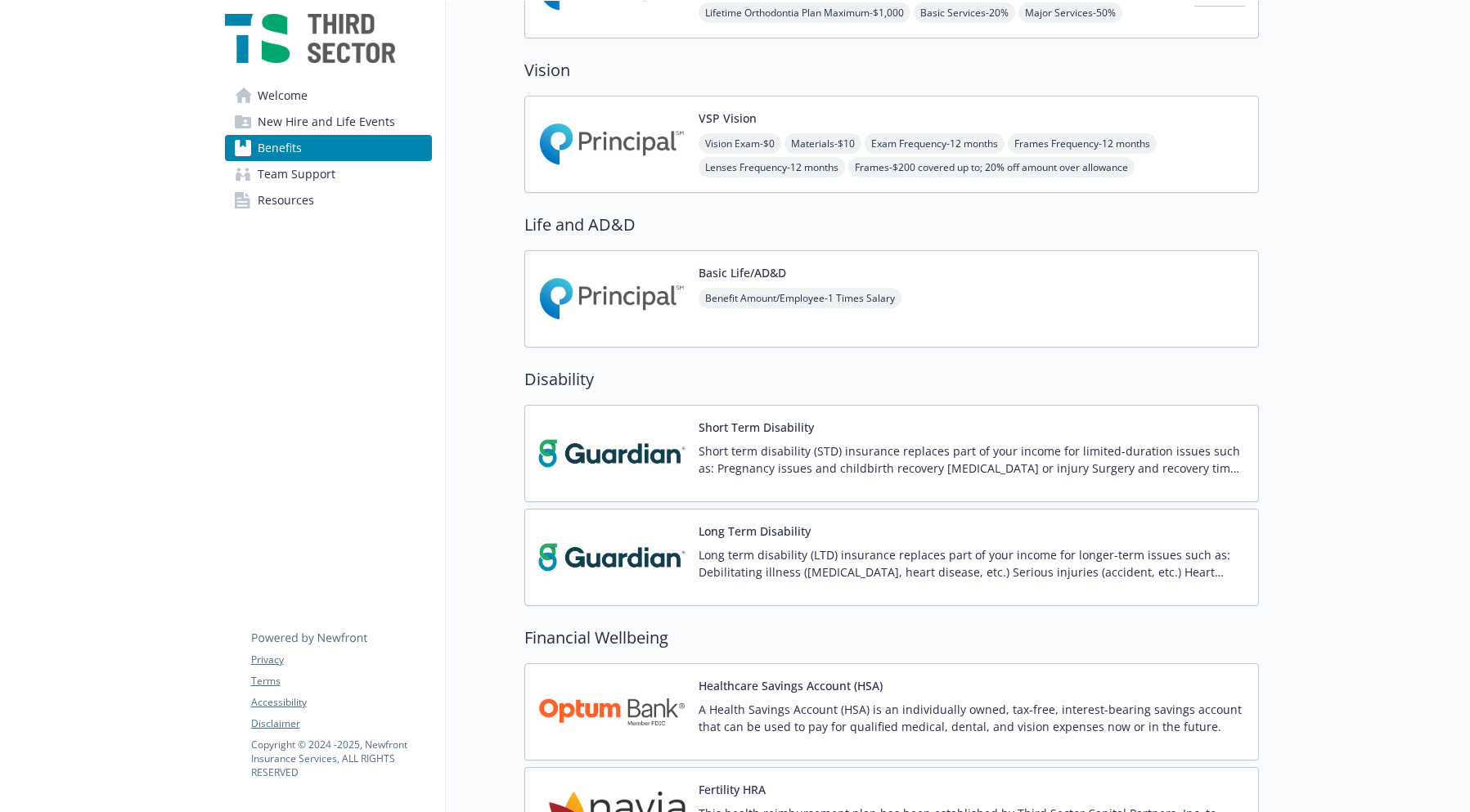
click at [810, 694] on button "Healthcare Savings Account (HSA)" at bounding box center [791, 686] width 184 height 17
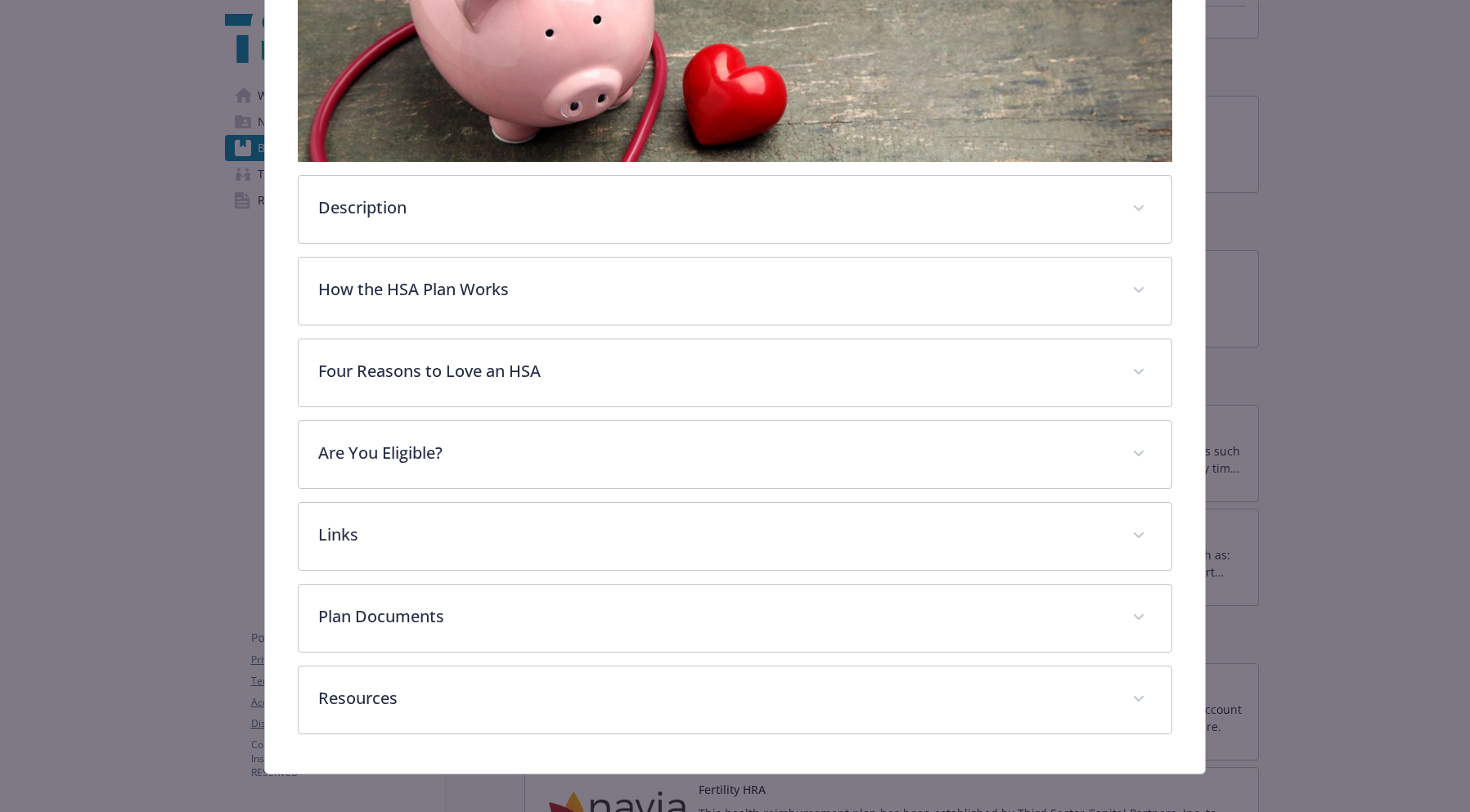
scroll to position [453, 0]
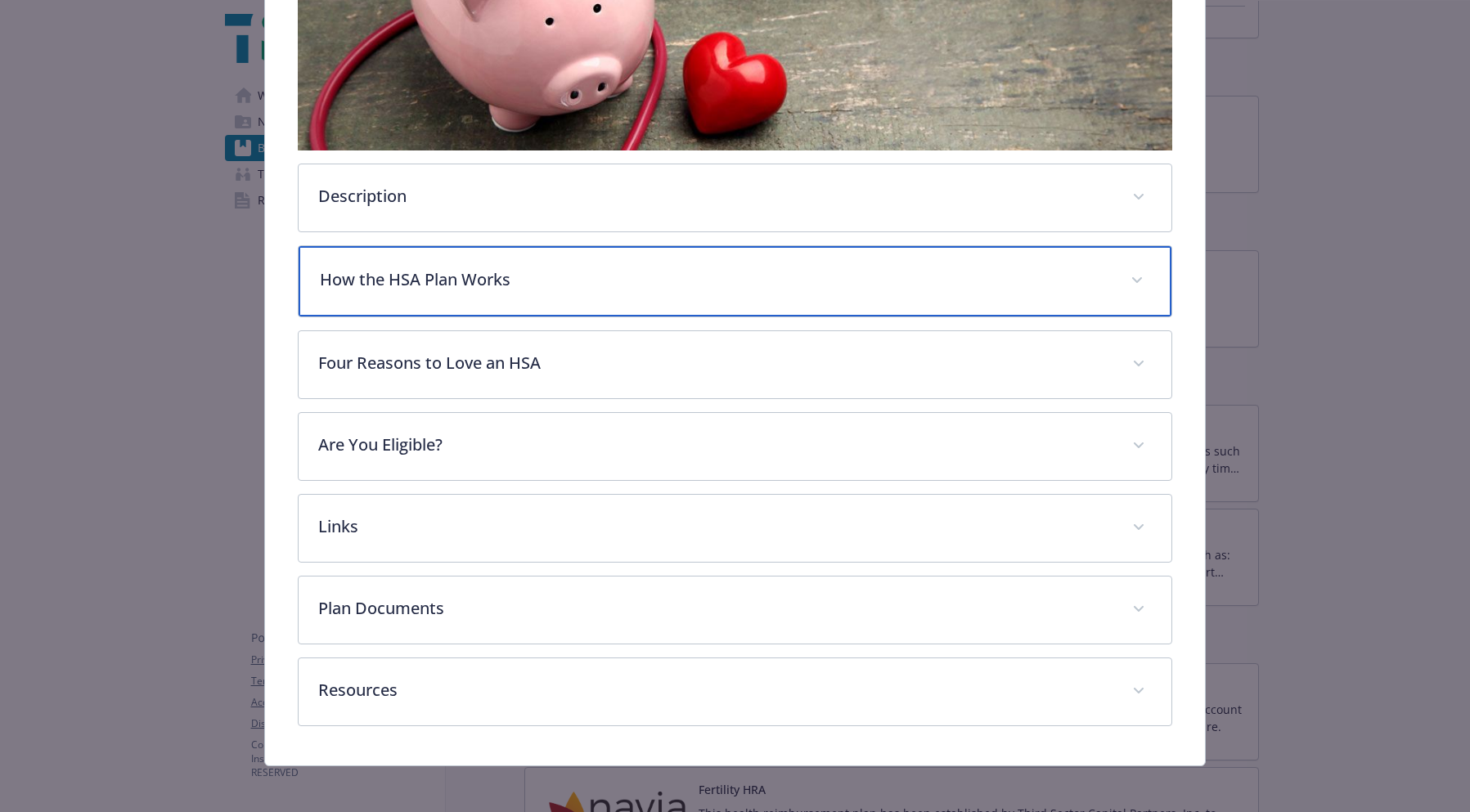
click at [489, 287] on p "How the HSA Plan Works" at bounding box center [715, 280] width 791 height 25
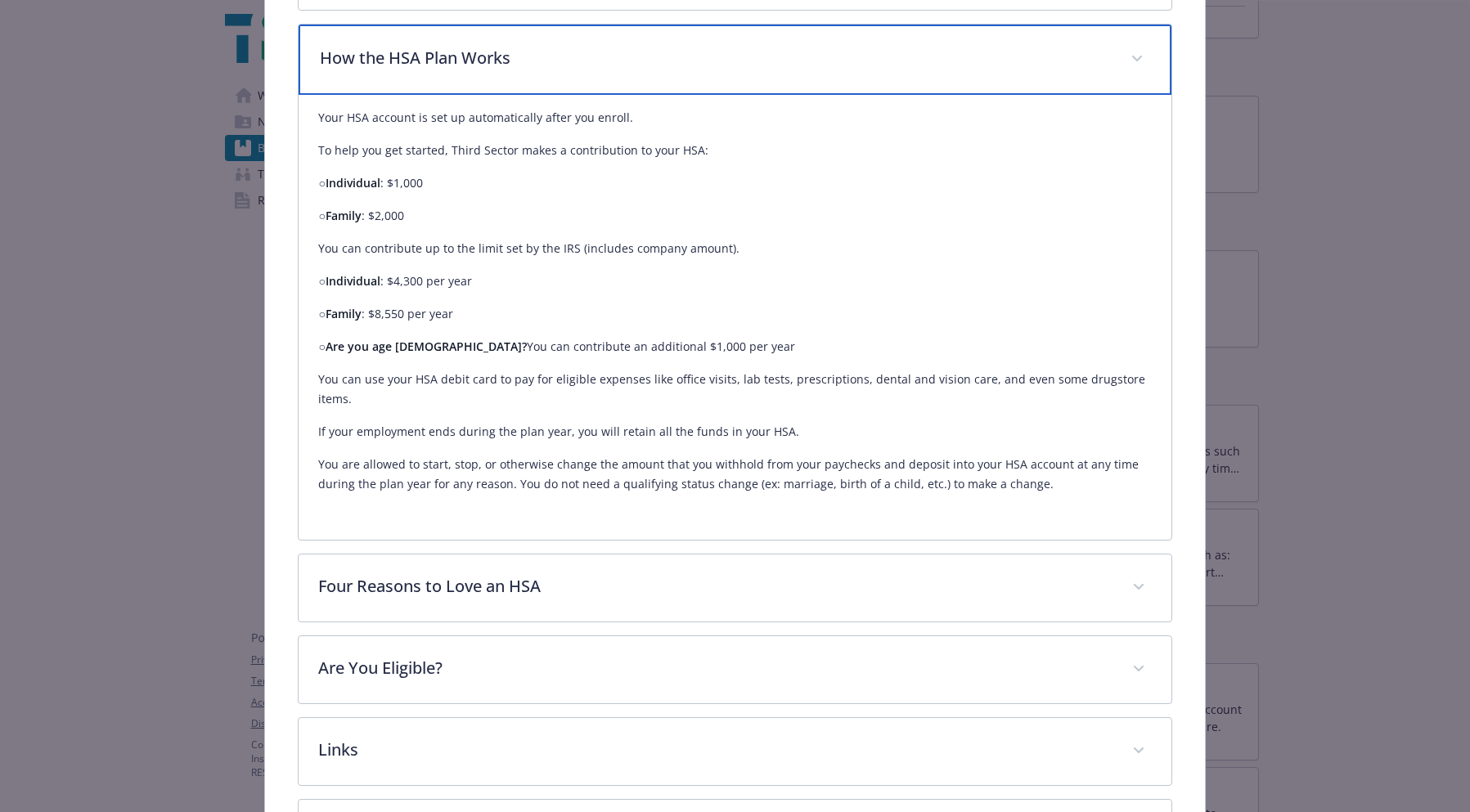
scroll to position [901, 0]
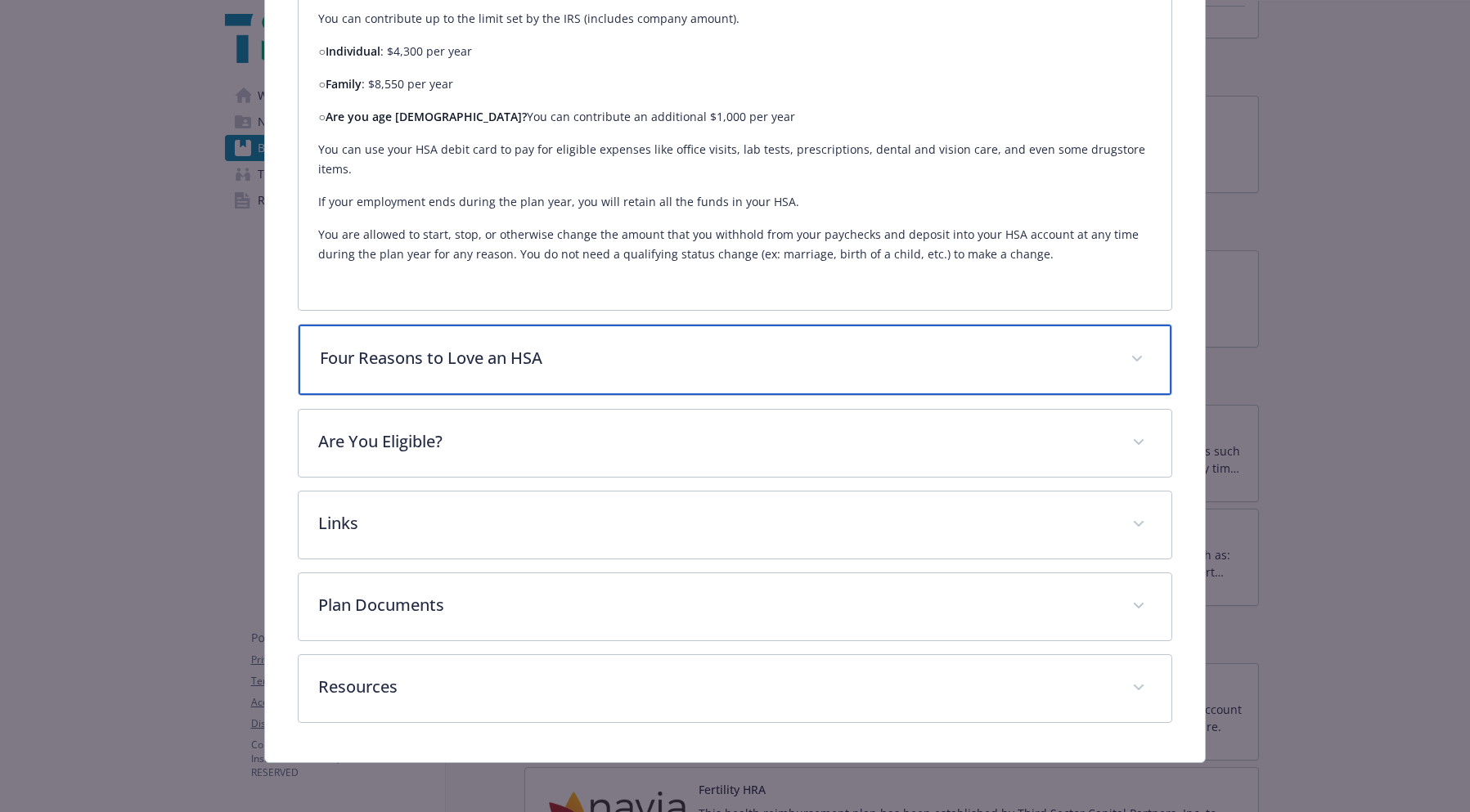
click at [466, 347] on p "Four Reasons to Love an HSA" at bounding box center [715, 358] width 791 height 25
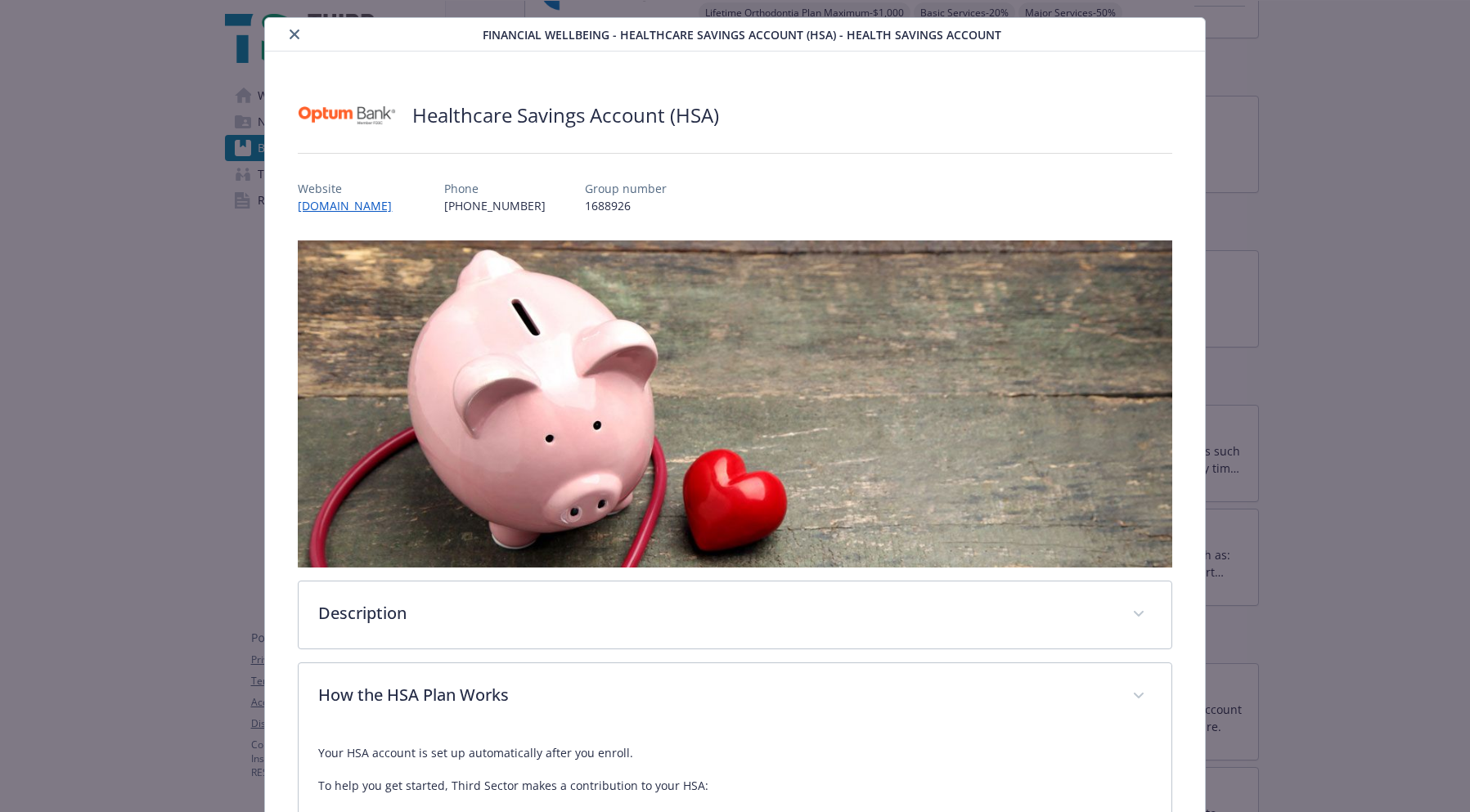
scroll to position [0, 0]
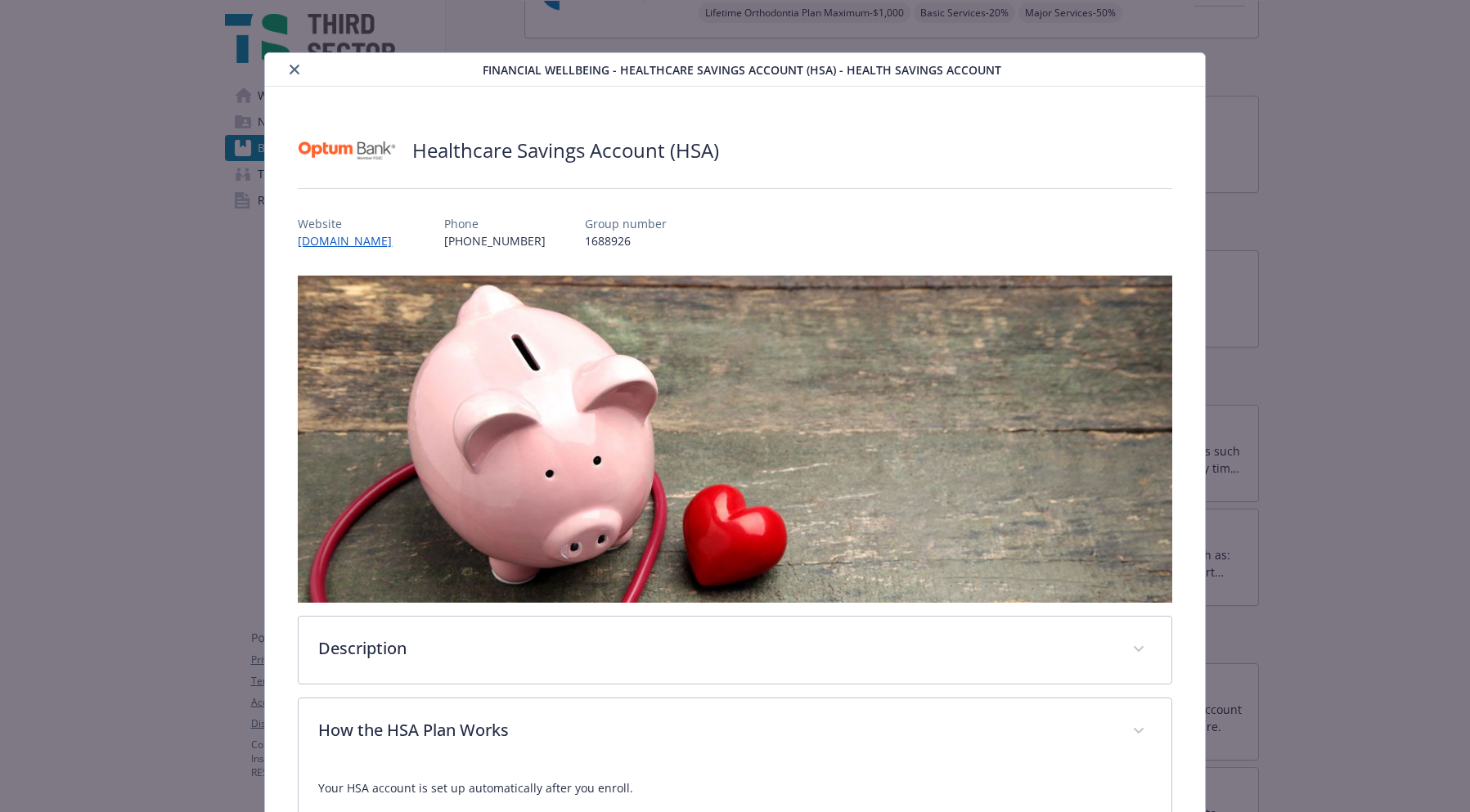
click at [286, 65] on button "close" at bounding box center [294, 69] width 20 height 20
